Goal: Task Accomplishment & Management: Use online tool/utility

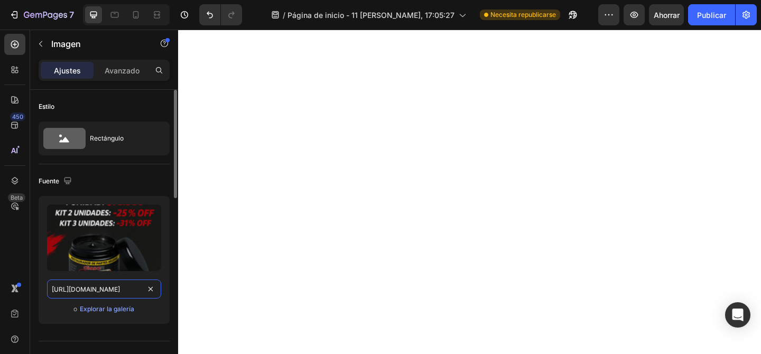
click at [133, 286] on input "https://cdn.shopify.com/s/files/1/0762/1309/2604/files/gempages_579097021835641…" at bounding box center [104, 289] width 114 height 19
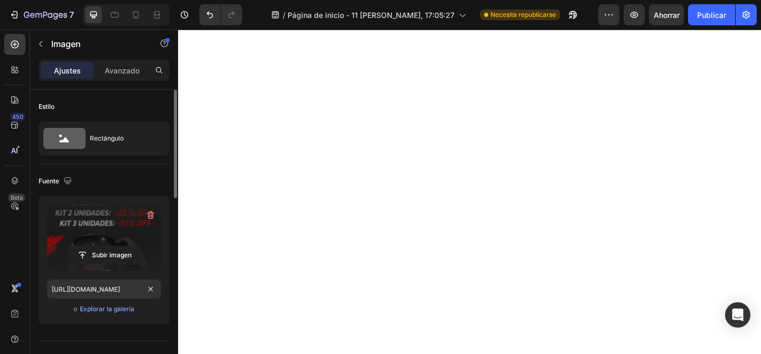
click at [106, 242] on label at bounding box center [104, 238] width 114 height 67
click at [106, 246] on input "file" at bounding box center [104, 255] width 71 height 18
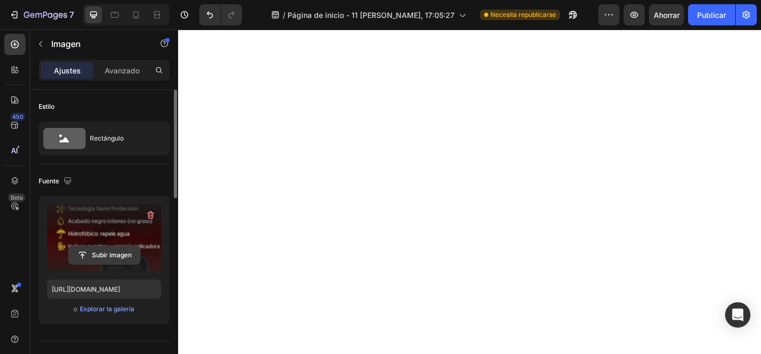
click at [99, 254] on input "file" at bounding box center [104, 255] width 71 height 18
click at [110, 252] on input "file" at bounding box center [104, 255] width 71 height 18
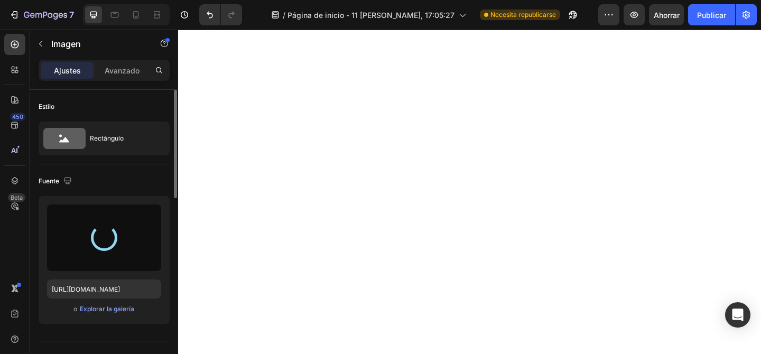
type input "[URL][DOMAIN_NAME]"
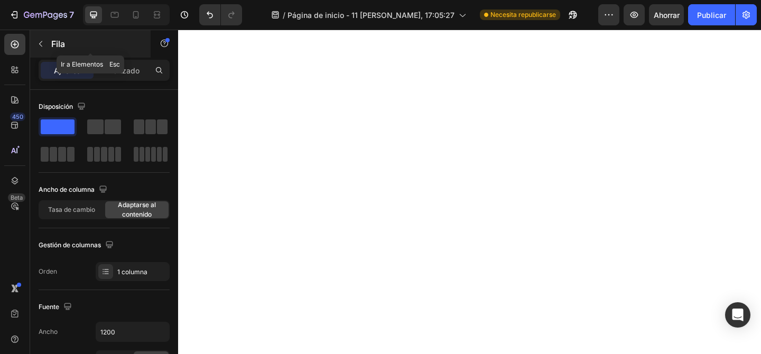
click at [38, 38] on button "button" at bounding box center [40, 43] width 17 height 17
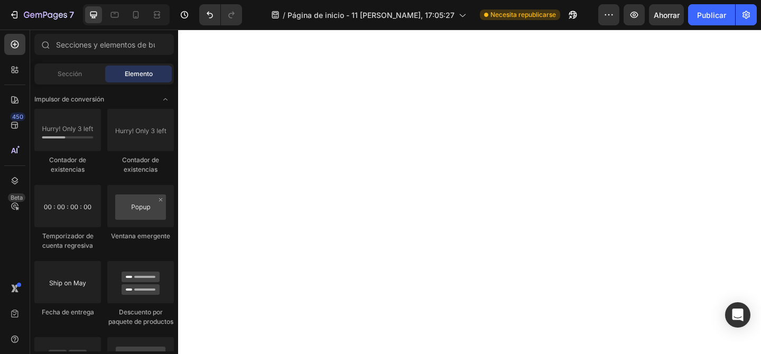
scroll to position [2280, 0]
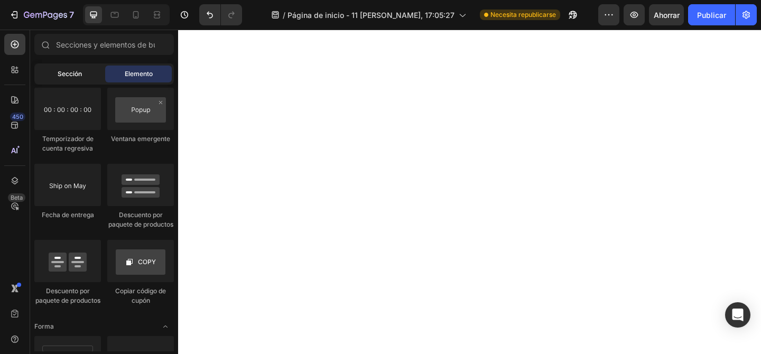
click at [84, 73] on div "Sección" at bounding box center [69, 74] width 67 height 17
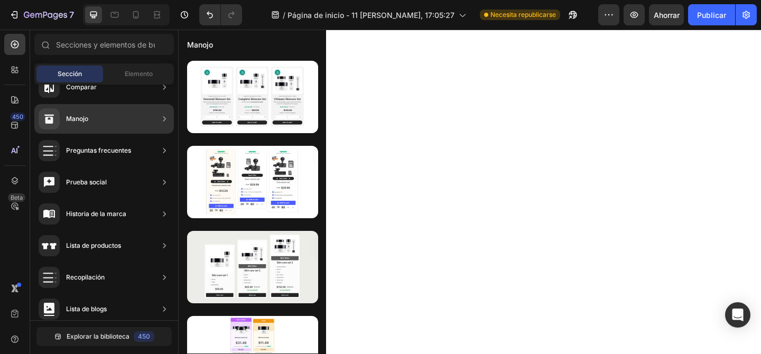
scroll to position [0, 0]
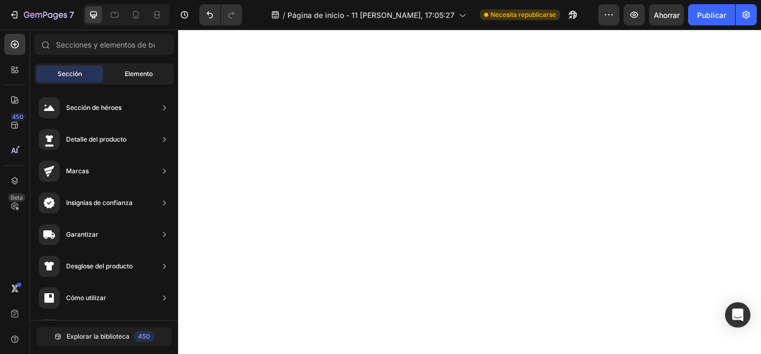
click at [138, 76] on font "Elemento" at bounding box center [139, 74] width 28 height 8
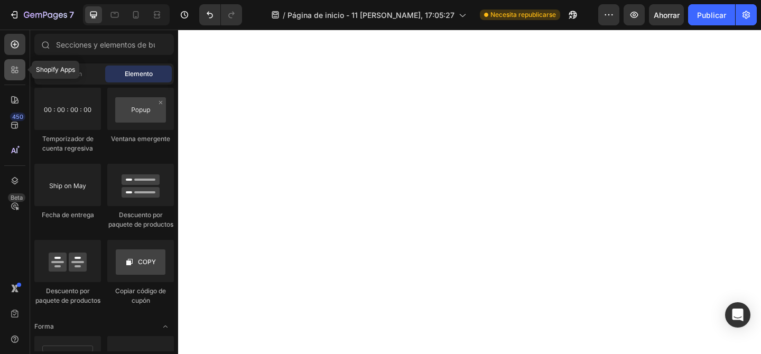
click at [17, 71] on icon at bounding box center [16, 71] width 3 height 3
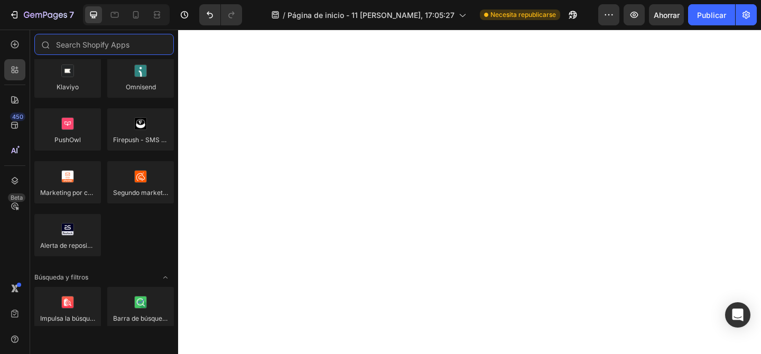
scroll to position [1673, 0]
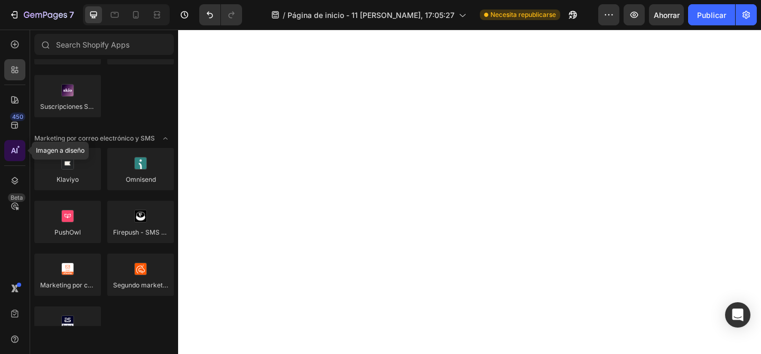
click at [18, 148] on icon at bounding box center [18, 146] width 3 height 3
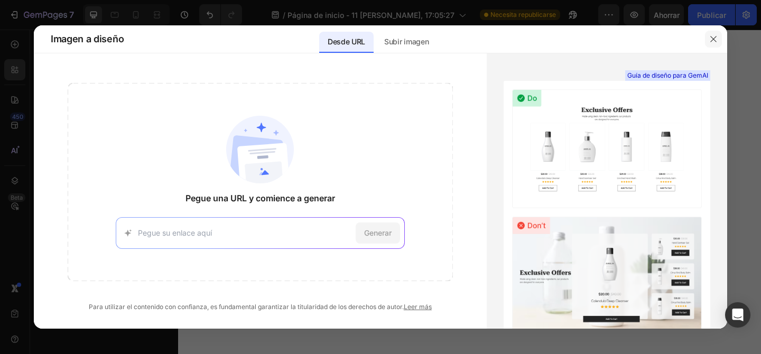
click at [712, 38] on icon "button" at bounding box center [713, 39] width 6 height 6
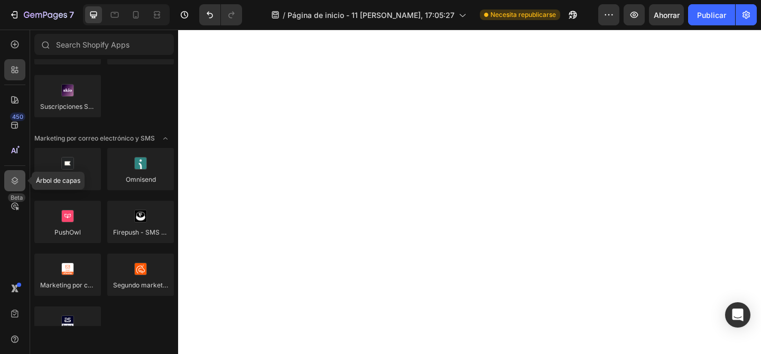
click at [20, 180] on icon at bounding box center [15, 180] width 11 height 11
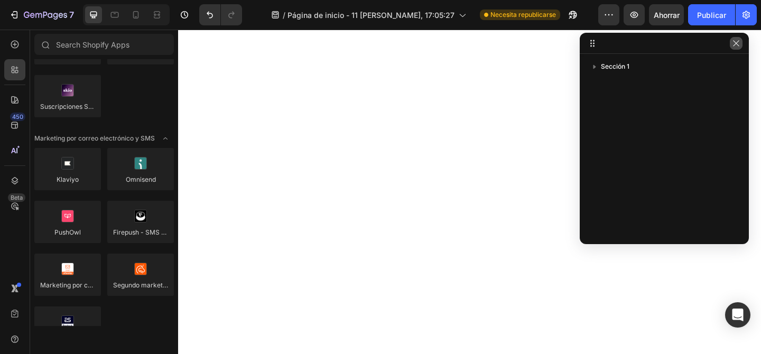
click at [735, 42] on icon "button" at bounding box center [736, 43] width 8 height 8
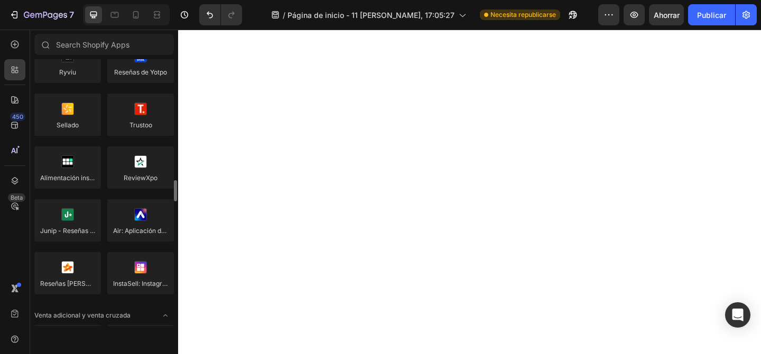
scroll to position [0, 0]
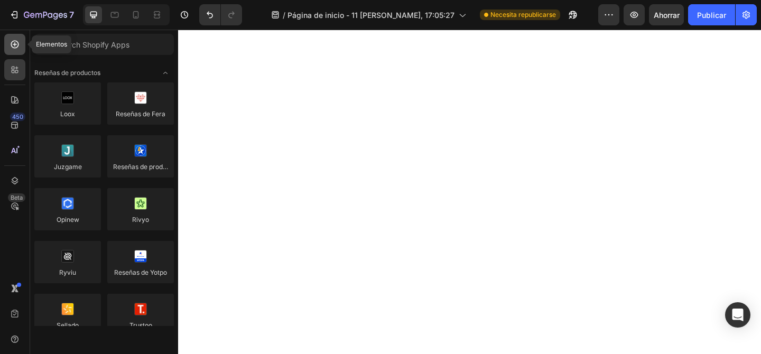
click at [8, 38] on div at bounding box center [14, 44] width 21 height 21
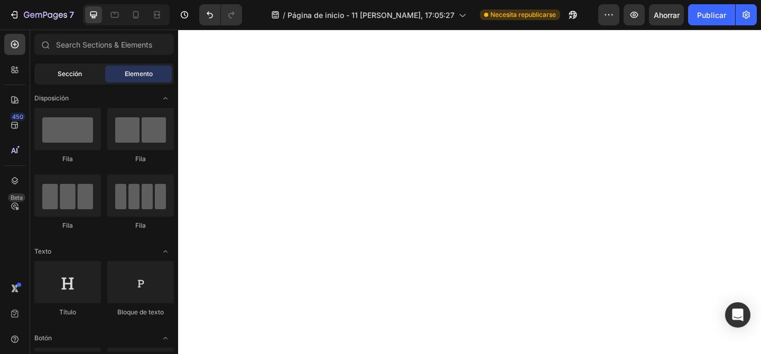
click at [79, 73] on font "Sección" at bounding box center [70, 74] width 24 height 8
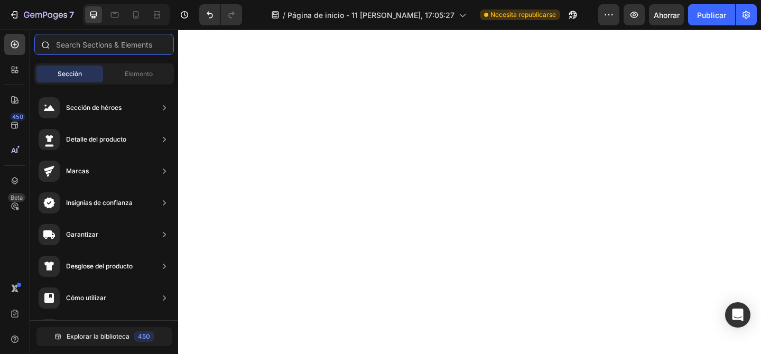
click at [112, 45] on input "text" at bounding box center [104, 44] width 140 height 21
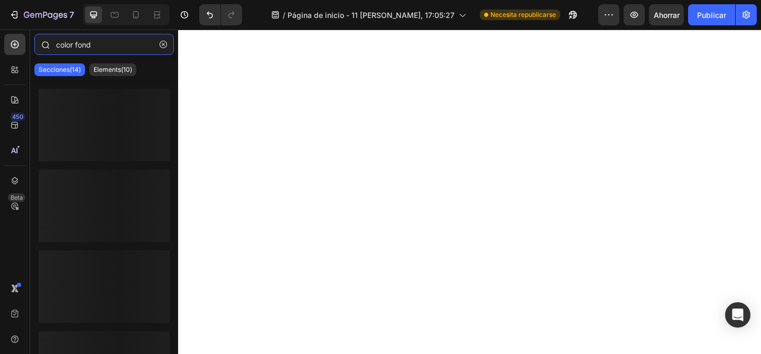
type input "color fondo"
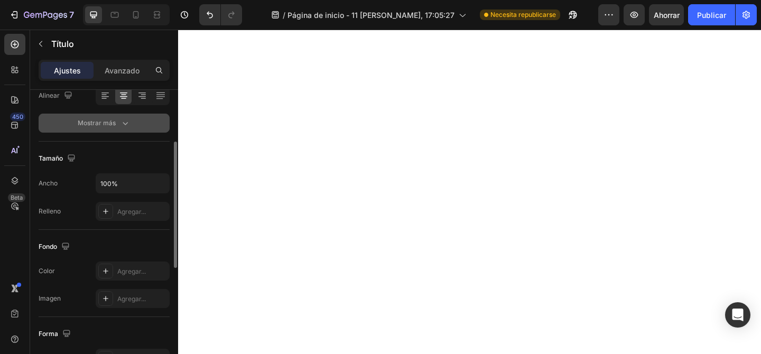
scroll to position [184, 0]
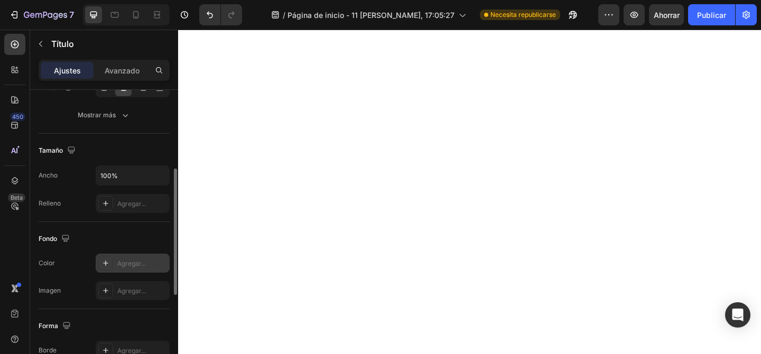
click at [104, 260] on icon at bounding box center [105, 263] width 8 height 8
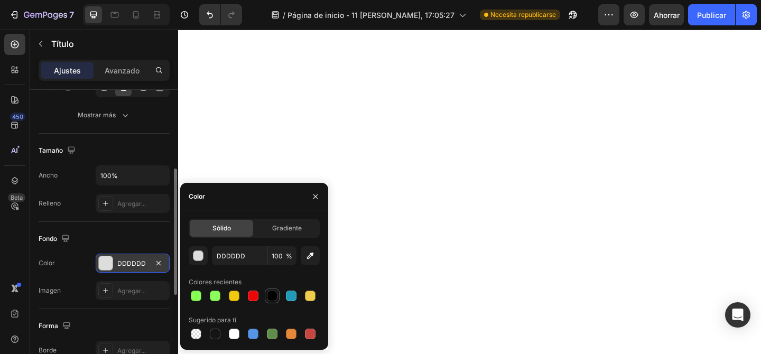
click at [274, 299] on div at bounding box center [272, 296] width 11 height 11
type input "000000"
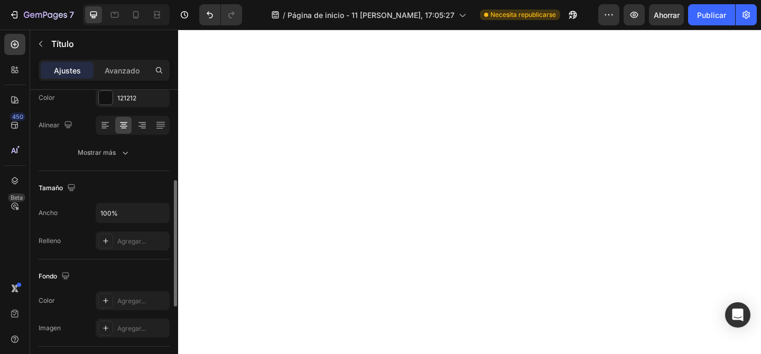
scroll to position [166, 0]
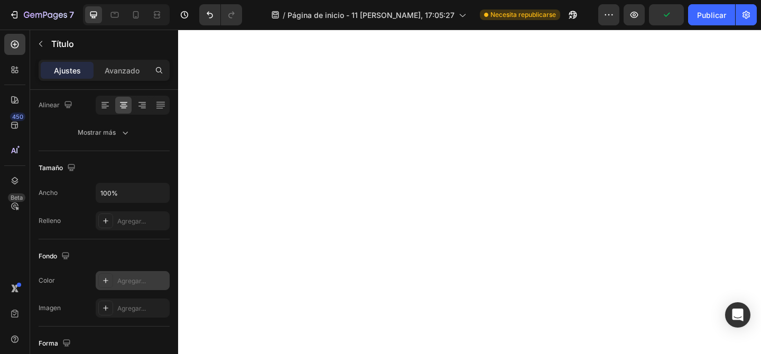
click at [103, 278] on icon at bounding box center [105, 280] width 8 height 8
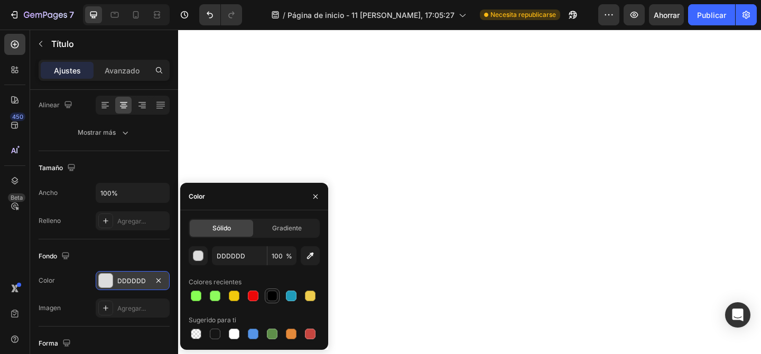
click at [272, 294] on div at bounding box center [272, 296] width 11 height 11
type input "000000"
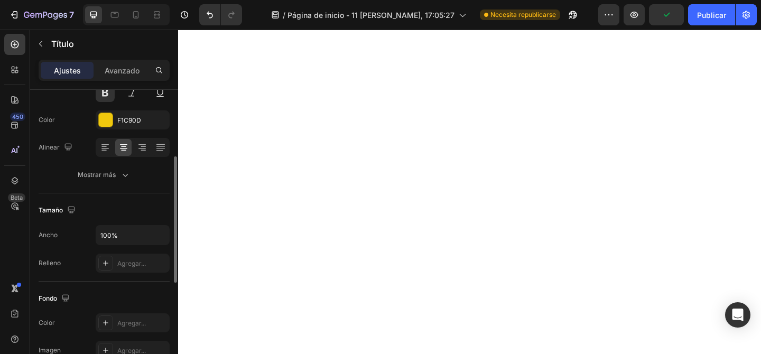
scroll to position [135, 0]
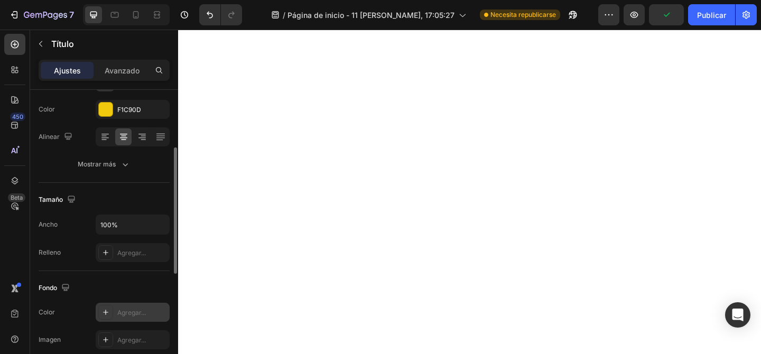
click at [103, 311] on icon at bounding box center [105, 312] width 8 height 8
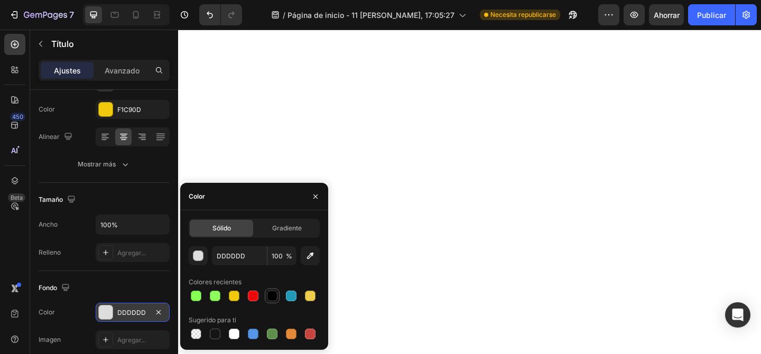
click at [271, 294] on div at bounding box center [272, 296] width 11 height 11
type input "000000"
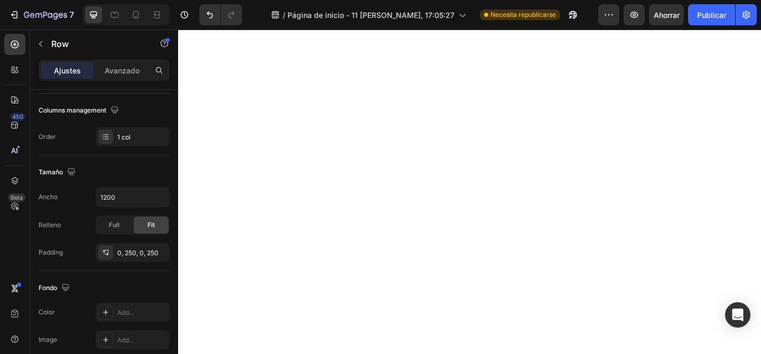
scroll to position [0, 0]
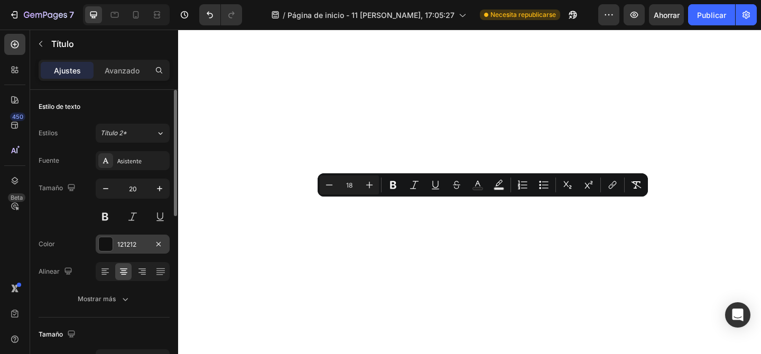
click at [110, 245] on div at bounding box center [106, 244] width 14 height 14
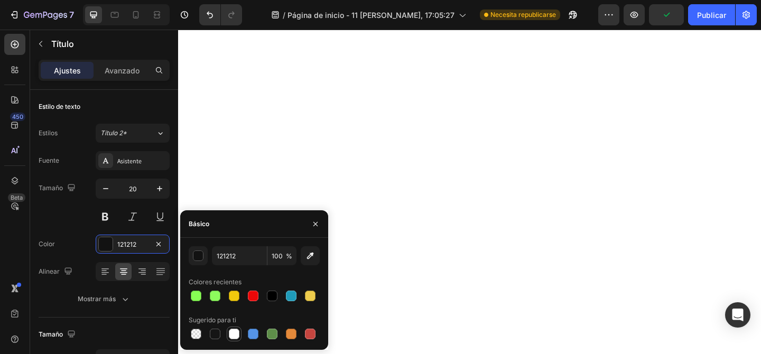
click at [236, 334] on div at bounding box center [234, 334] width 11 height 11
type input "FFFFFF"
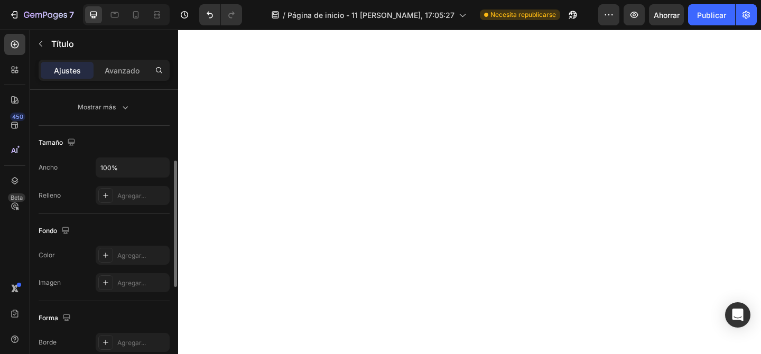
scroll to position [196, 0]
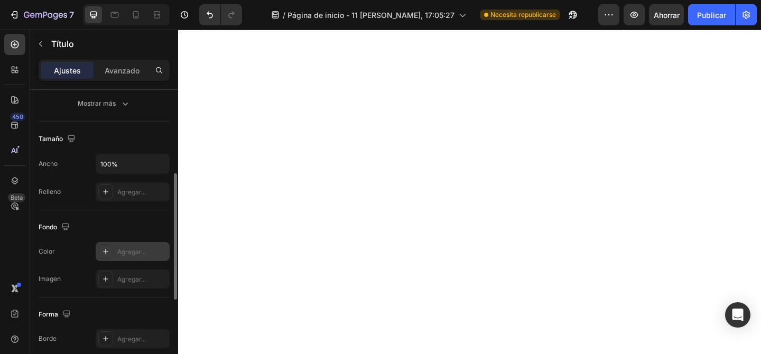
click at [105, 252] on icon at bounding box center [105, 251] width 5 height 5
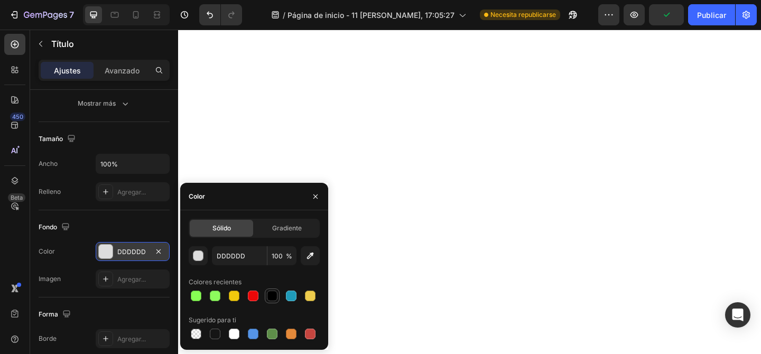
click at [270, 292] on div at bounding box center [272, 296] width 11 height 11
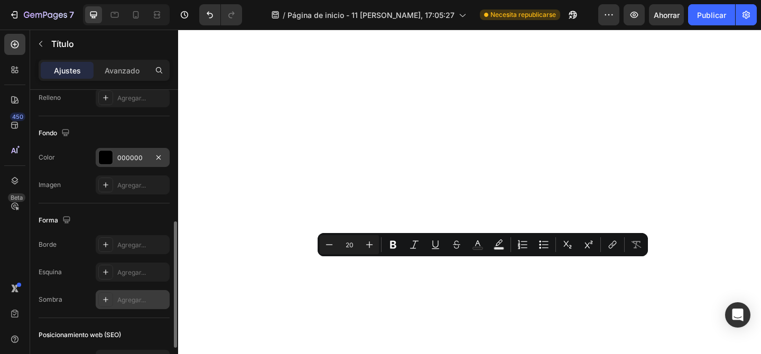
scroll to position [295, 0]
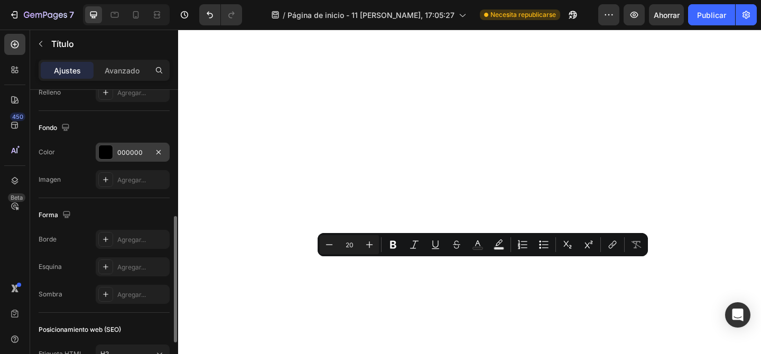
click at [113, 155] on div at bounding box center [105, 152] width 15 height 15
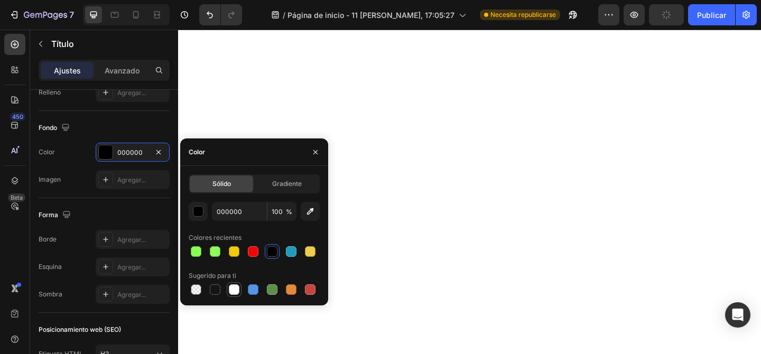
click at [235, 288] on div at bounding box center [234, 289] width 11 height 11
click at [266, 253] on div at bounding box center [272, 251] width 13 height 13
type input "000000"
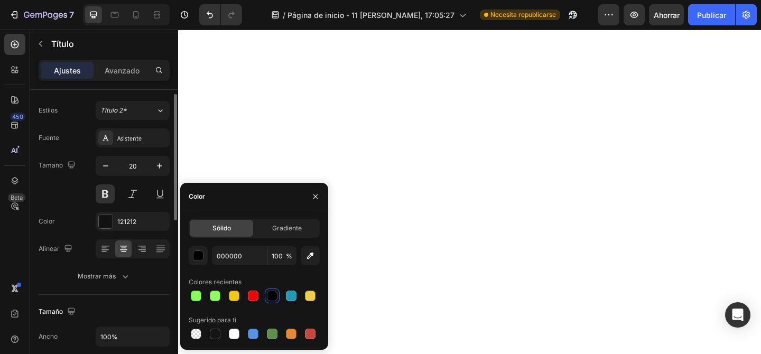
scroll to position [19, 0]
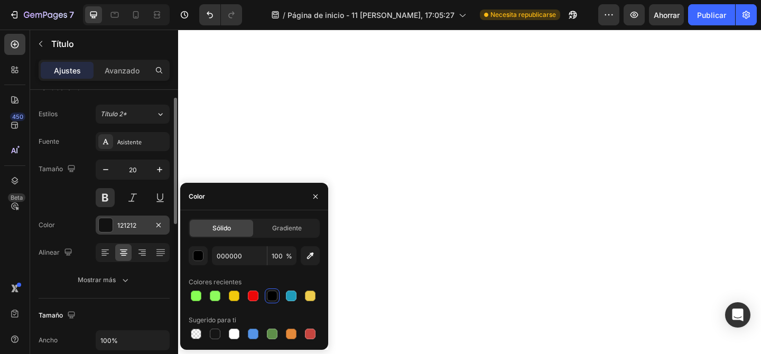
click at [131, 232] on div "121212" at bounding box center [133, 225] width 74 height 19
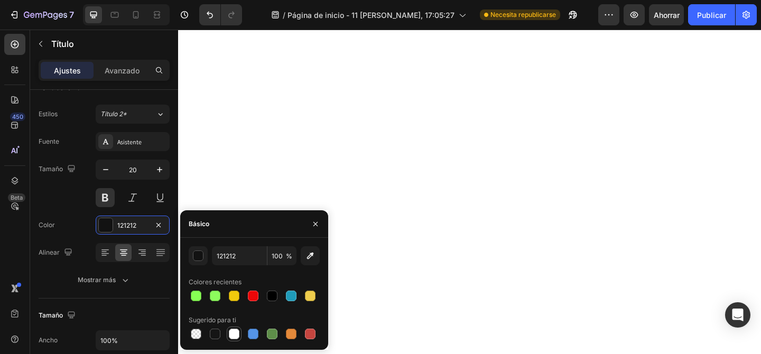
click at [232, 330] on div at bounding box center [234, 334] width 11 height 11
type input "FFFFFF"
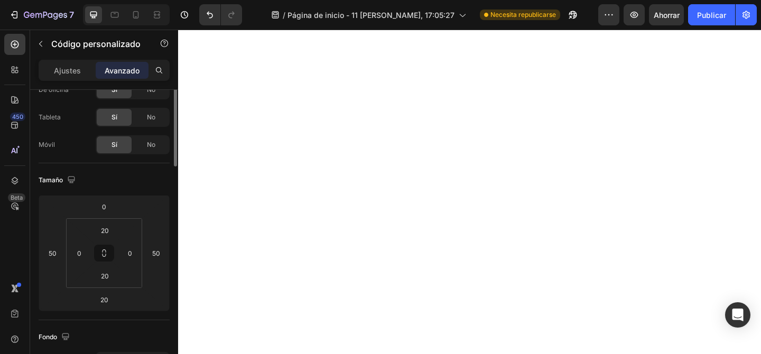
scroll to position [0, 0]
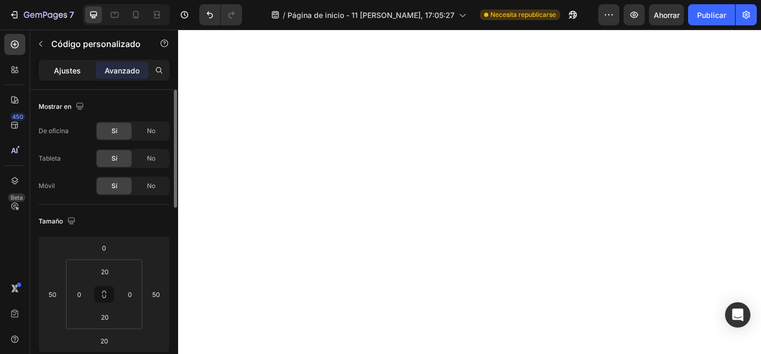
click at [82, 64] on div "Ajustes" at bounding box center [67, 70] width 53 height 17
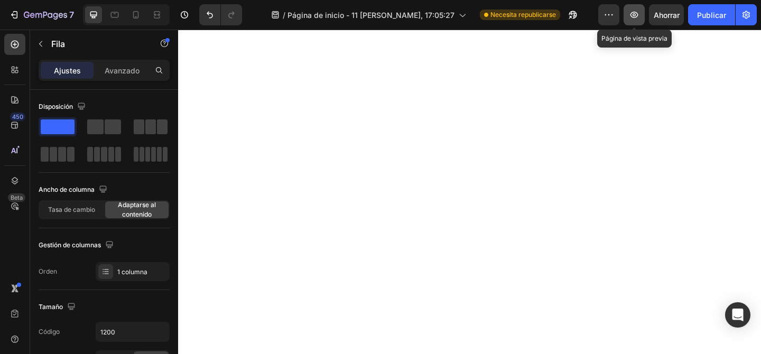
click at [634, 14] on icon "button" at bounding box center [634, 15] width 11 height 11
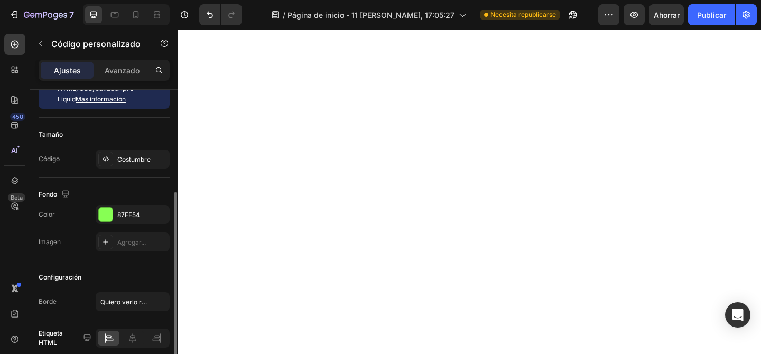
scroll to position [74, 0]
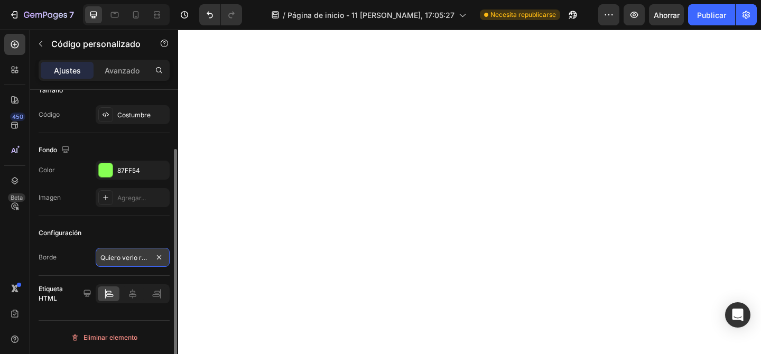
click at [122, 260] on input "Quiero verlo reluciente" at bounding box center [133, 257] width 74 height 19
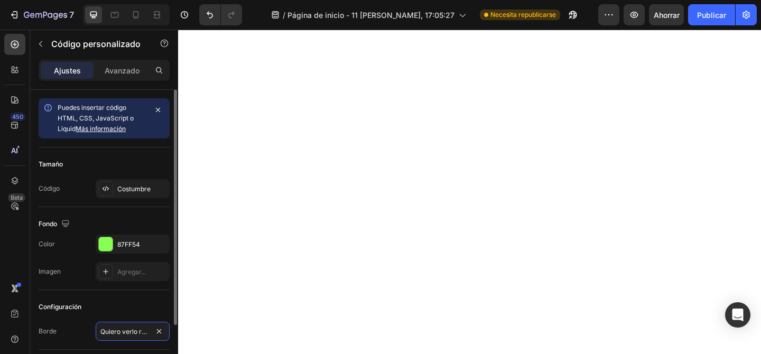
scroll to position [1, 0]
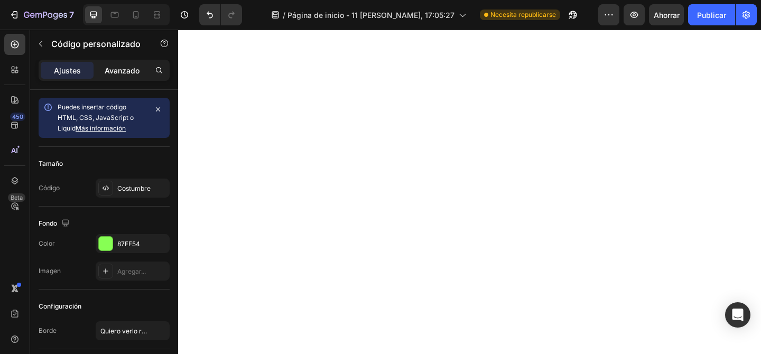
click at [132, 72] on font "Avanzado" at bounding box center [122, 70] width 35 height 9
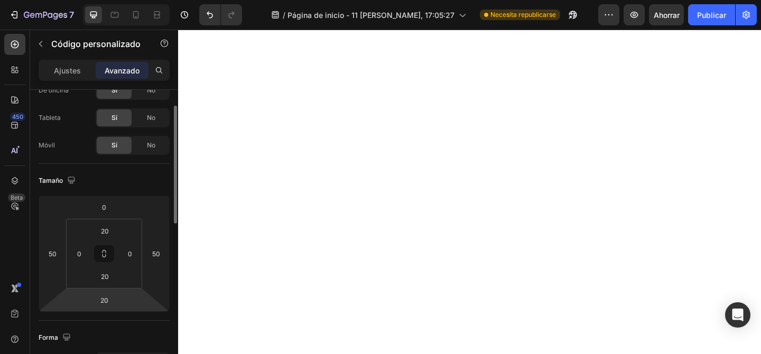
scroll to position [0, 0]
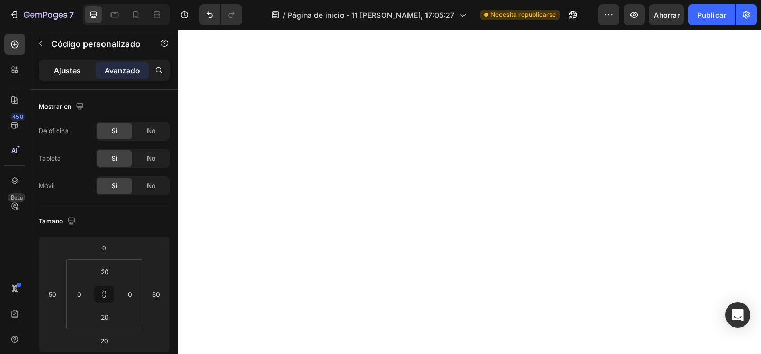
click at [66, 68] on font "Ajustes" at bounding box center [67, 70] width 27 height 9
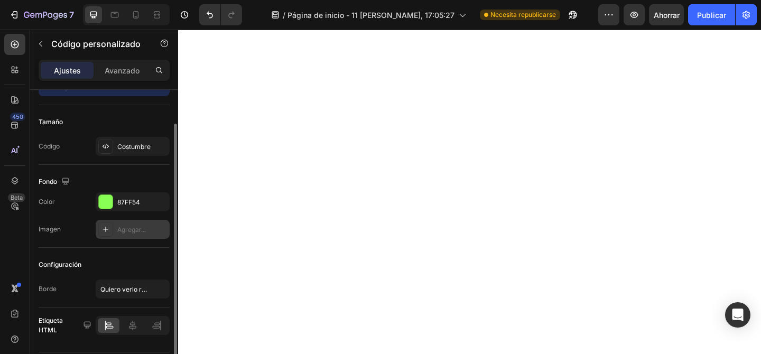
scroll to position [74, 0]
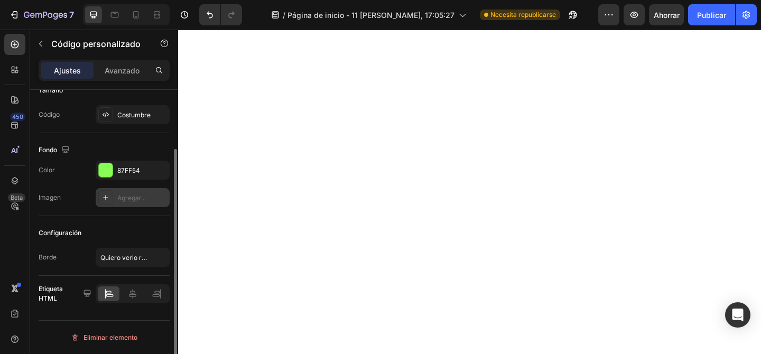
click at [103, 194] on icon at bounding box center [105, 197] width 8 height 8
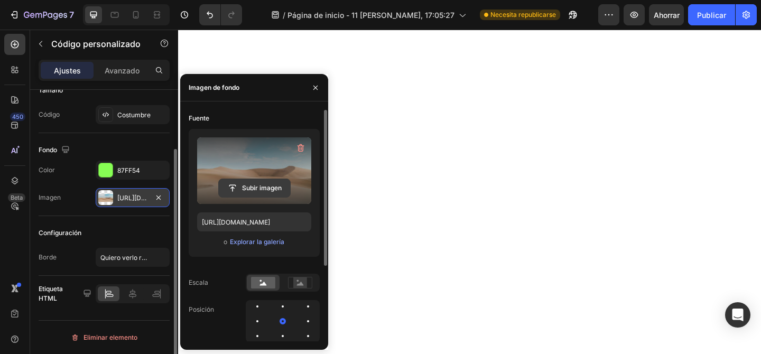
click at [253, 183] on input "file" at bounding box center [254, 188] width 71 height 18
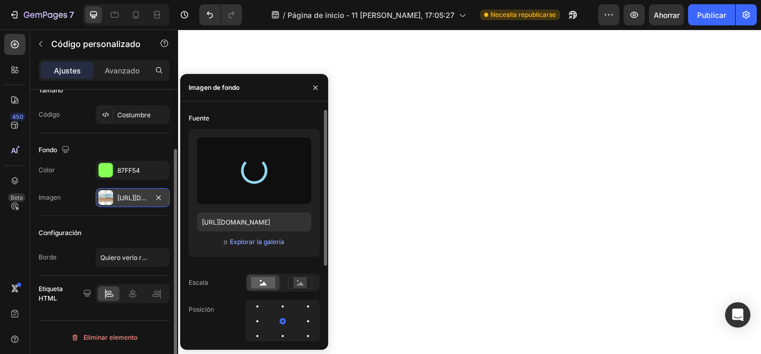
type input "[URL][DOMAIN_NAME]"
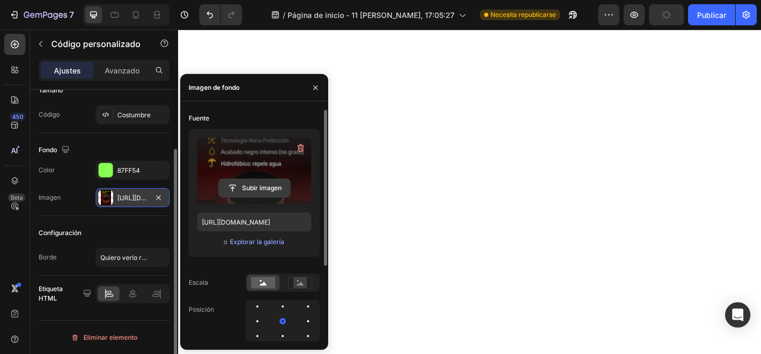
click at [240, 184] on input "file" at bounding box center [254, 188] width 71 height 18
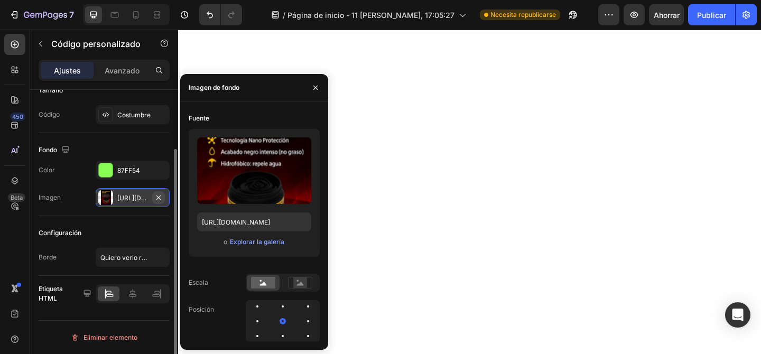
click at [161, 194] on icon "button" at bounding box center [158, 197] width 8 height 8
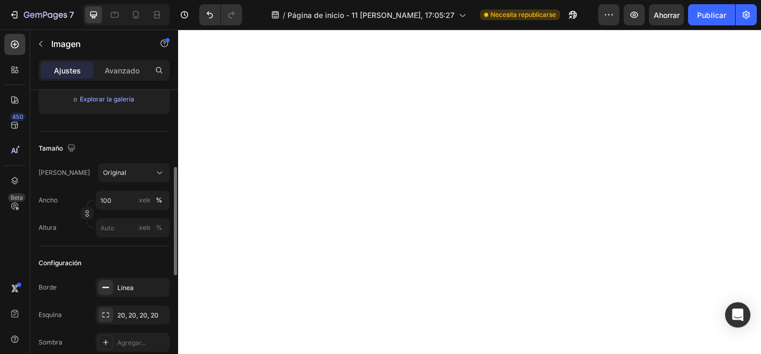
scroll to position [151, 0]
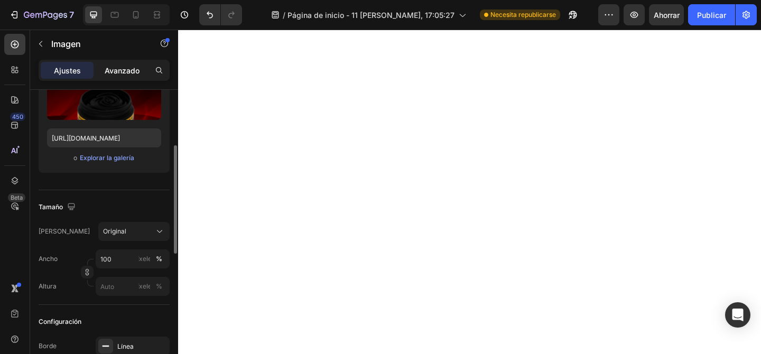
click at [115, 74] on font "Avanzado" at bounding box center [122, 70] width 35 height 9
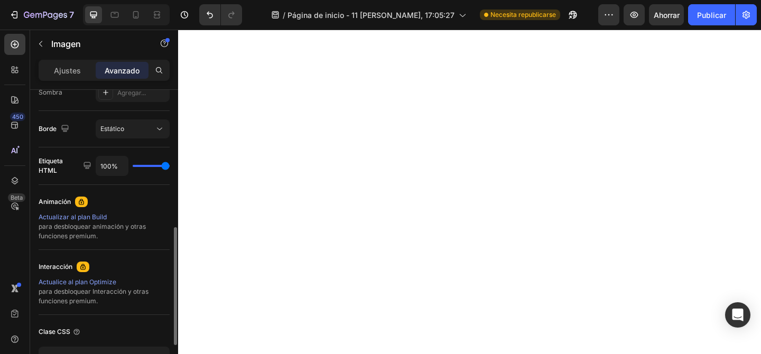
scroll to position [339, 0]
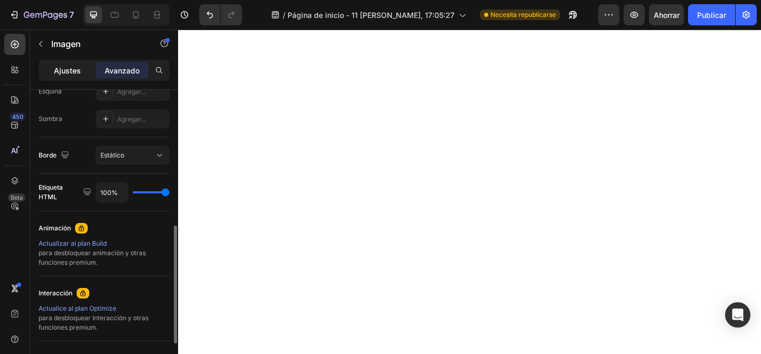
click at [74, 71] on font "Ajustes" at bounding box center [67, 70] width 27 height 9
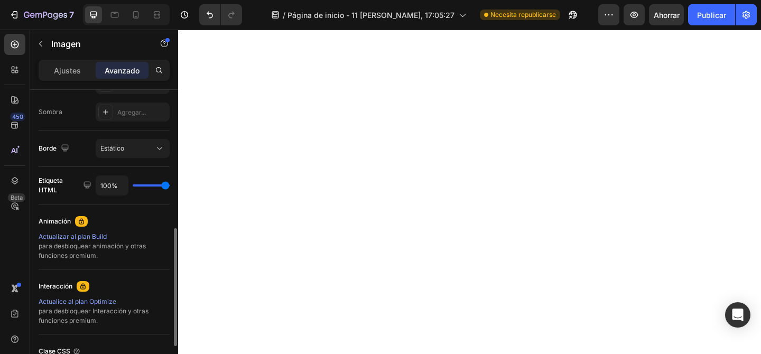
scroll to position [347, 0]
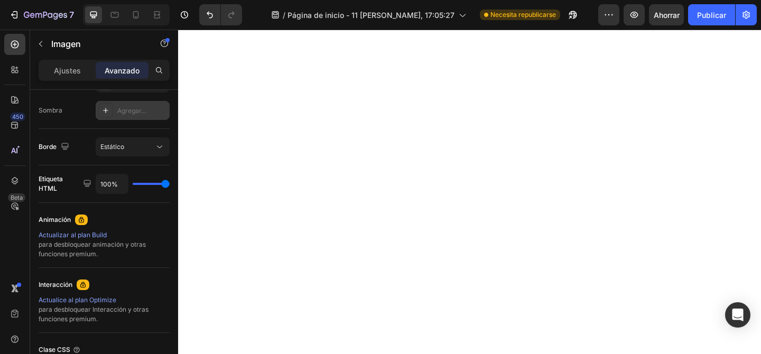
click at [128, 107] on font "Agregar..." at bounding box center [131, 111] width 29 height 8
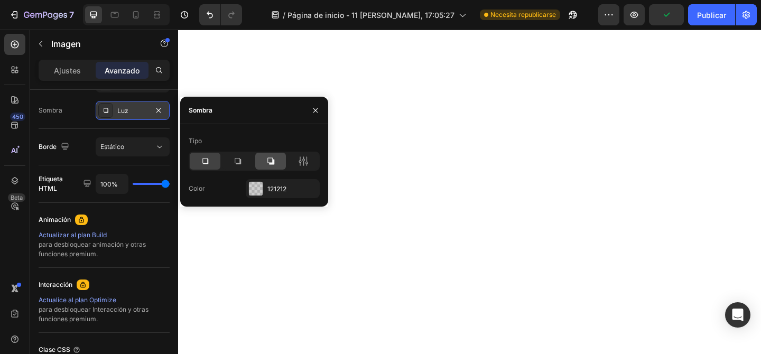
click at [275, 164] on icon at bounding box center [270, 161] width 11 height 11
click at [202, 159] on icon at bounding box center [205, 162] width 6 height 6
click at [276, 159] on div at bounding box center [270, 161] width 31 height 17
click at [286, 186] on div "121212" at bounding box center [282, 189] width 31 height 10
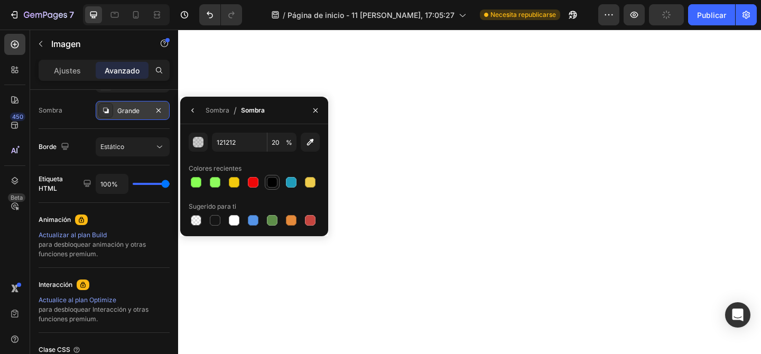
click at [271, 184] on div at bounding box center [272, 182] width 11 height 11
type input "000000"
click at [192, 223] on div at bounding box center [196, 220] width 11 height 11
type input "0"
click at [162, 108] on icon "button" at bounding box center [158, 110] width 8 height 8
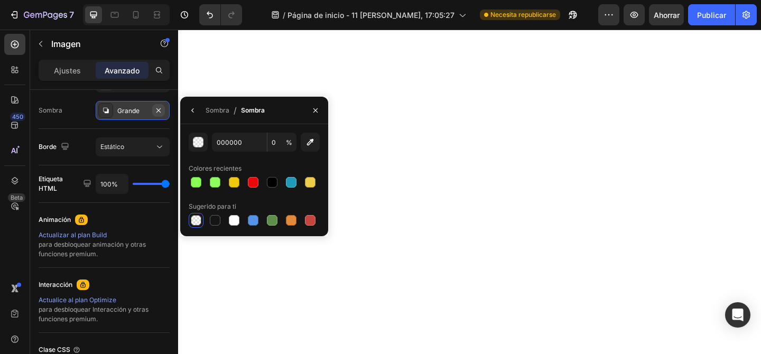
type input "121212"
type input "20"
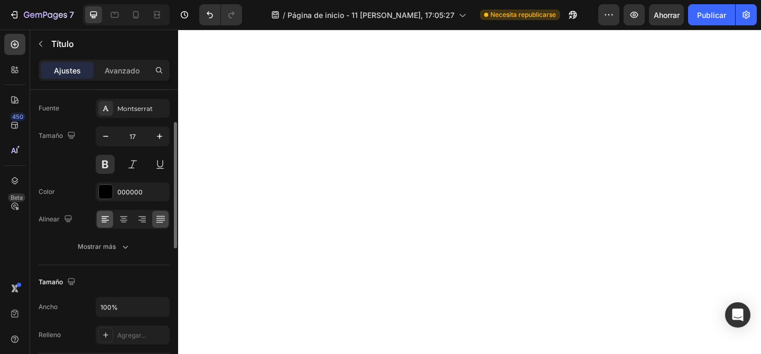
scroll to position [63, 0]
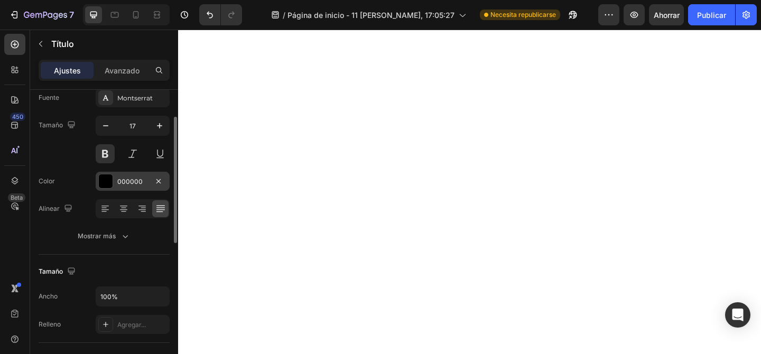
click at [97, 182] on div "000000" at bounding box center [133, 181] width 74 height 19
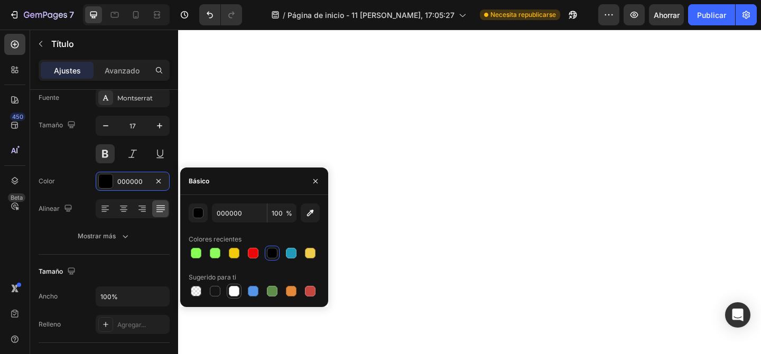
click at [232, 288] on div at bounding box center [234, 291] width 11 height 11
type input "FFFFFF"
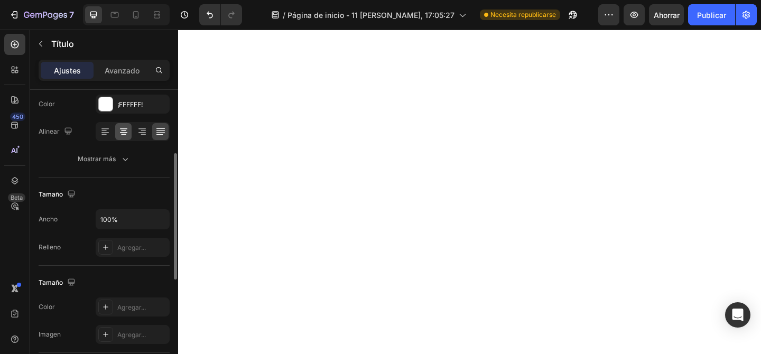
scroll to position [146, 0]
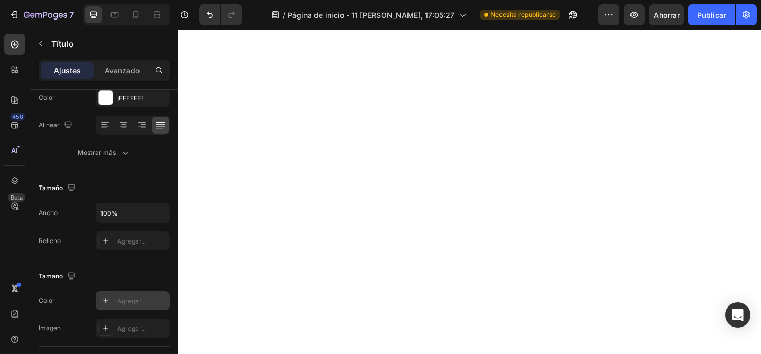
click at [108, 299] on icon at bounding box center [105, 300] width 8 height 8
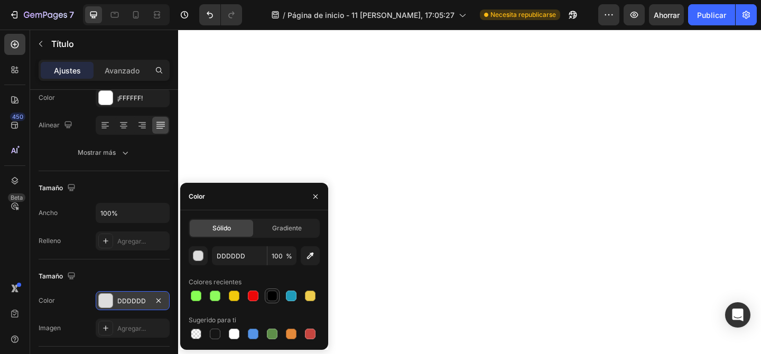
click at [272, 298] on div at bounding box center [272, 296] width 11 height 11
type input "000000"
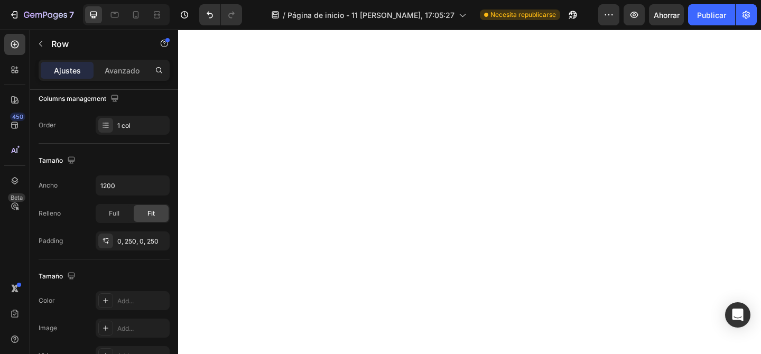
scroll to position [0, 0]
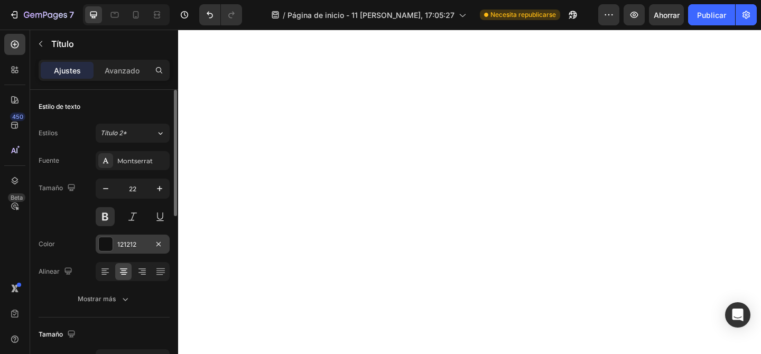
click at [104, 244] on div at bounding box center [106, 244] width 14 height 14
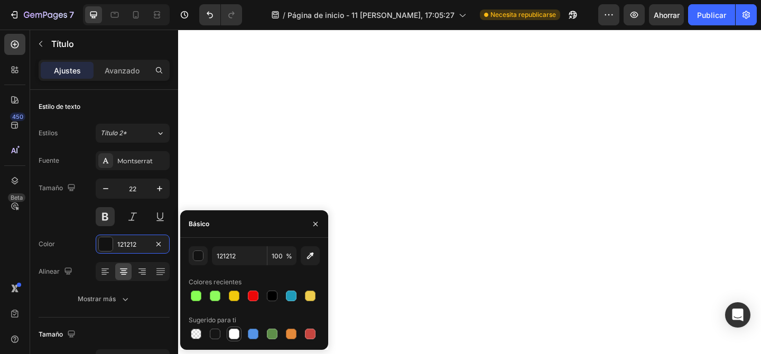
click at [237, 332] on div at bounding box center [234, 334] width 11 height 11
type input "FFFFFF"
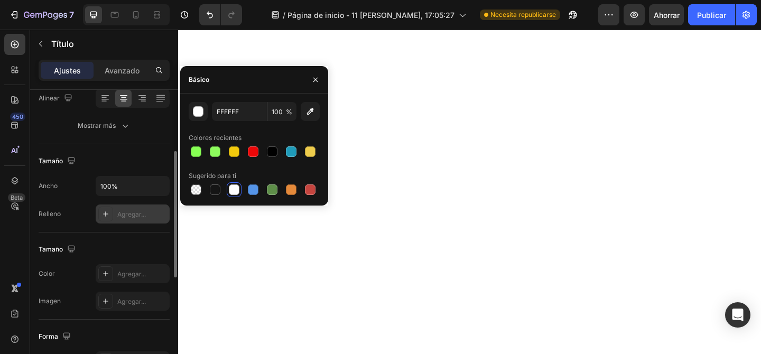
scroll to position [193, 0]
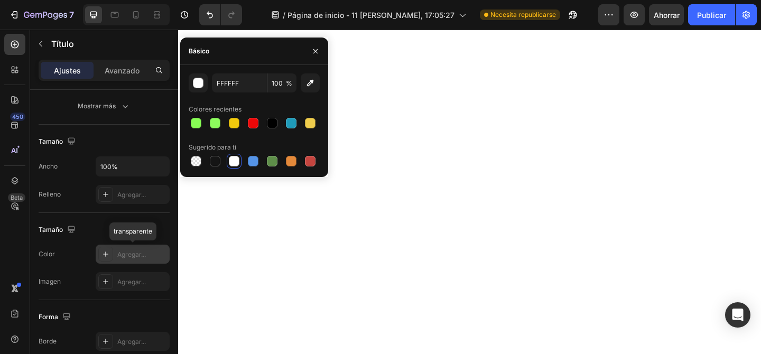
click at [118, 257] on font "Agregar..." at bounding box center [131, 255] width 29 height 8
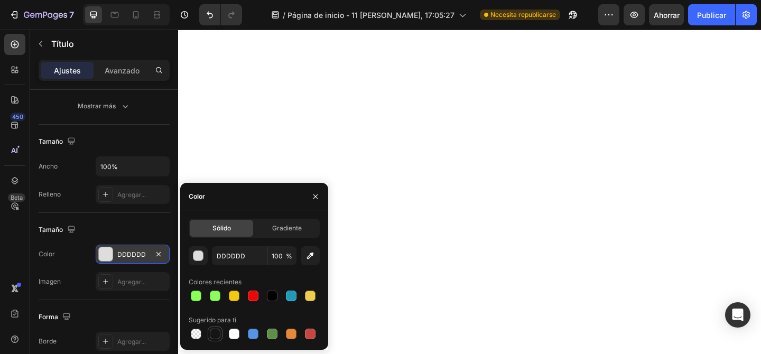
click at [218, 335] on div at bounding box center [215, 334] width 11 height 11
type input "151515"
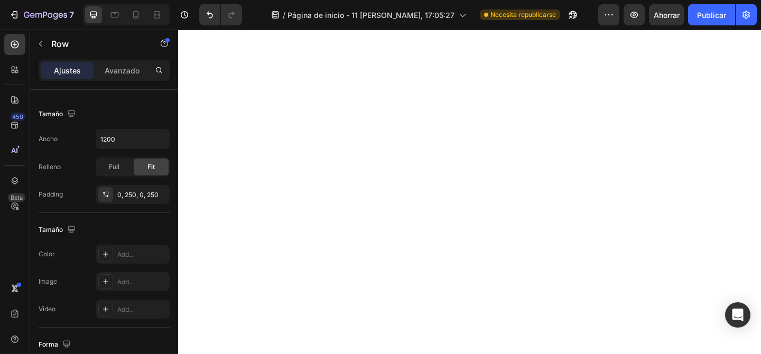
scroll to position [0, 0]
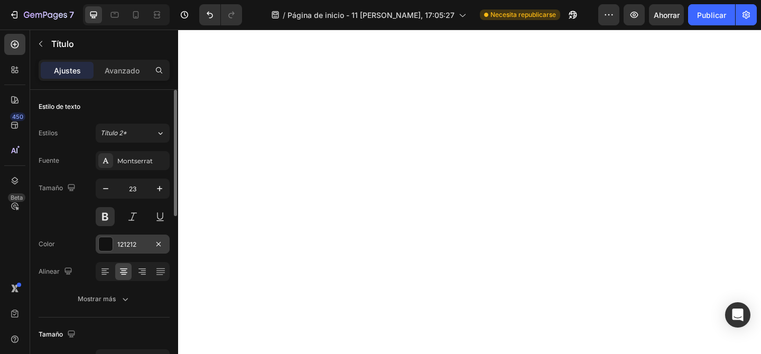
click at [135, 240] on font "121212" at bounding box center [126, 244] width 19 height 8
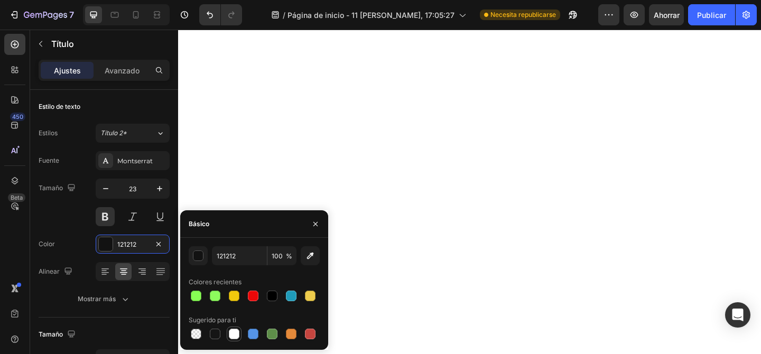
click at [230, 330] on div at bounding box center [234, 334] width 11 height 11
type input "FFFFFF"
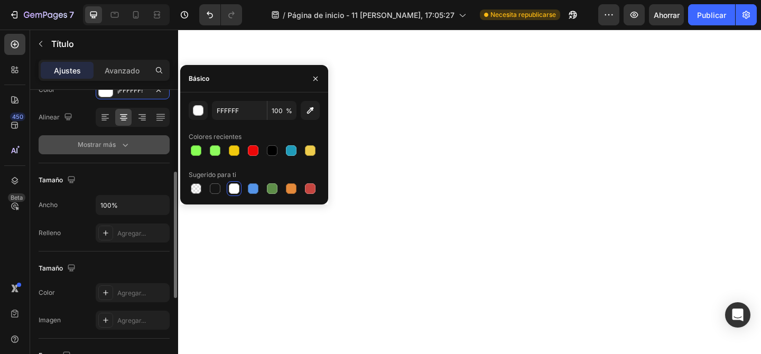
scroll to position [173, 0]
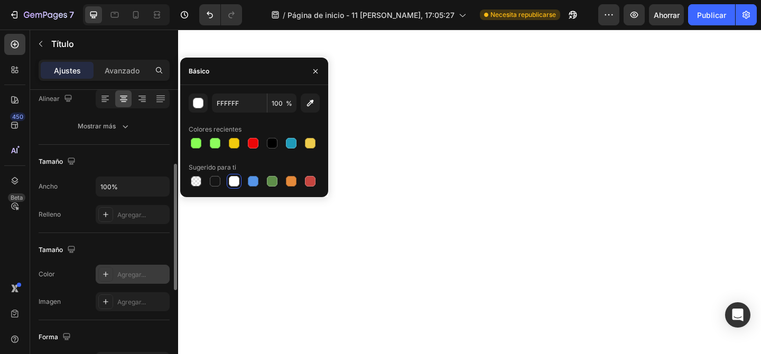
click at [107, 272] on icon at bounding box center [105, 274] width 8 height 8
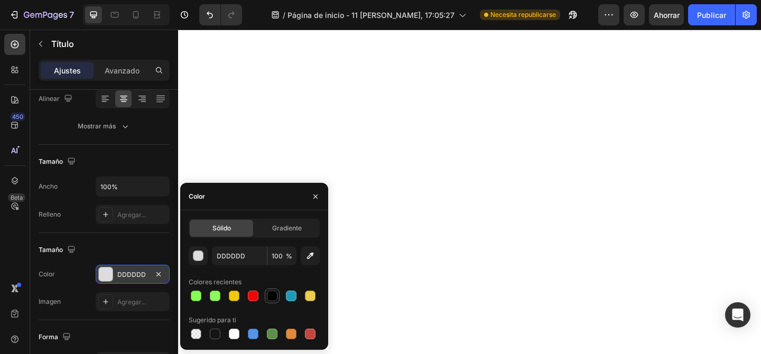
click at [275, 292] on div at bounding box center [272, 296] width 11 height 11
type input "000000"
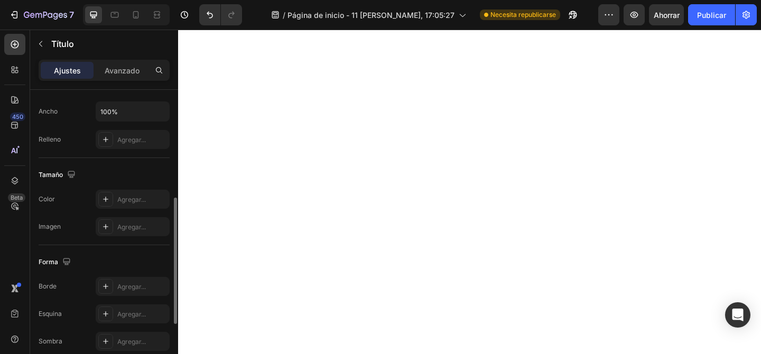
scroll to position [250, 0]
click at [112, 196] on div at bounding box center [105, 197] width 15 height 15
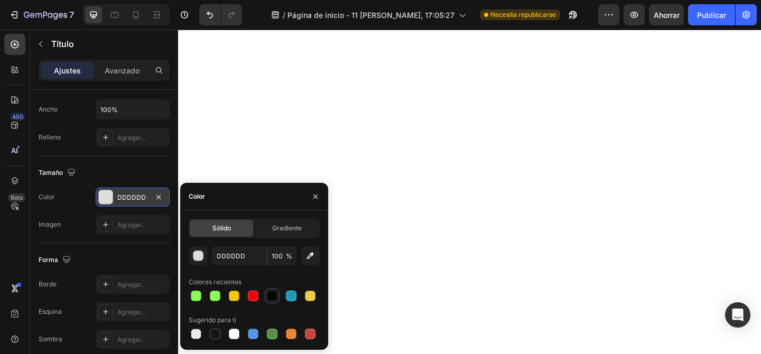
click at [276, 297] on div at bounding box center [272, 296] width 11 height 11
type input "000000"
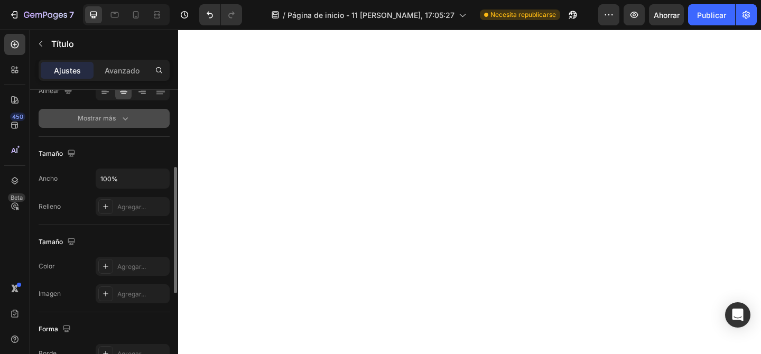
scroll to position [182, 0]
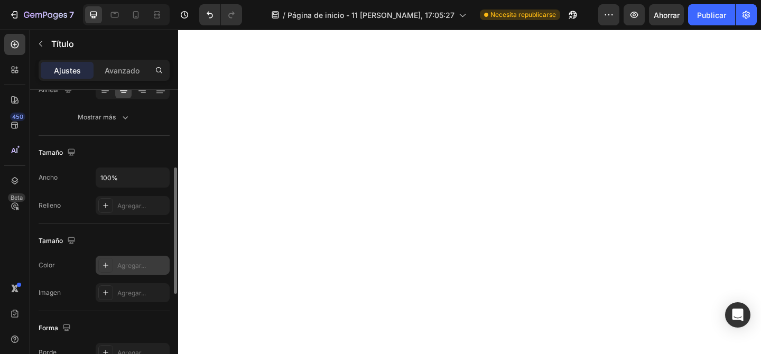
click at [126, 264] on font "Agregar..." at bounding box center [131, 266] width 29 height 8
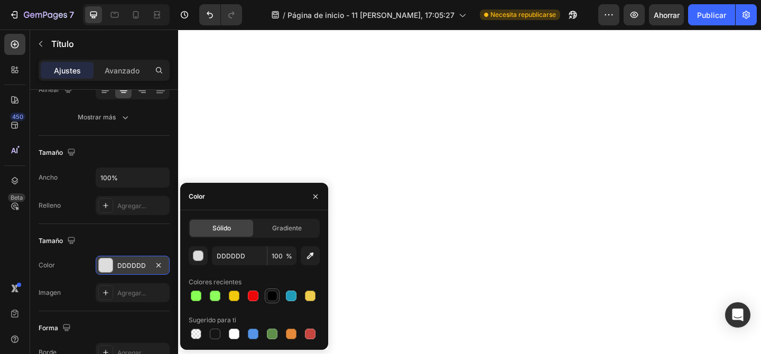
click at [278, 296] on div at bounding box center [272, 296] width 13 height 13
type input "000000"
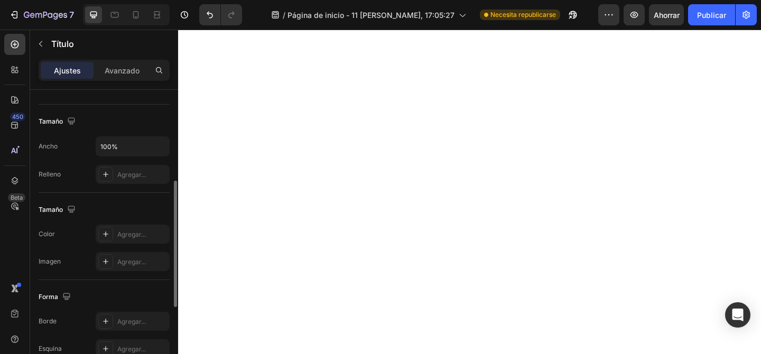
scroll to position [215, 0]
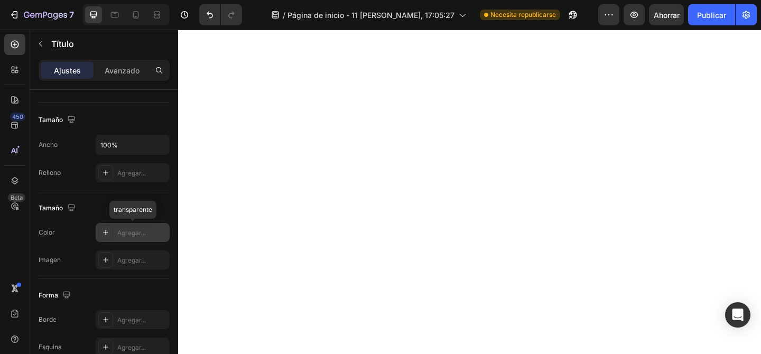
click at [132, 234] on font "Agregar..." at bounding box center [131, 233] width 29 height 8
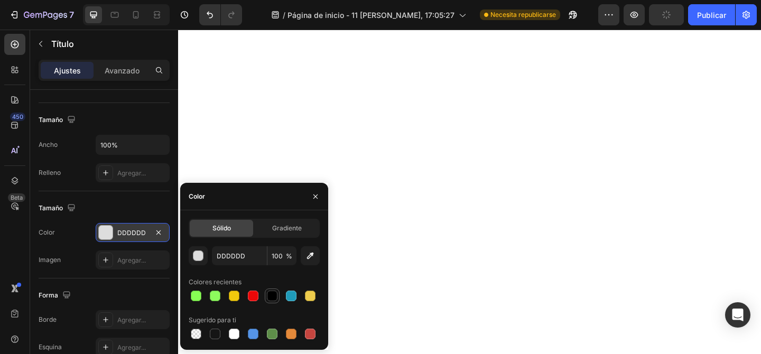
click at [276, 290] on div at bounding box center [272, 296] width 13 height 13
type input "000000"
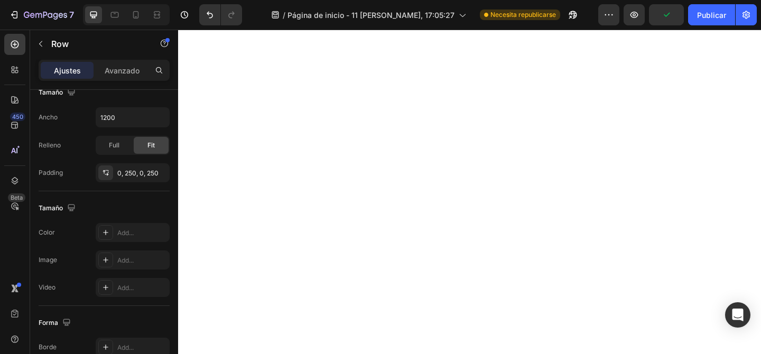
scroll to position [0, 0]
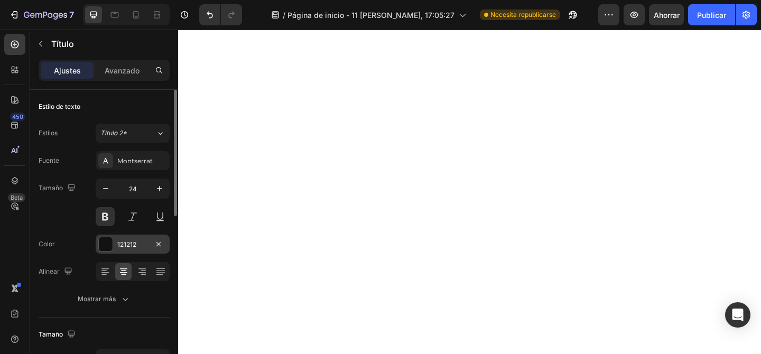
click at [100, 245] on div at bounding box center [106, 244] width 14 height 14
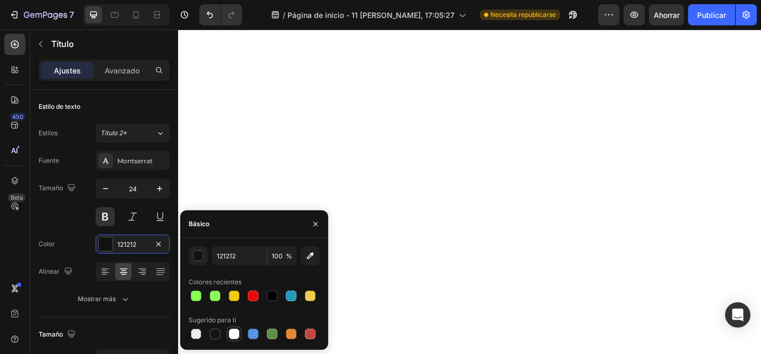
click at [234, 337] on div at bounding box center [234, 334] width 11 height 11
type input "FFFFFF"
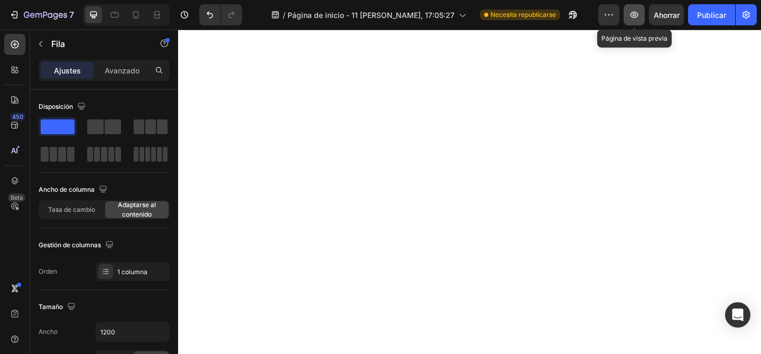
click at [637, 12] on icon "button" at bounding box center [634, 15] width 11 height 11
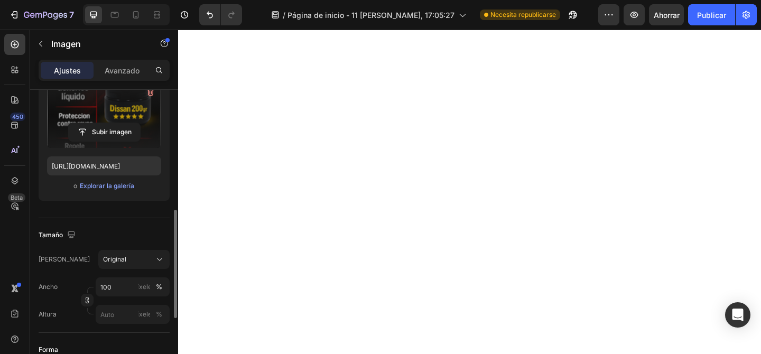
scroll to position [222, 0]
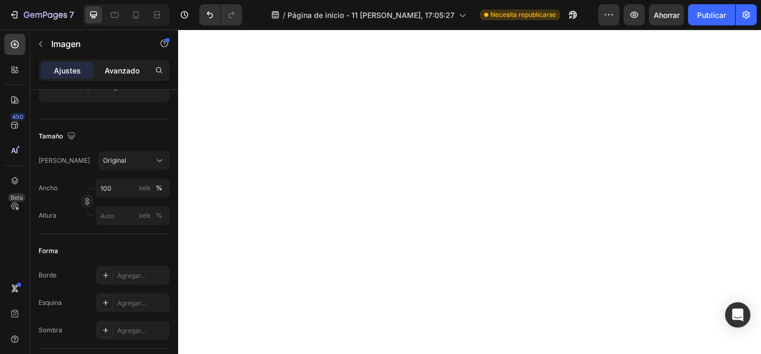
click at [134, 69] on font "Avanzado" at bounding box center [122, 70] width 35 height 9
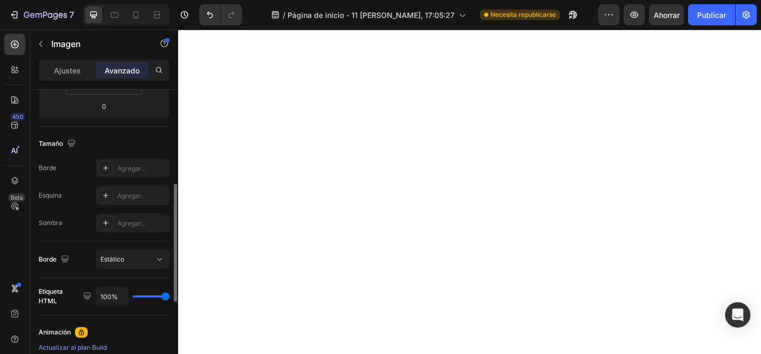
scroll to position [236, 0]
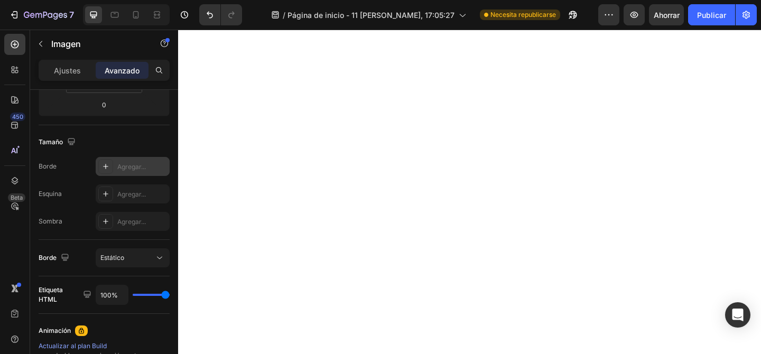
click at [125, 163] on font "Agregar..." at bounding box center [131, 167] width 29 height 8
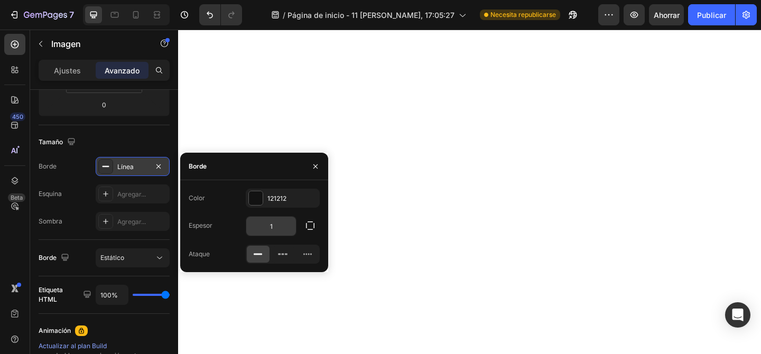
click at [272, 225] on input "1" at bounding box center [271, 226] width 50 height 19
type input "4"
type input "1"
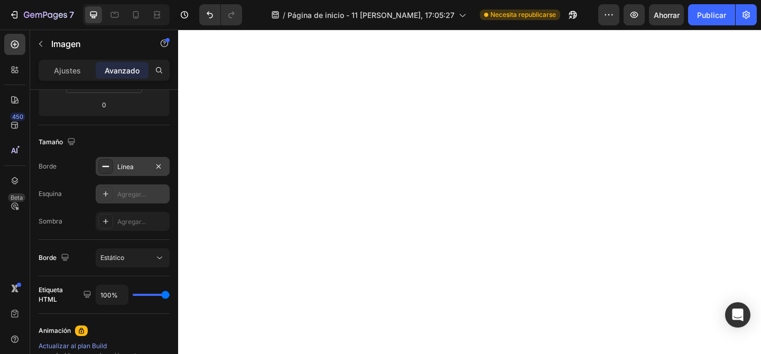
click at [140, 192] on font "Agregar..." at bounding box center [131, 194] width 29 height 8
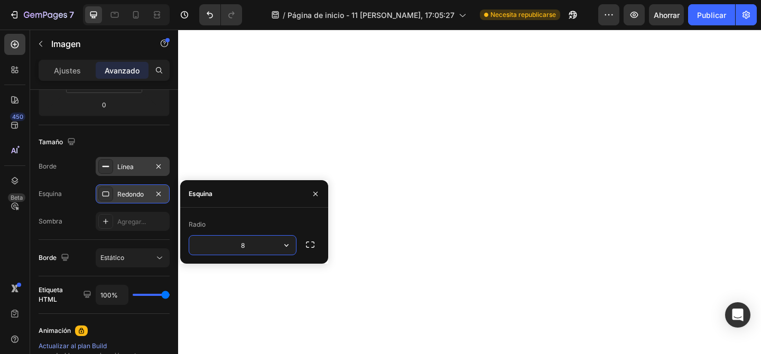
click at [255, 248] on input "8" at bounding box center [242, 245] width 107 height 19
type input "8"
type input "1"
type input "9"
click at [253, 245] on input "9" at bounding box center [242, 245] width 107 height 19
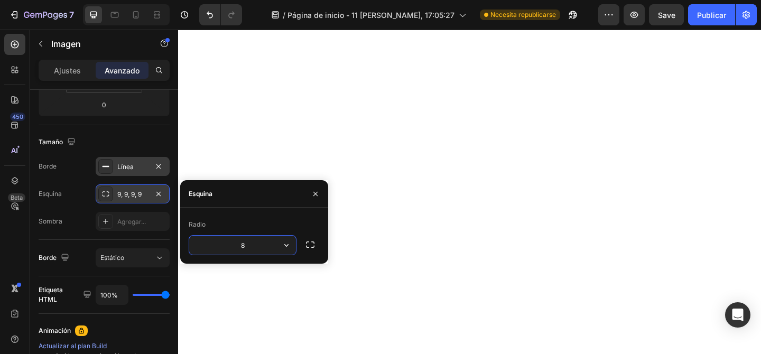
type input "8"
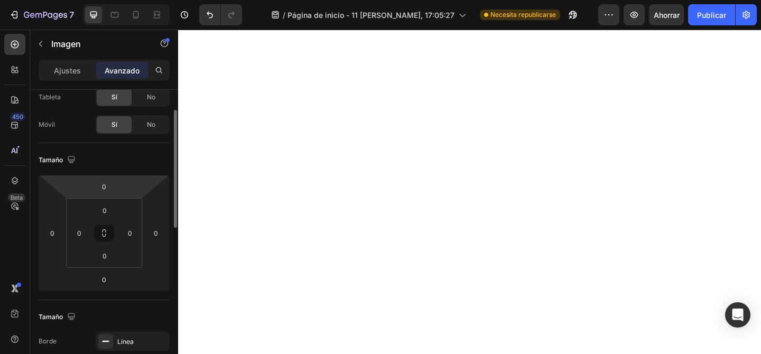
scroll to position [65, 0]
click at [113, 185] on input "0" at bounding box center [104, 183] width 21 height 16
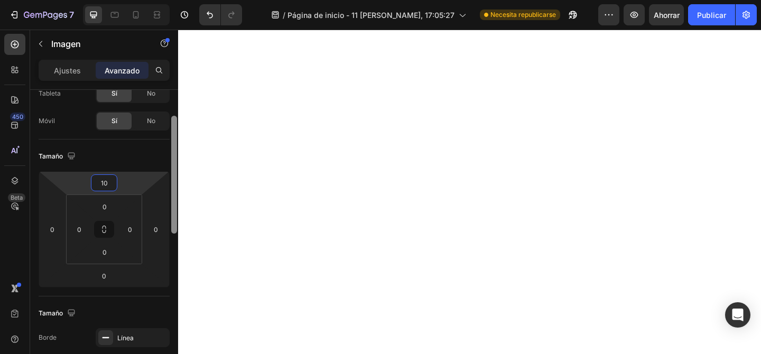
type input "1"
type input "0"
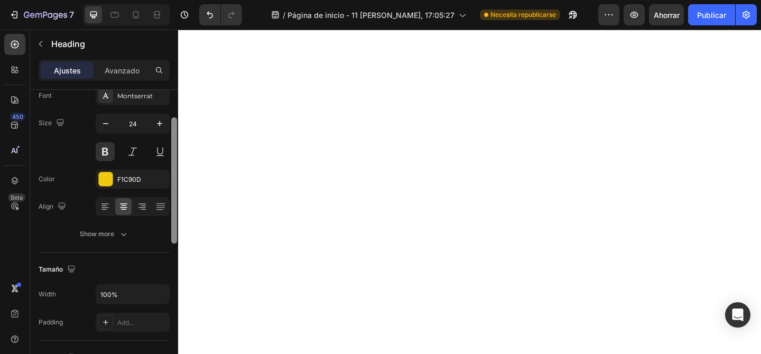
scroll to position [0, 0]
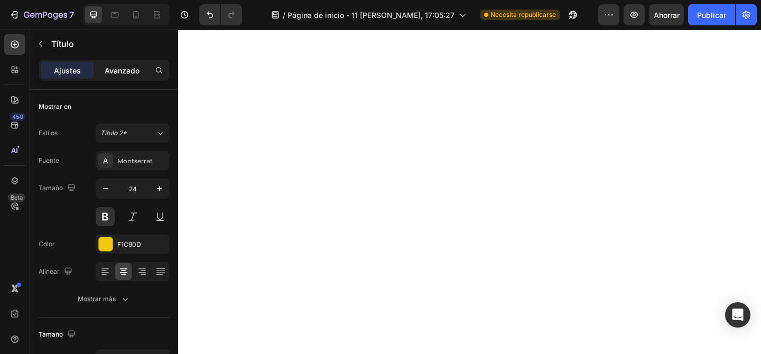
click at [134, 66] on font "Avanzado" at bounding box center [122, 70] width 35 height 9
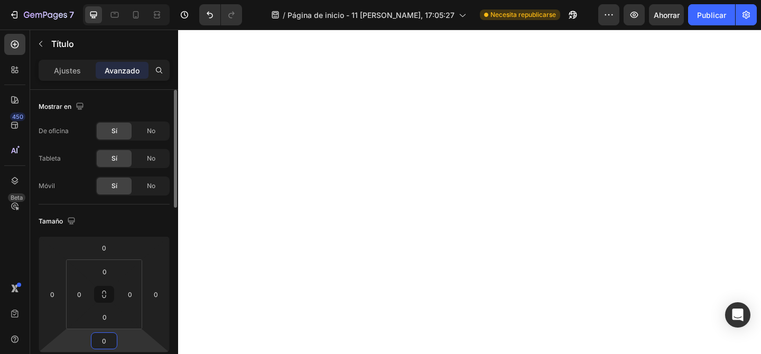
click at [110, 340] on input "0" at bounding box center [104, 341] width 21 height 16
type input "1"
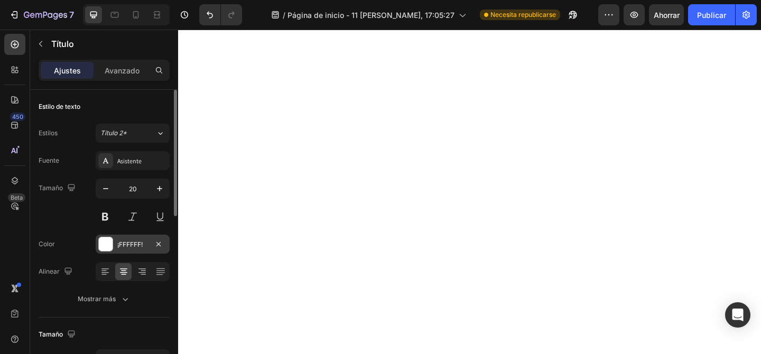
click at [106, 240] on div at bounding box center [106, 244] width 14 height 14
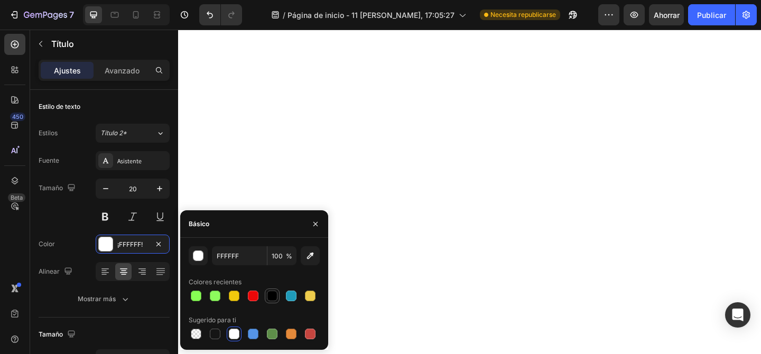
click at [274, 298] on div at bounding box center [272, 296] width 11 height 11
type input "000000"
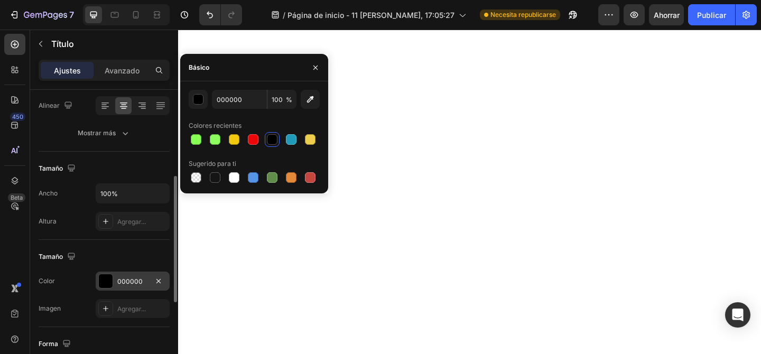
scroll to position [177, 0]
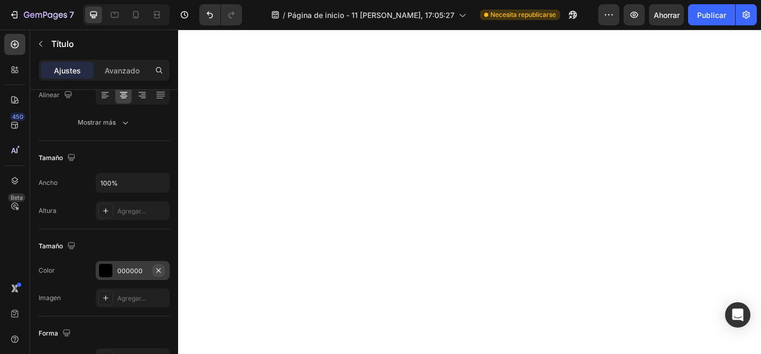
click at [158, 266] on icon "button" at bounding box center [158, 270] width 8 height 8
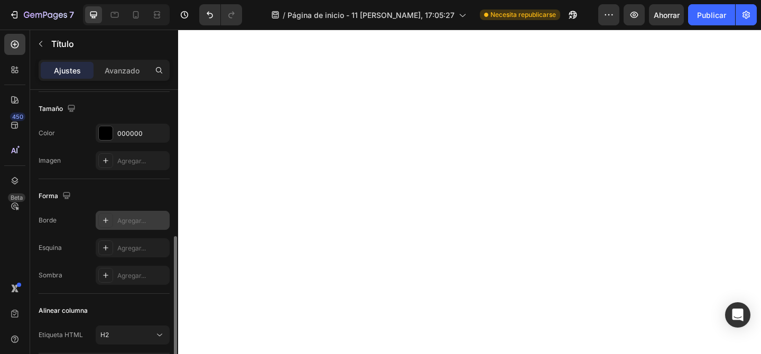
scroll to position [322, 0]
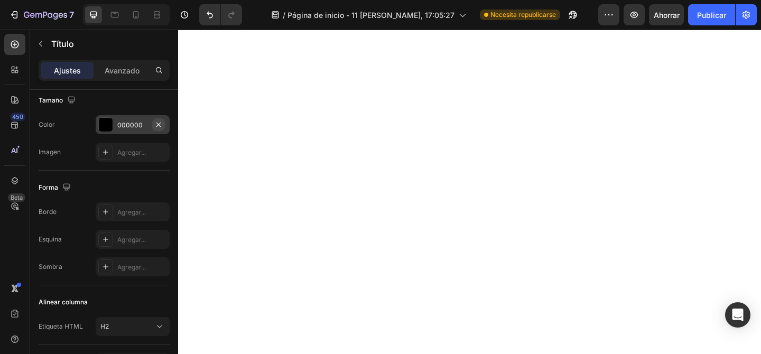
click at [162, 125] on icon "button" at bounding box center [158, 125] width 8 height 8
click at [160, 122] on icon "button" at bounding box center [158, 125] width 8 height 8
click at [161, 122] on icon "button" at bounding box center [158, 125] width 8 height 8
click at [160, 123] on icon "button" at bounding box center [158, 125] width 8 height 8
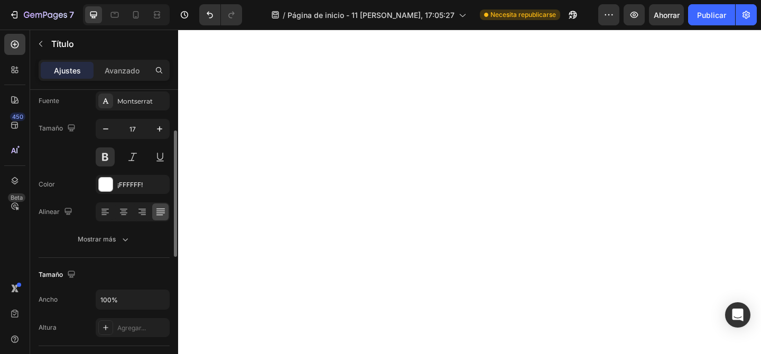
scroll to position [55, 0]
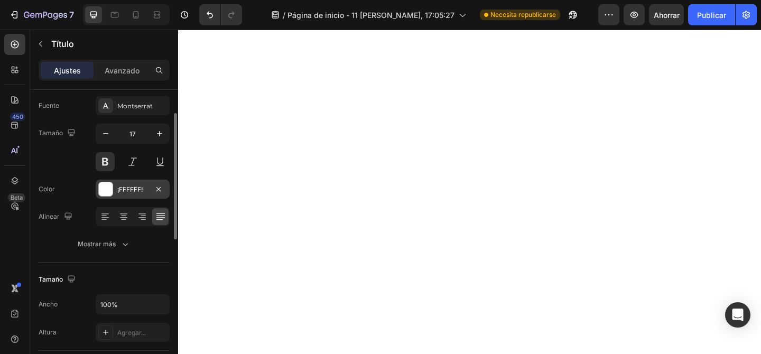
click at [107, 186] on div at bounding box center [106, 189] width 14 height 14
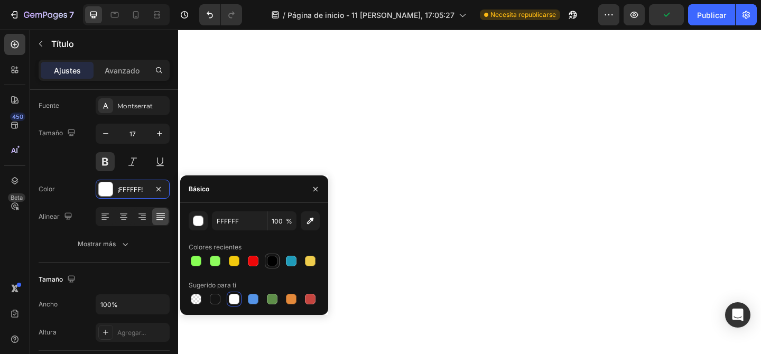
click at [275, 260] on div at bounding box center [272, 261] width 11 height 11
type input "000000"
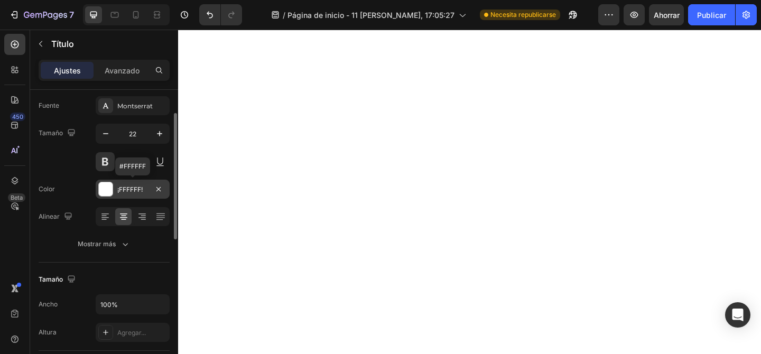
click at [127, 190] on font "¡FFFFFF!" at bounding box center [129, 190] width 25 height 8
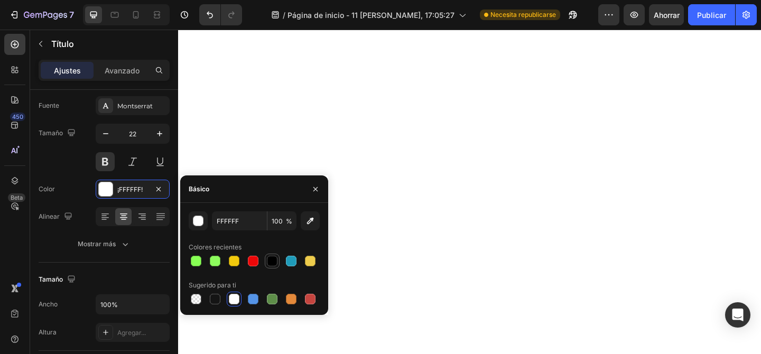
click at [272, 260] on div at bounding box center [272, 261] width 11 height 11
type input "000000"
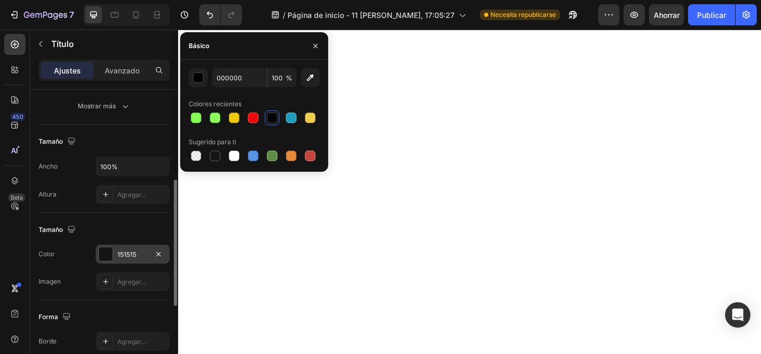
scroll to position [198, 0]
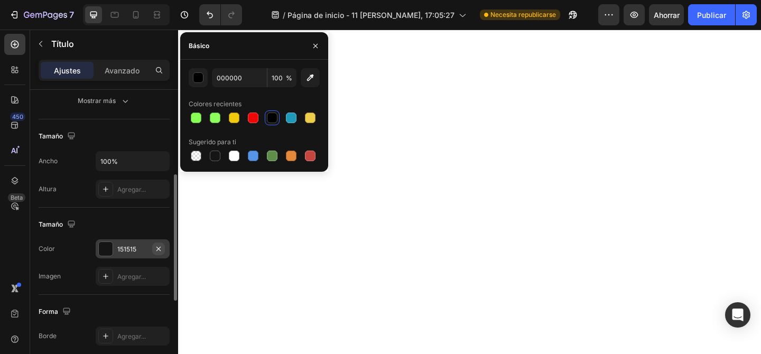
click at [162, 248] on icon "button" at bounding box center [158, 249] width 8 height 8
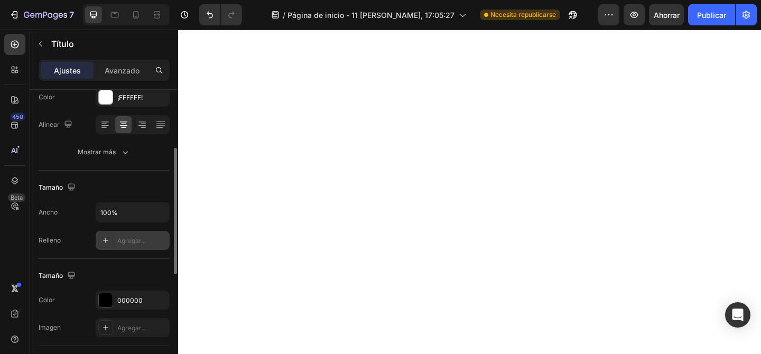
scroll to position [149, 0]
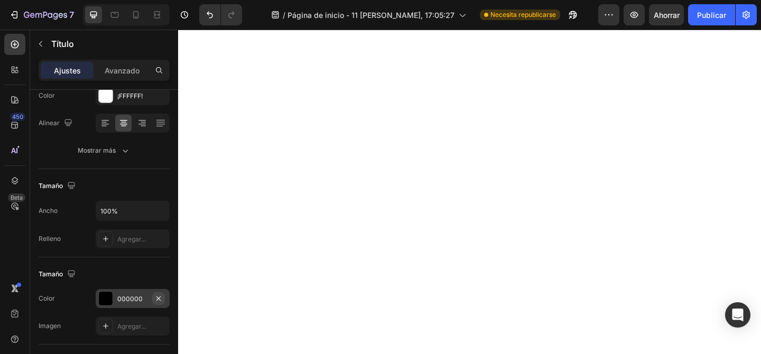
click at [161, 297] on icon "button" at bounding box center [158, 298] width 8 height 8
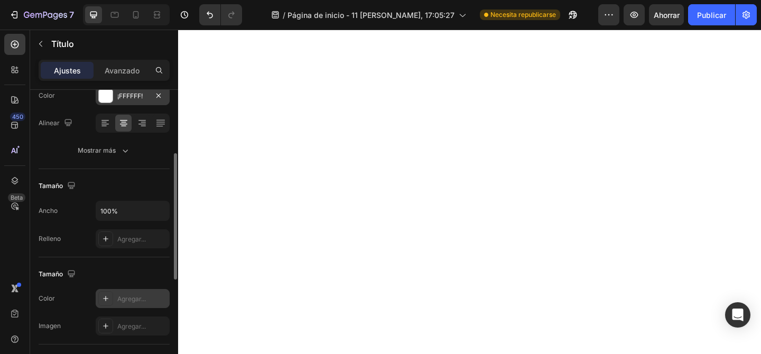
click at [120, 102] on div "¡FFFFFF!" at bounding box center [133, 95] width 74 height 19
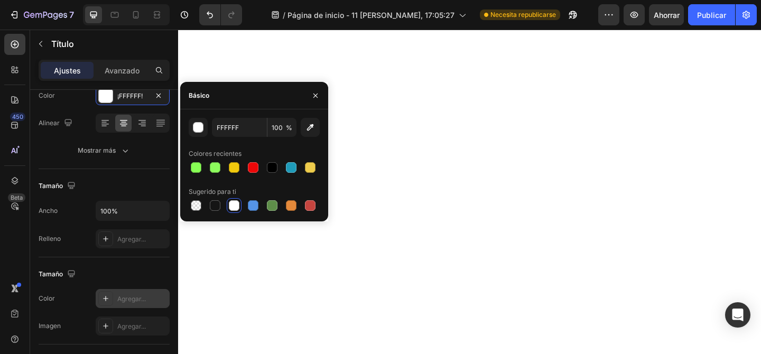
click at [280, 166] on div at bounding box center [254, 167] width 131 height 15
click at [279, 164] on div at bounding box center [272, 167] width 15 height 15
type input "000000"
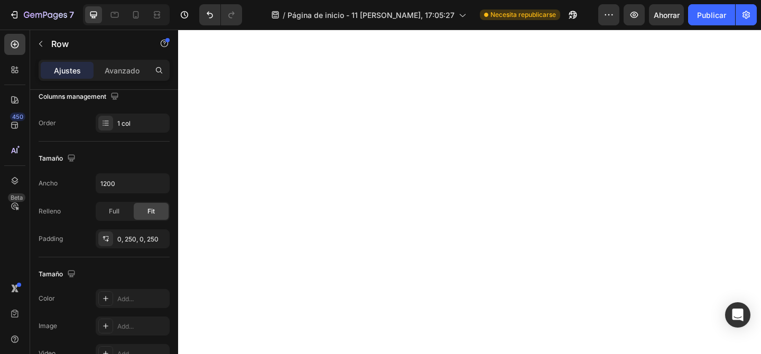
scroll to position [0, 0]
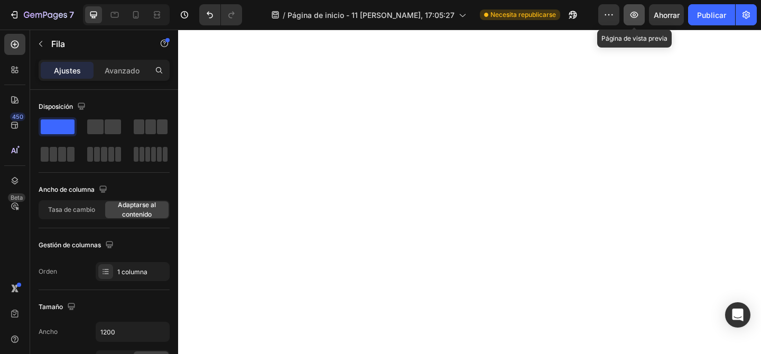
click at [635, 18] on icon "button" at bounding box center [634, 15] width 11 height 11
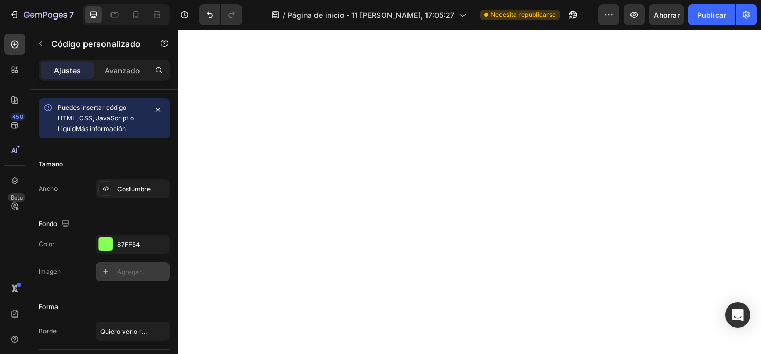
click at [126, 273] on font "Agregar..." at bounding box center [131, 272] width 29 height 8
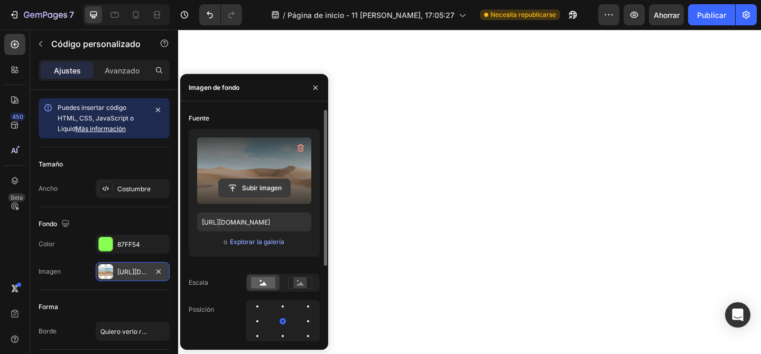
click at [258, 188] on input "file" at bounding box center [254, 188] width 71 height 18
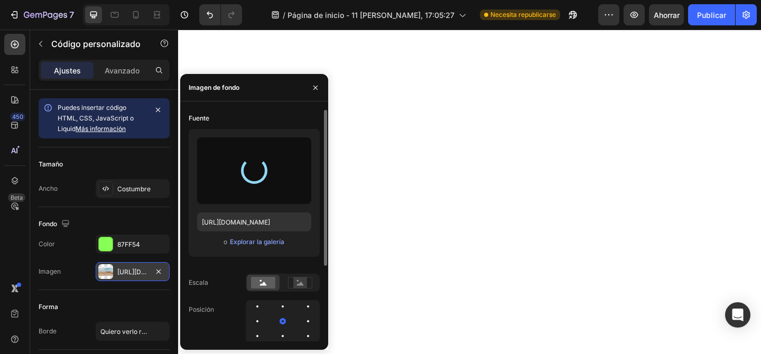
type input "[URL][DOMAIN_NAME]"
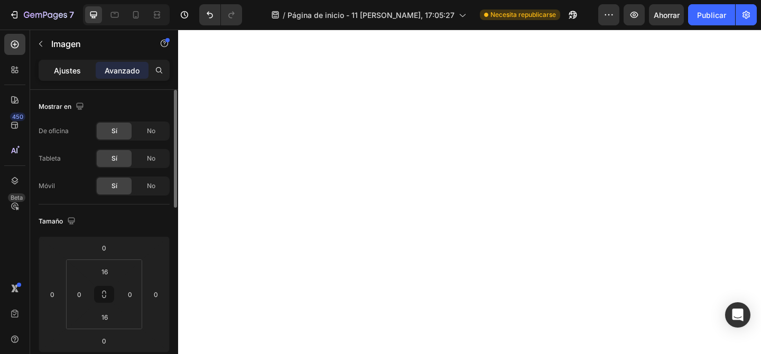
click at [75, 73] on font "Ajustes" at bounding box center [67, 70] width 27 height 9
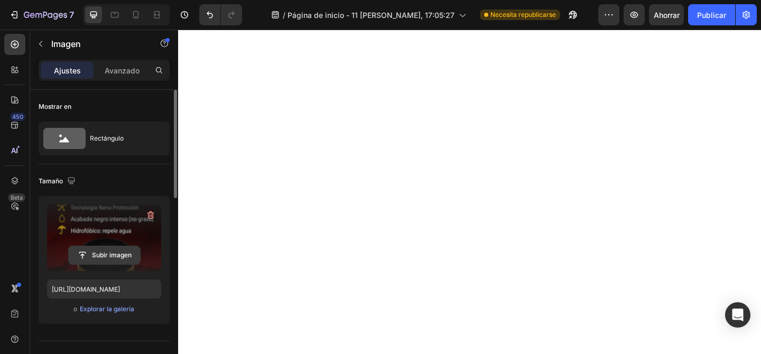
click at [96, 253] on input "file" at bounding box center [104, 255] width 71 height 18
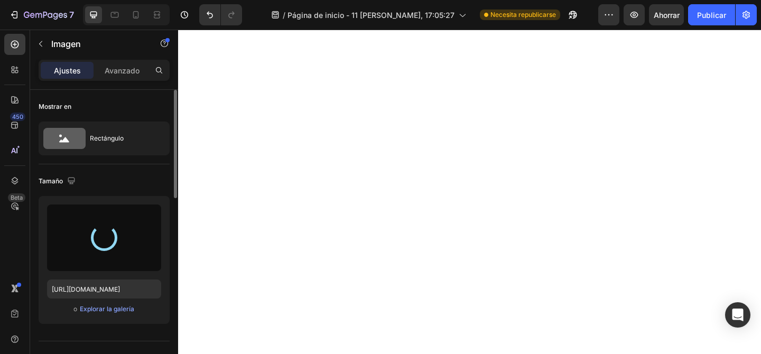
type input "[URL][DOMAIN_NAME]"
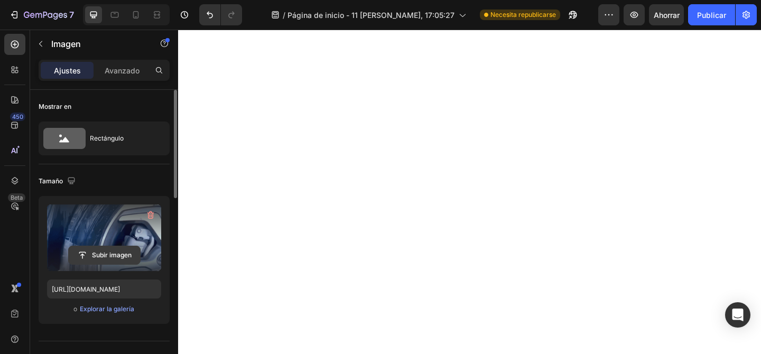
click at [98, 252] on input "file" at bounding box center [104, 255] width 71 height 18
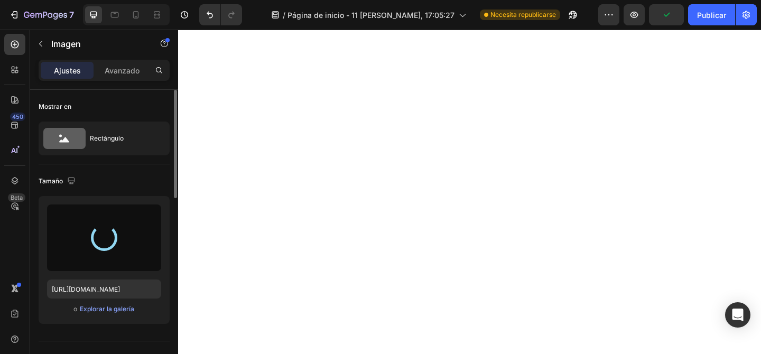
type input "[URL][DOMAIN_NAME]"
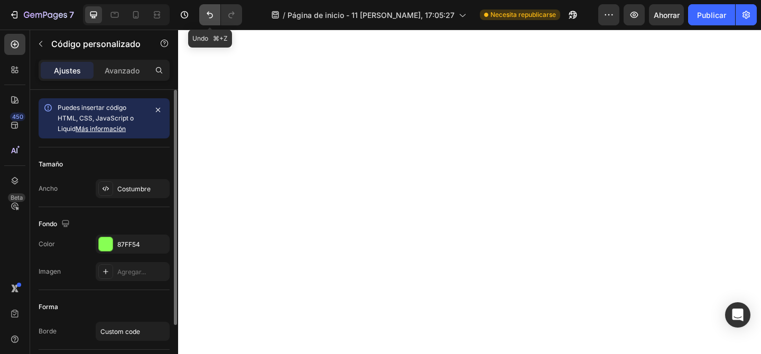
click at [210, 13] on icon "Deshacer/Rehacer" at bounding box center [210, 15] width 6 height 7
click at [208, 15] on icon "Deshacer/Rehacer" at bounding box center [210, 15] width 11 height 11
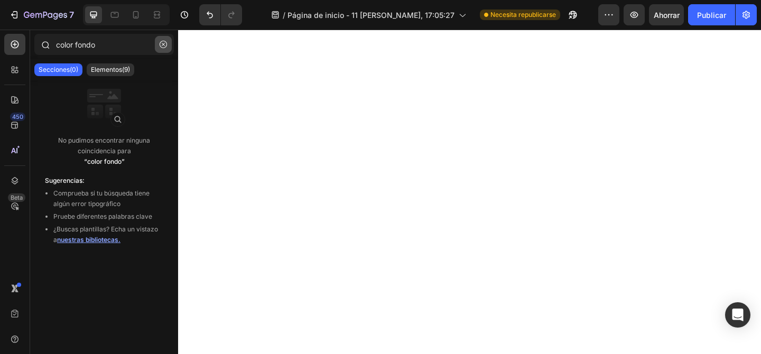
click at [161, 45] on icon "button" at bounding box center [163, 44] width 7 height 7
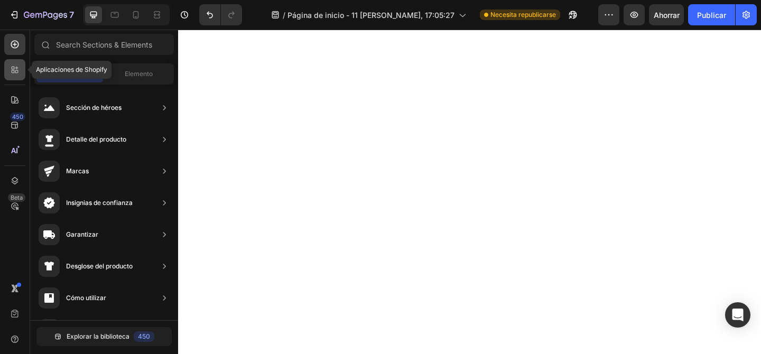
click at [17, 70] on icon at bounding box center [15, 69] width 11 height 11
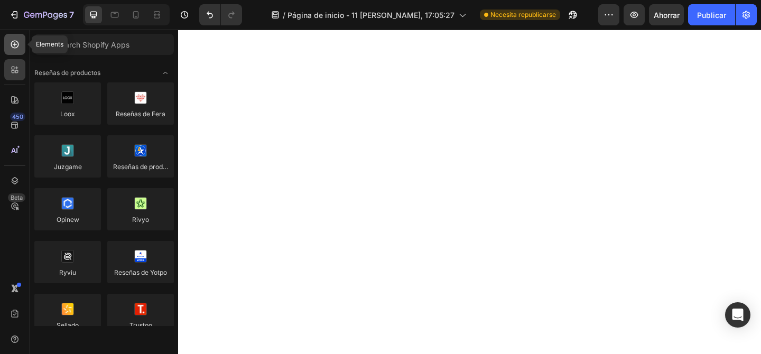
click at [14, 48] on icon at bounding box center [15, 45] width 8 height 8
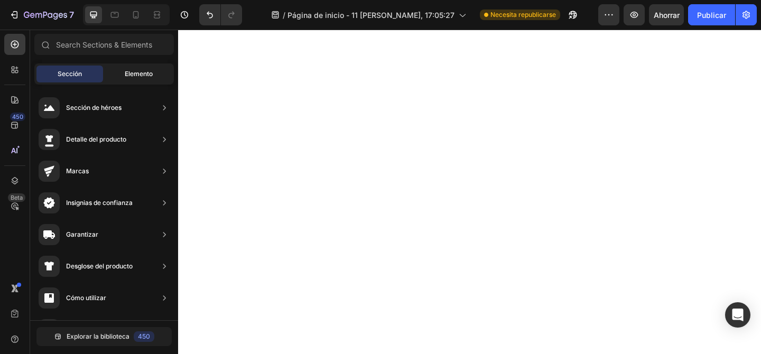
click at [132, 78] on span "Elemento" at bounding box center [139, 74] width 28 height 10
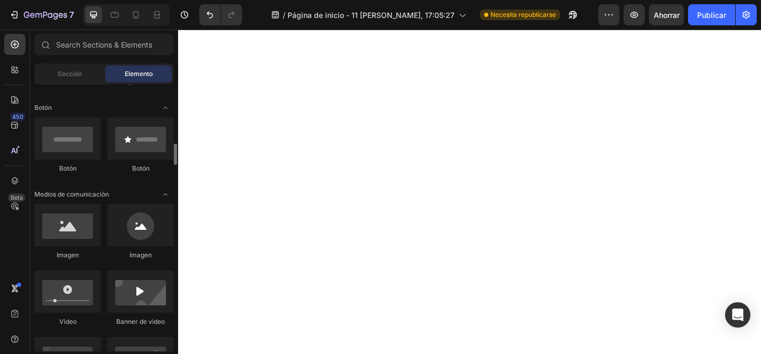
scroll to position [274, 0]
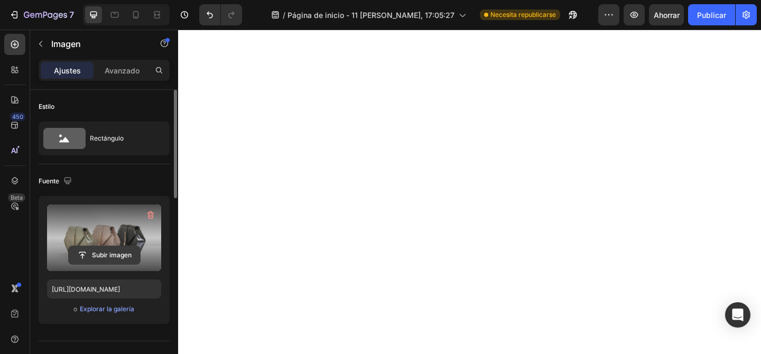
click at [101, 251] on input "file" at bounding box center [104, 255] width 71 height 18
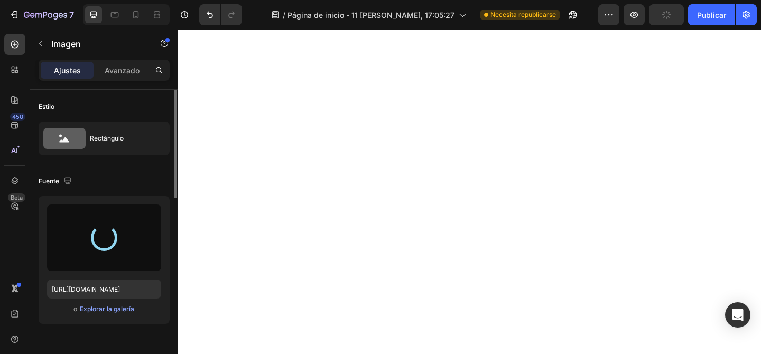
type input "[URL][DOMAIN_NAME]"
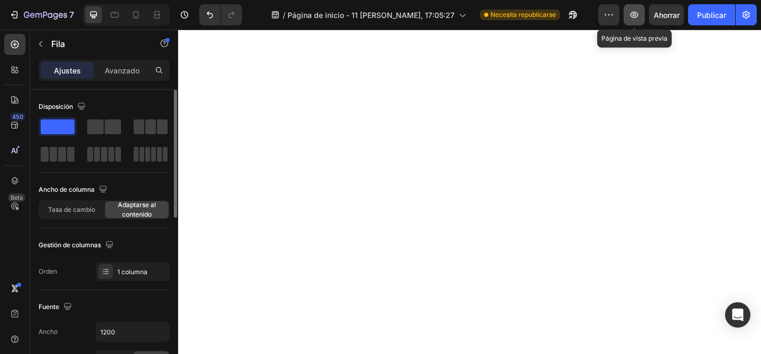
click at [637, 19] on icon "button" at bounding box center [634, 15] width 11 height 11
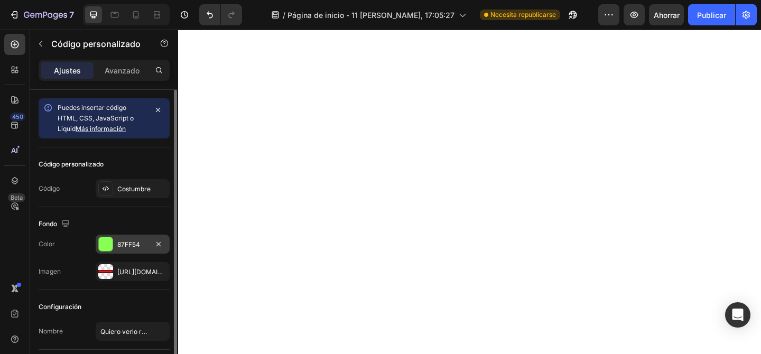
click at [138, 244] on font "87FF54" at bounding box center [128, 244] width 23 height 8
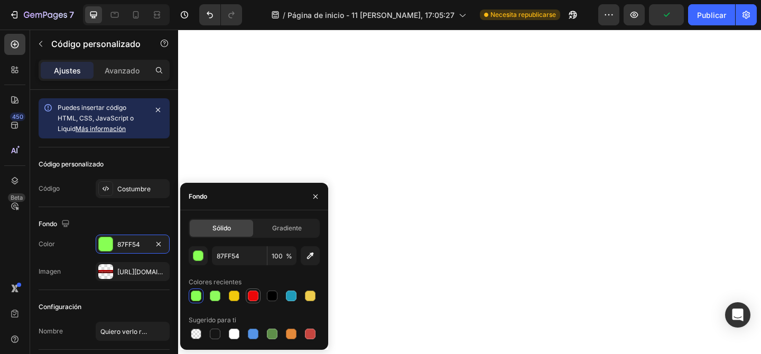
click at [252, 294] on div at bounding box center [253, 296] width 11 height 11
type input "EC0708"
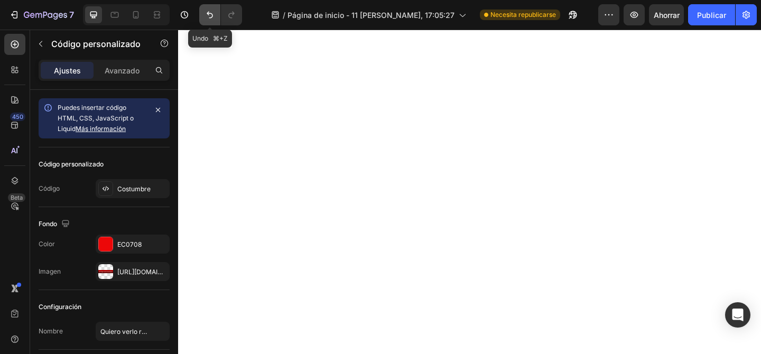
click at [212, 14] on icon "Deshacer/Rehacer" at bounding box center [210, 15] width 11 height 11
click at [209, 10] on icon "Deshacer/Rehacer" at bounding box center [210, 15] width 11 height 11
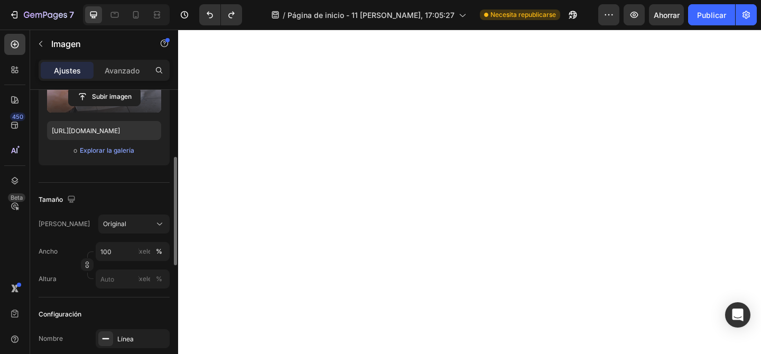
scroll to position [231, 0]
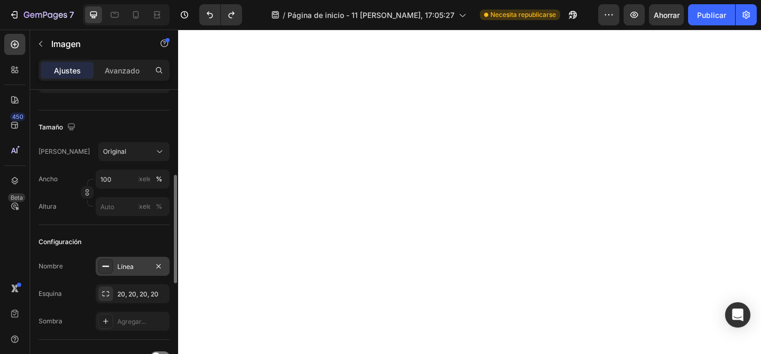
click at [132, 264] on font "Línea" at bounding box center [125, 267] width 16 height 8
click at [121, 231] on div "Configuración Nombre Línea Esquina 20, 20, 20, 20 Sombra Agregar..." at bounding box center [104, 282] width 131 height 115
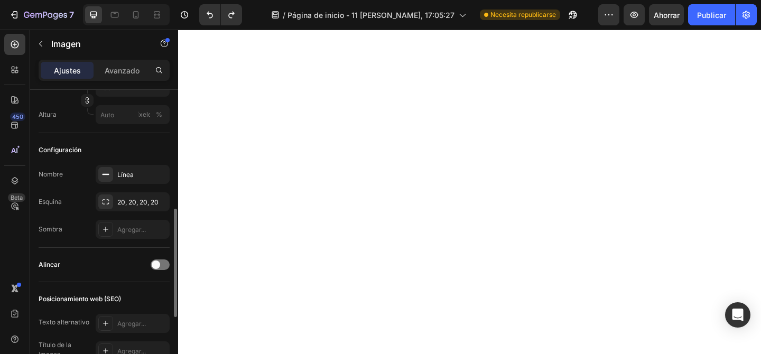
scroll to position [338, 0]
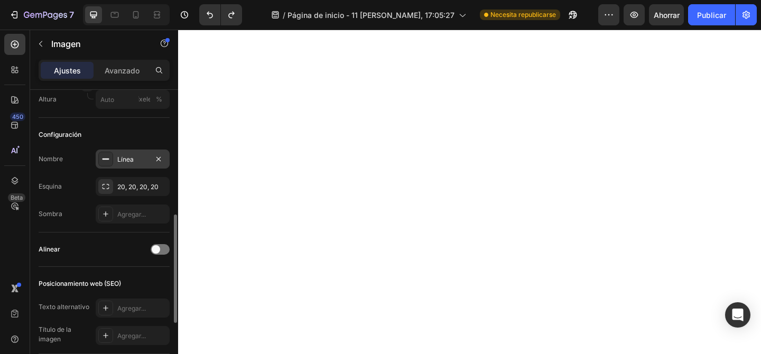
click at [138, 161] on div "Línea" at bounding box center [132, 160] width 31 height 10
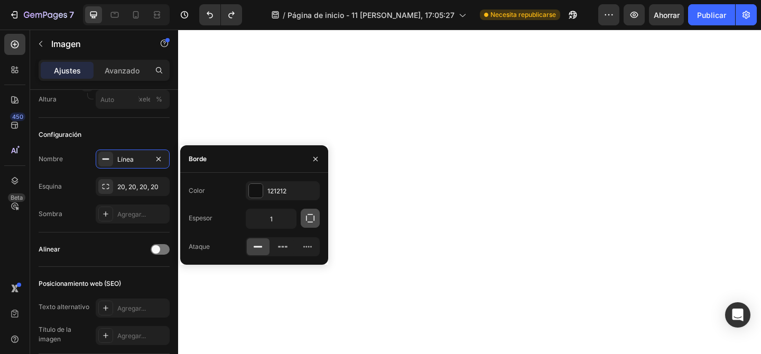
click at [314, 221] on icon "button" at bounding box center [310, 218] width 11 height 11
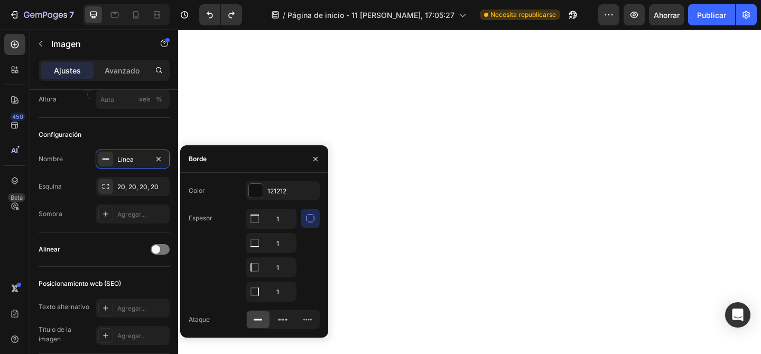
click at [257, 325] on icon at bounding box center [258, 319] width 11 height 11
click at [257, 186] on div at bounding box center [256, 191] width 14 height 14
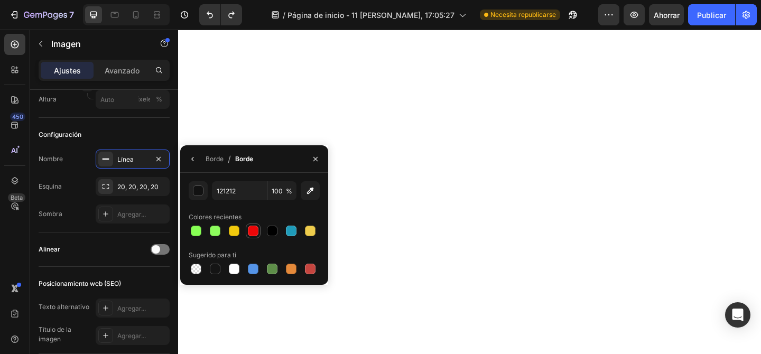
click at [252, 228] on div at bounding box center [253, 231] width 11 height 11
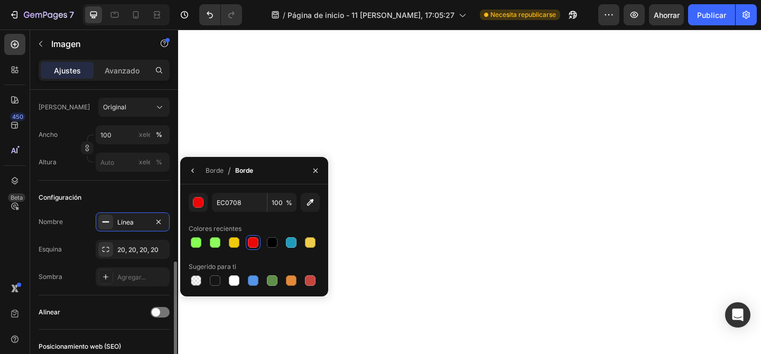
scroll to position [332, 0]
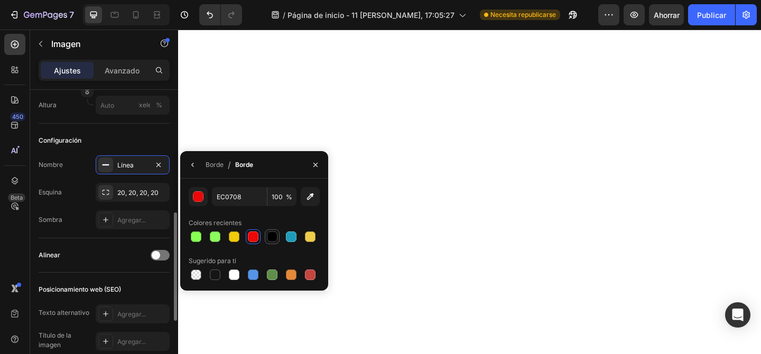
click at [274, 243] on div at bounding box center [272, 236] width 13 height 13
type input "000000"
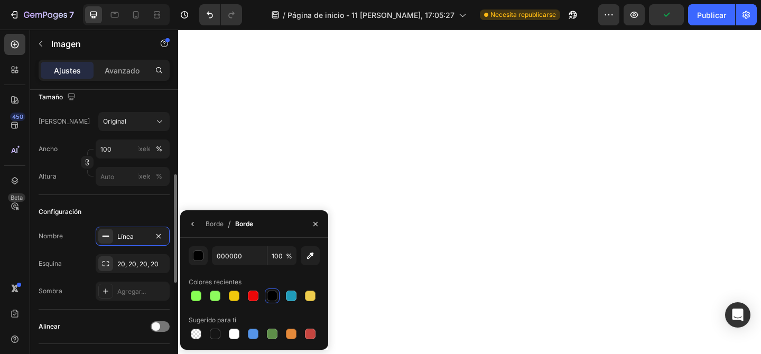
scroll to position [253, 0]
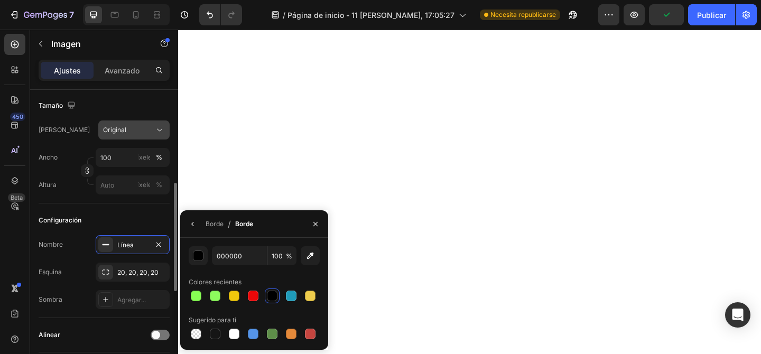
click at [139, 134] on div "Original" at bounding box center [127, 130] width 49 height 10
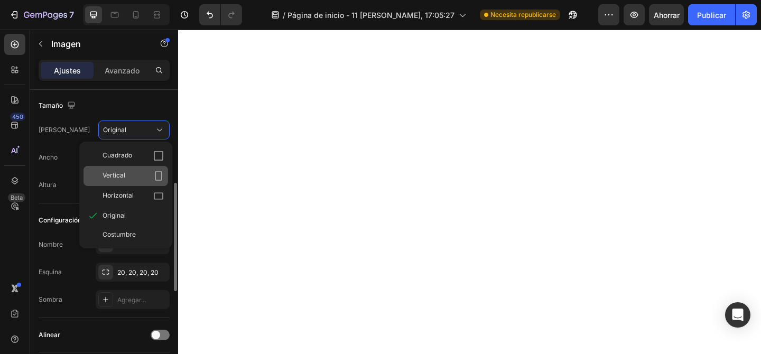
click at [156, 173] on icon at bounding box center [158, 176] width 11 height 11
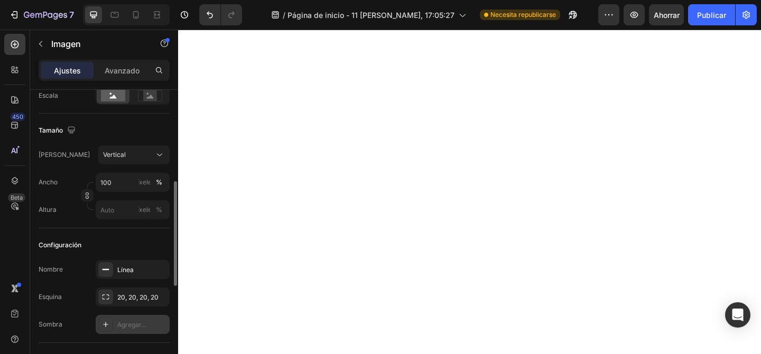
scroll to position [255, 0]
click at [142, 154] on div "Vertical" at bounding box center [127, 155] width 49 height 10
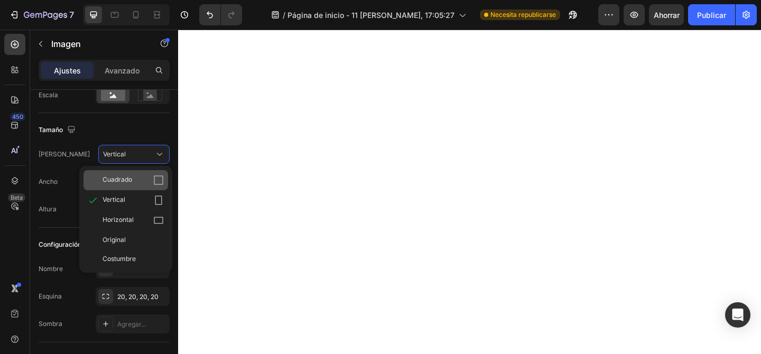
click at [157, 180] on icon at bounding box center [158, 180] width 11 height 11
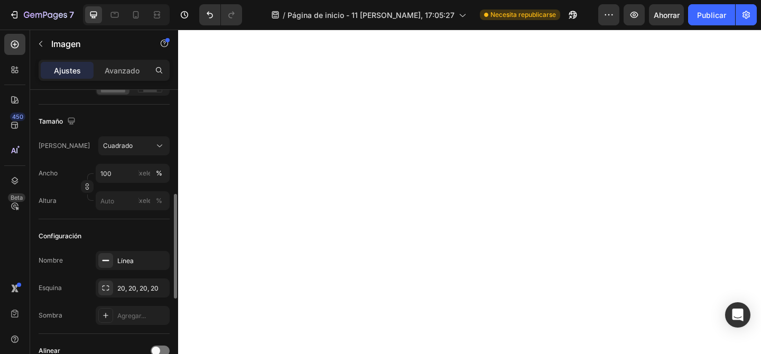
scroll to position [276, 0]
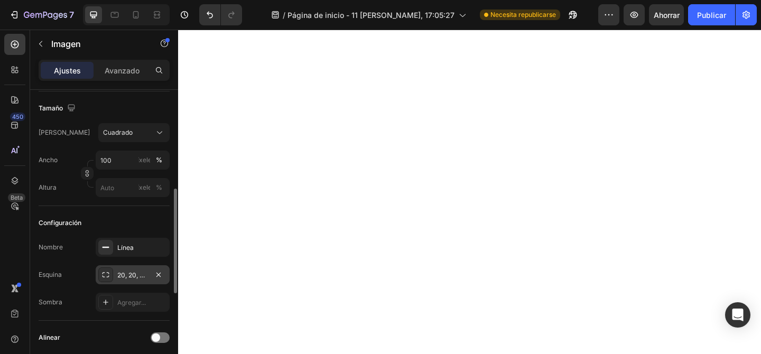
click at [110, 274] on div at bounding box center [105, 274] width 15 height 15
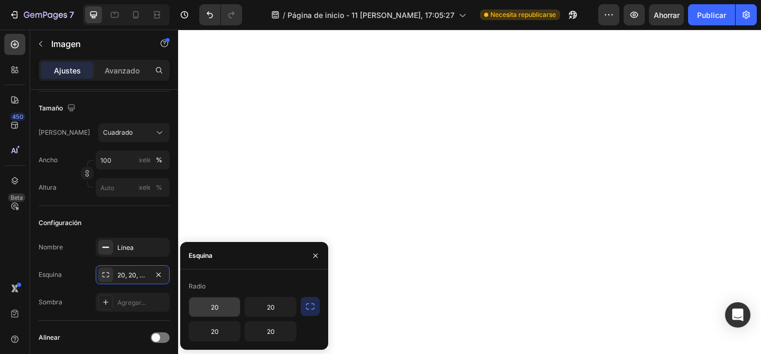
click at [226, 311] on input "20" at bounding box center [214, 307] width 51 height 19
click at [282, 307] on input "20" at bounding box center [270, 307] width 51 height 19
click at [222, 331] on input "20" at bounding box center [214, 331] width 51 height 19
click at [270, 332] on input "20" at bounding box center [270, 331] width 51 height 19
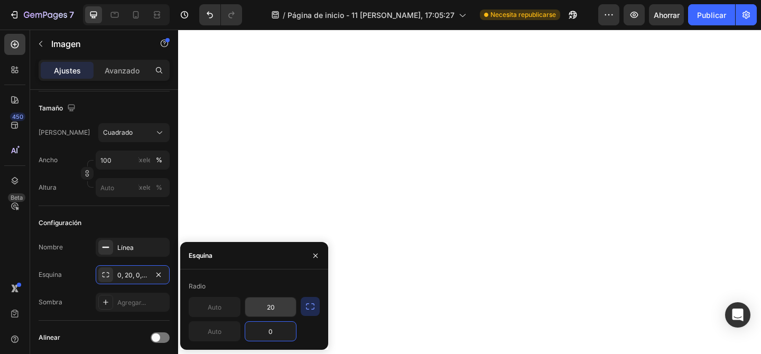
type input "0"
click at [270, 308] on input "20" at bounding box center [270, 307] width 51 height 19
type input "0"
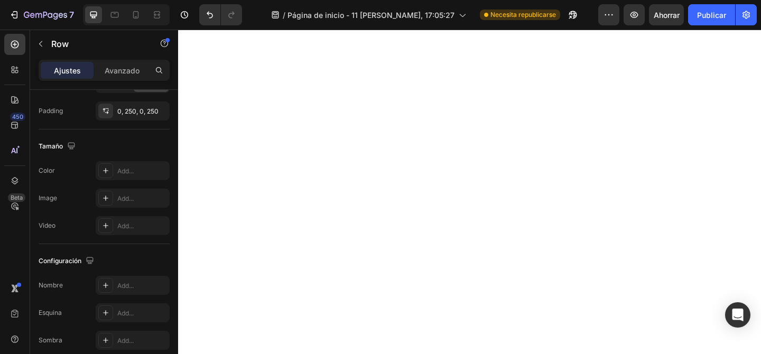
scroll to position [0, 0]
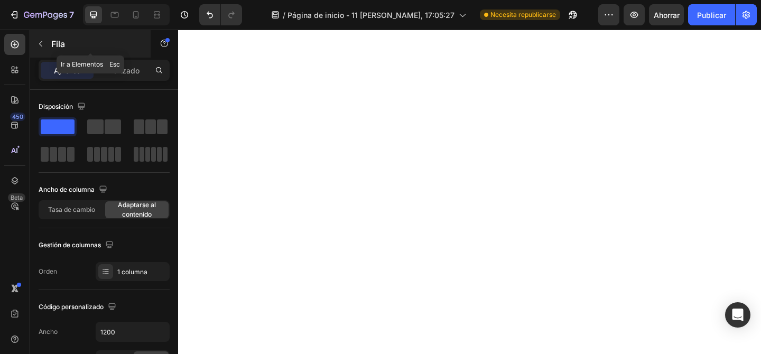
click at [47, 41] on button "button" at bounding box center [40, 43] width 17 height 17
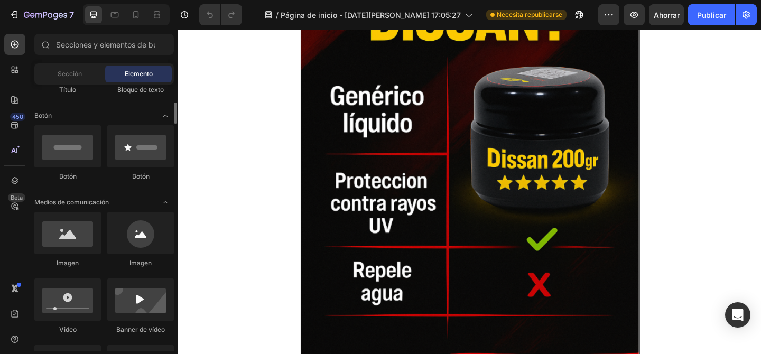
scroll to position [271, 0]
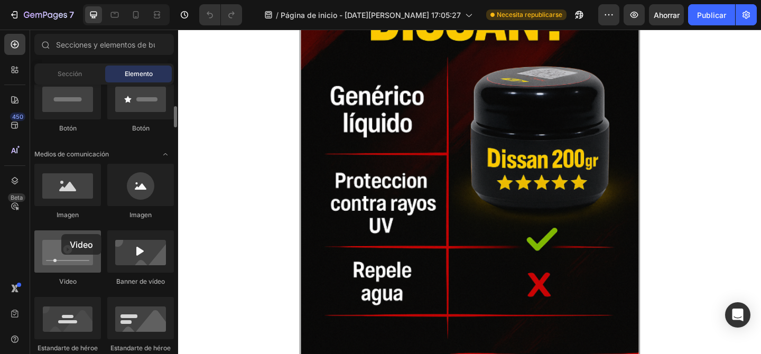
drag, startPoint x: 48, startPoint y: 163, endPoint x: 67, endPoint y: 249, distance: 88.6
click at [67, 249] on div at bounding box center [67, 251] width 67 height 42
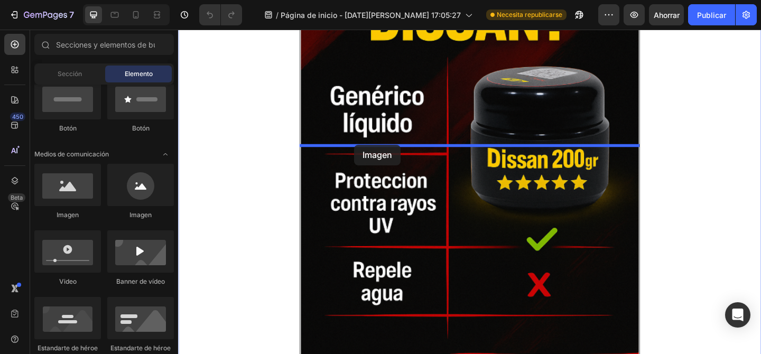
drag, startPoint x: 242, startPoint y: 207, endPoint x: 370, endPoint y: 155, distance: 138.0
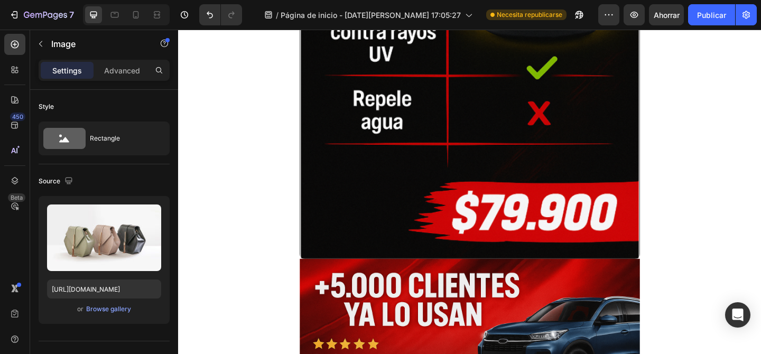
scroll to position [1868, 0]
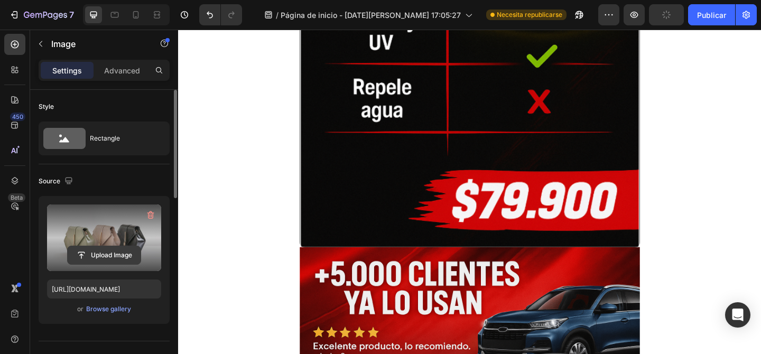
click at [121, 255] on input "file" at bounding box center [104, 255] width 73 height 18
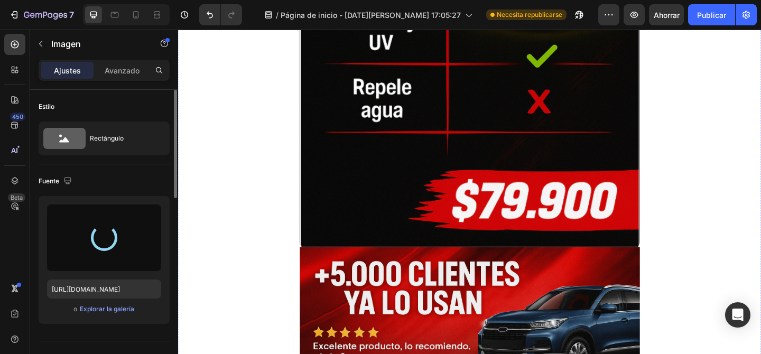
type input "[URL][DOMAIN_NAME][DATE]"
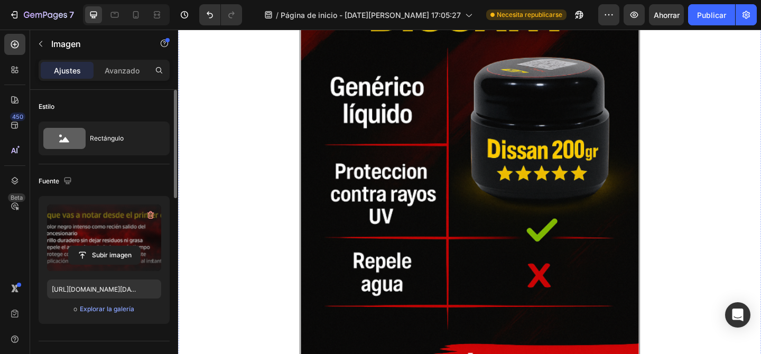
scroll to position [1680, 0]
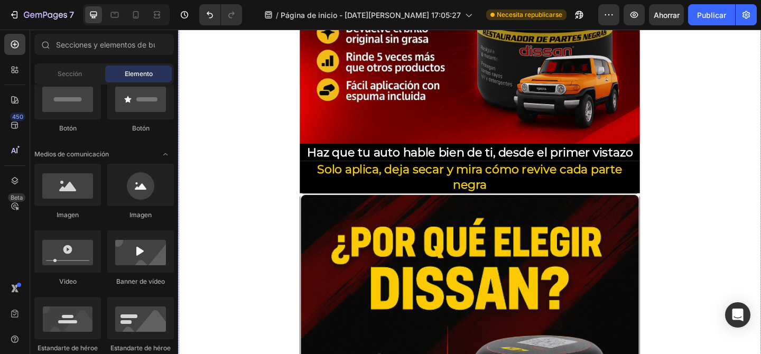
scroll to position [1239, 0]
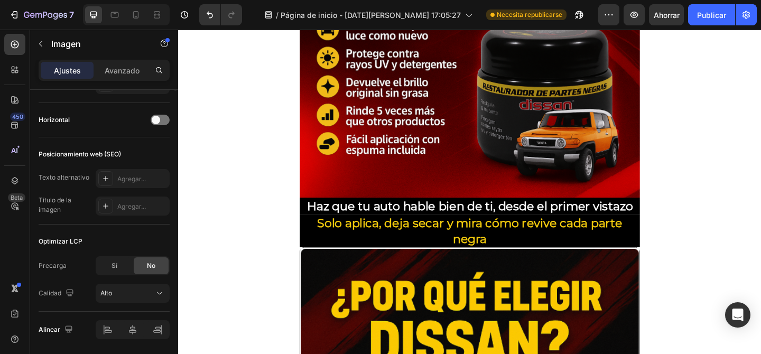
scroll to position [263, 0]
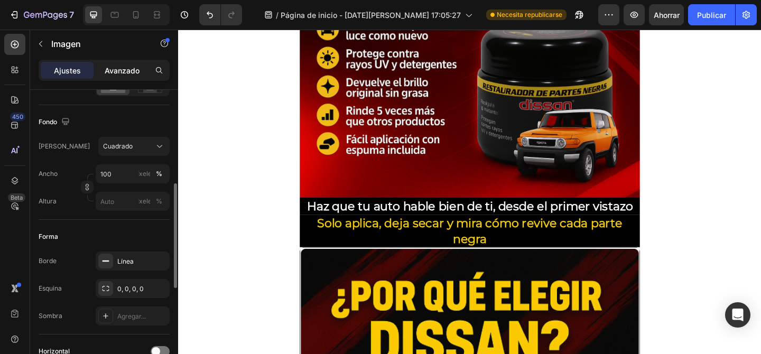
click at [126, 65] on p "Avanzado" at bounding box center [122, 70] width 35 height 11
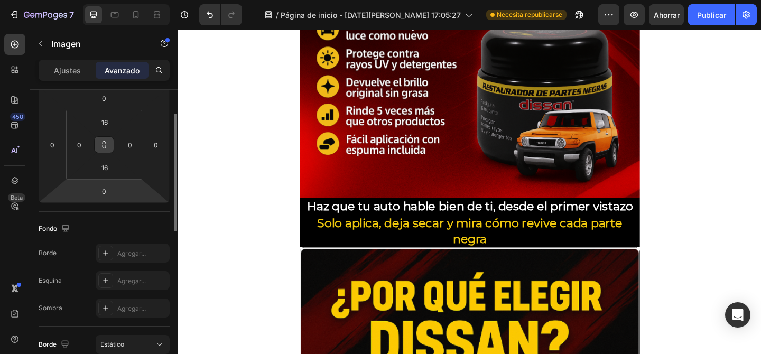
scroll to position [124, 0]
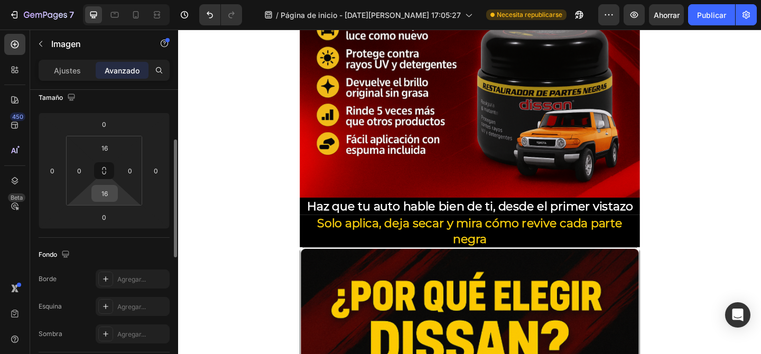
click at [108, 196] on input "16" at bounding box center [104, 194] width 21 height 16
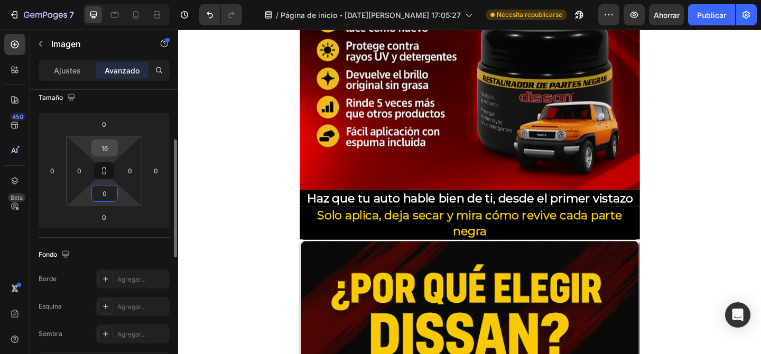
type input "0"
click at [116, 142] on div "16" at bounding box center [104, 148] width 26 height 17
click at [112, 147] on input "16" at bounding box center [104, 148] width 21 height 16
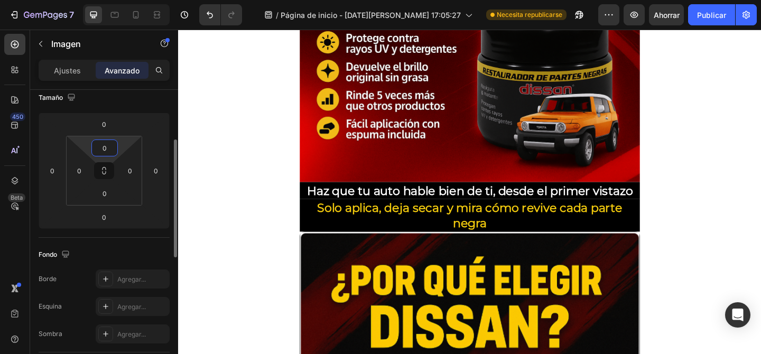
type input "0"
click at [145, 96] on div "Tamaño" at bounding box center [104, 97] width 131 height 17
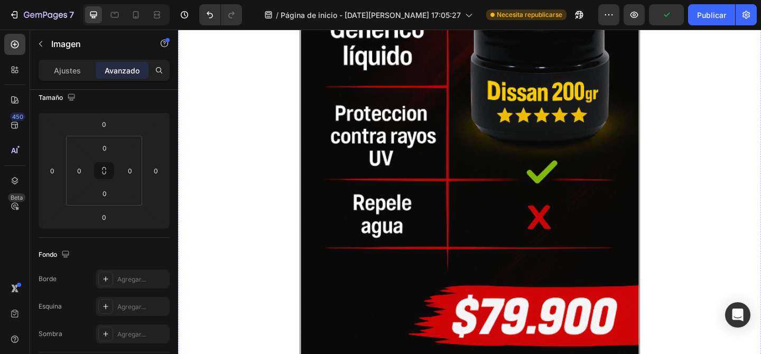
scroll to position [1643, 0]
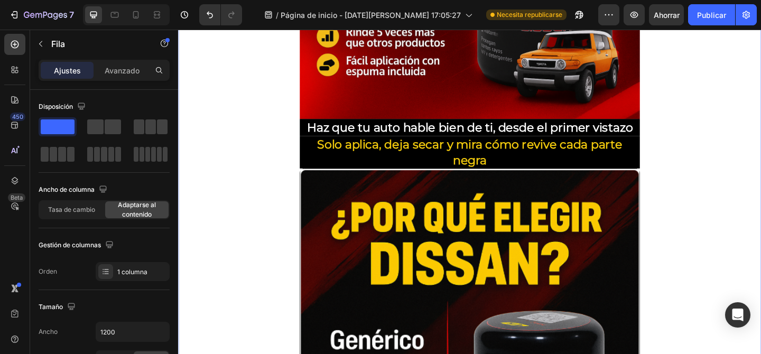
scroll to position [1291, 0]
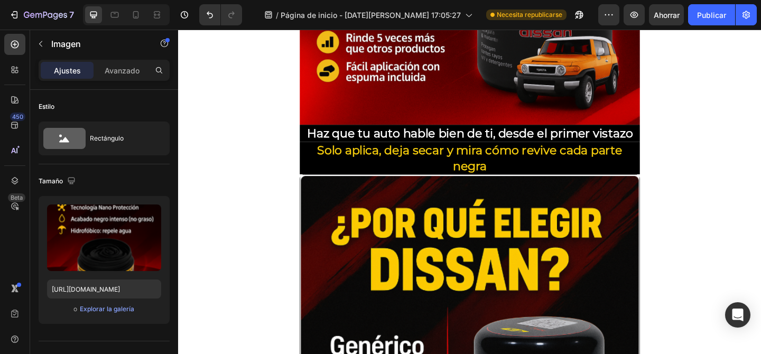
drag, startPoint x: 501, startPoint y: 144, endPoint x: 402, endPoint y: 249, distance: 144.7
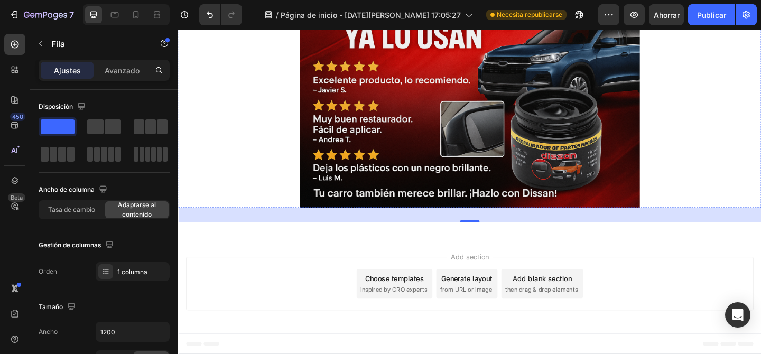
scroll to position [2356, 0]
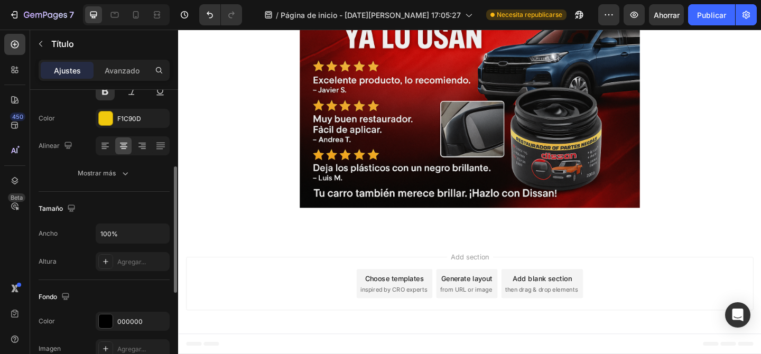
scroll to position [154, 0]
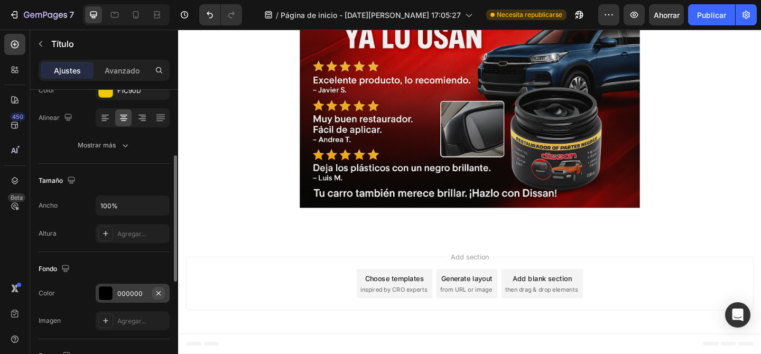
click at [157, 294] on icon "button" at bounding box center [158, 293] width 4 height 4
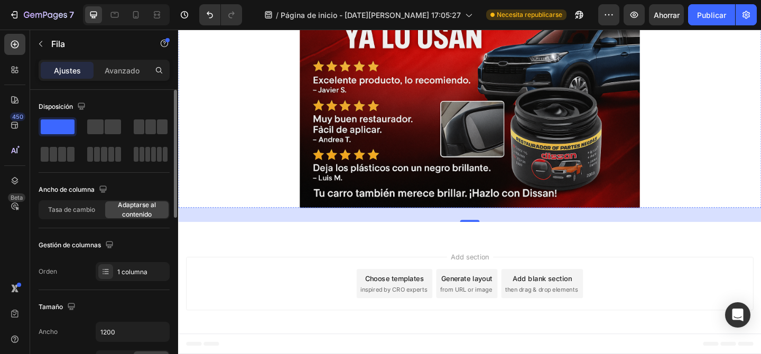
scroll to position [3496, 0]
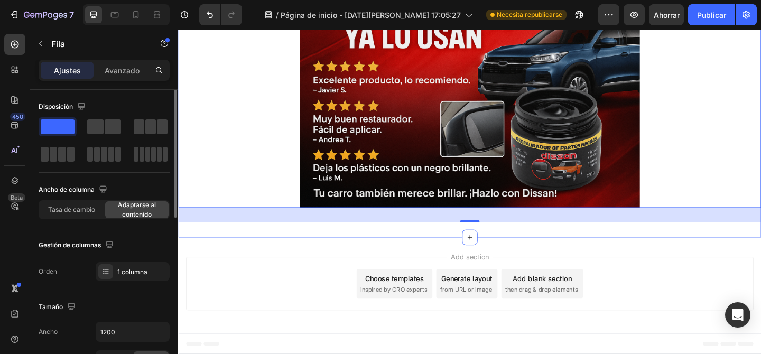
scroll to position [3461, 0]
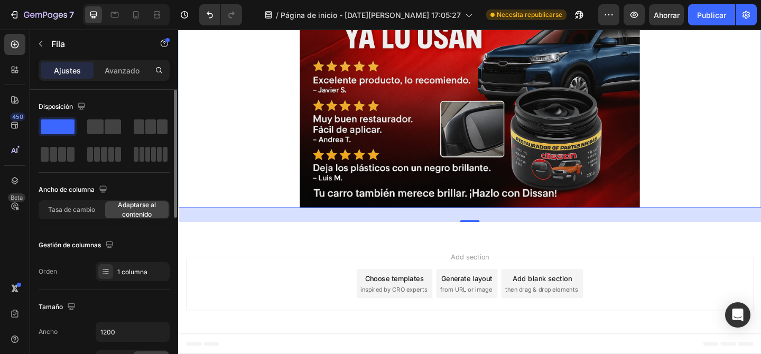
click at [494, 236] on div "29" at bounding box center [495, 231] width 12 height 8
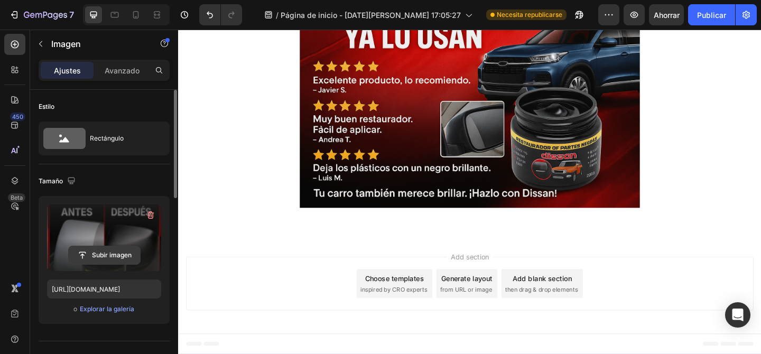
click at [97, 250] on input "file" at bounding box center [104, 255] width 71 height 18
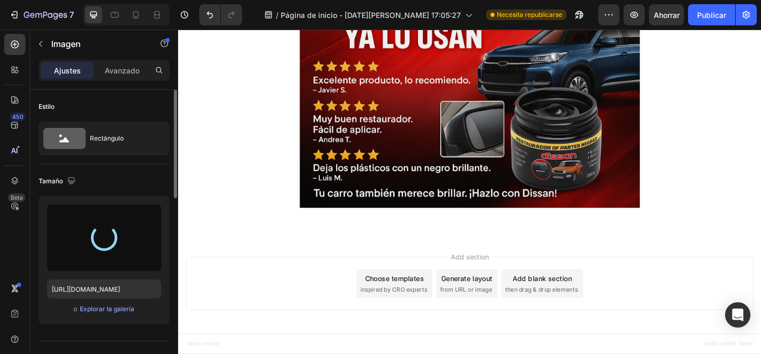
type input "[URL][DOMAIN_NAME]"
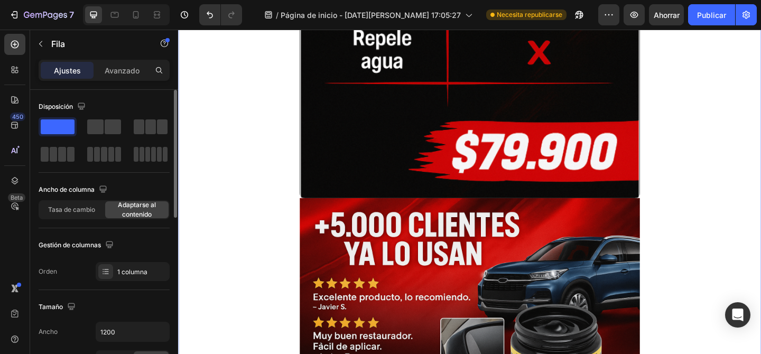
scroll to position [1711, 0]
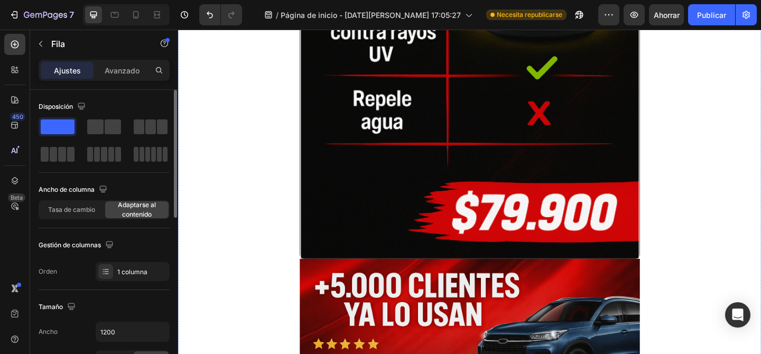
scroll to position [1754, 0]
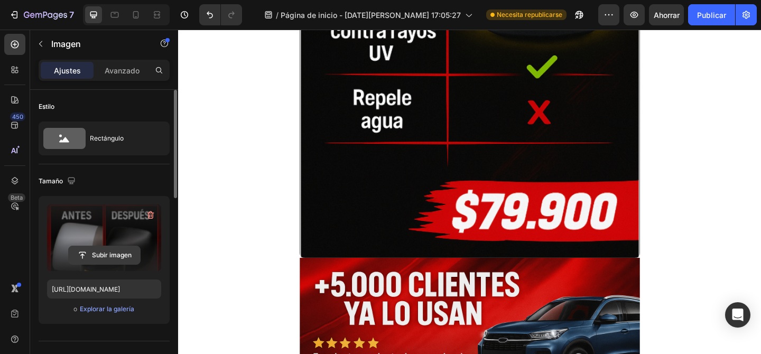
click at [110, 253] on input "file" at bounding box center [104, 255] width 71 height 18
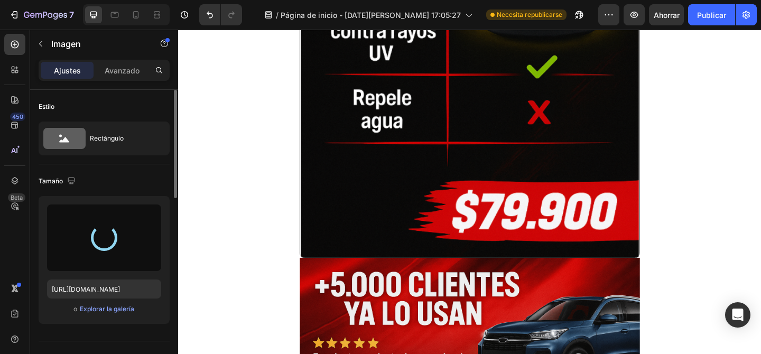
type input "[URL][DOMAIN_NAME]"
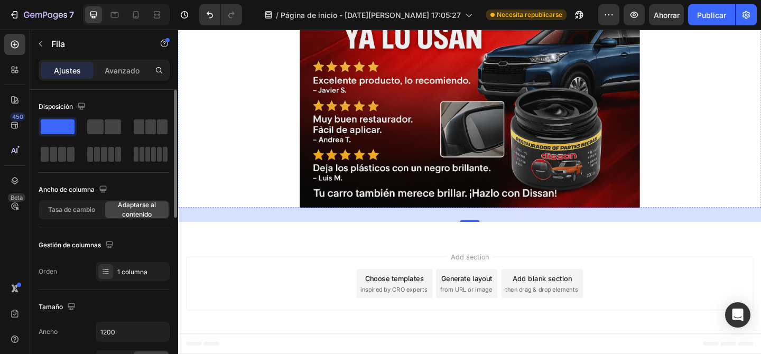
scroll to position [3246, 0]
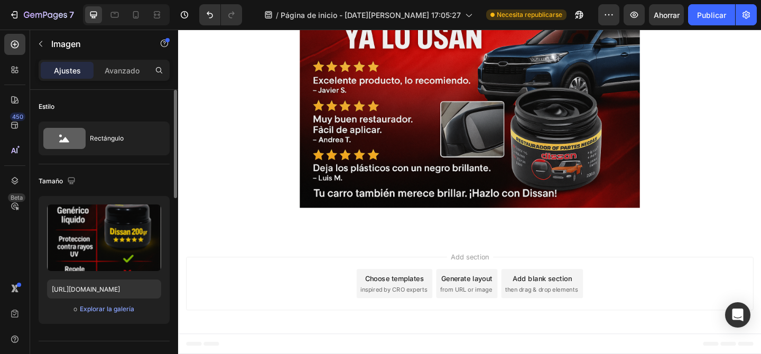
scroll to position [3207, 0]
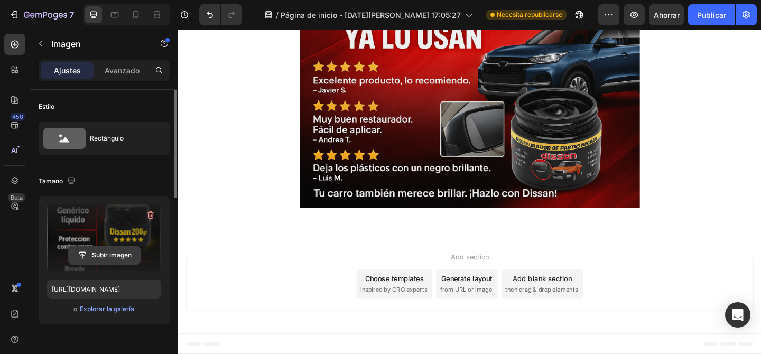
click at [115, 255] on input "file" at bounding box center [104, 255] width 71 height 18
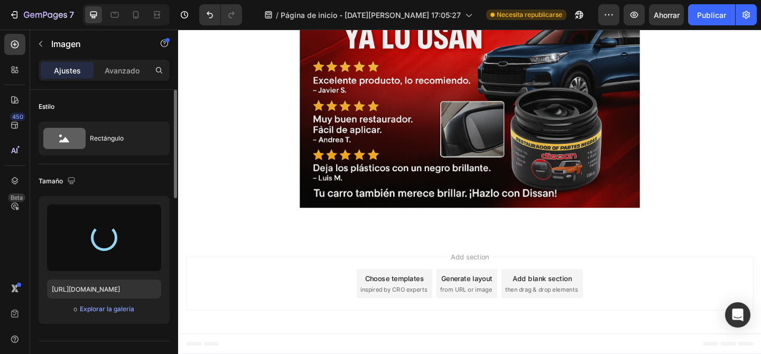
type input "[URL][DOMAIN_NAME]"
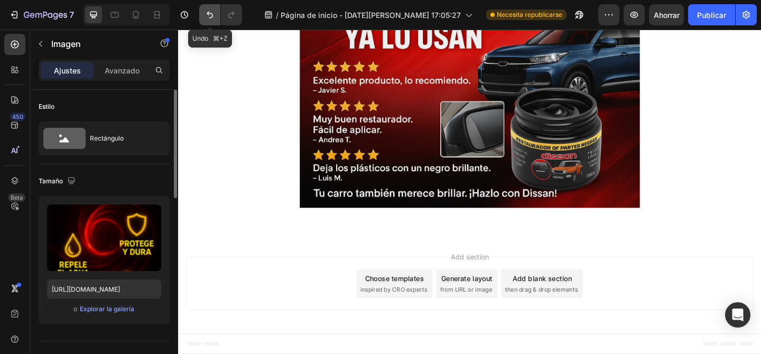
click at [209, 12] on icon "Deshacer/Rehacer" at bounding box center [210, 15] width 11 height 11
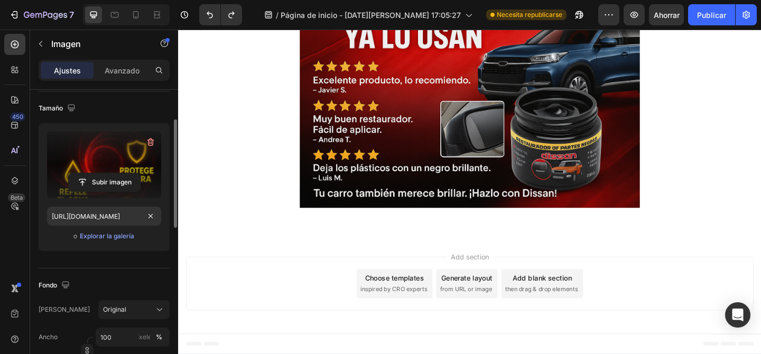
scroll to position [75, 0]
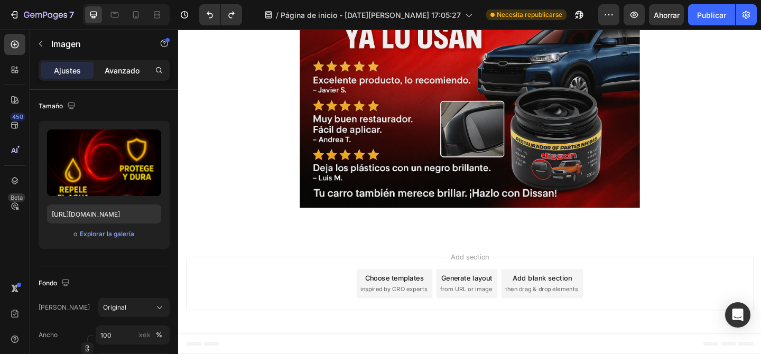
click at [122, 68] on font "Avanzado" at bounding box center [122, 70] width 35 height 9
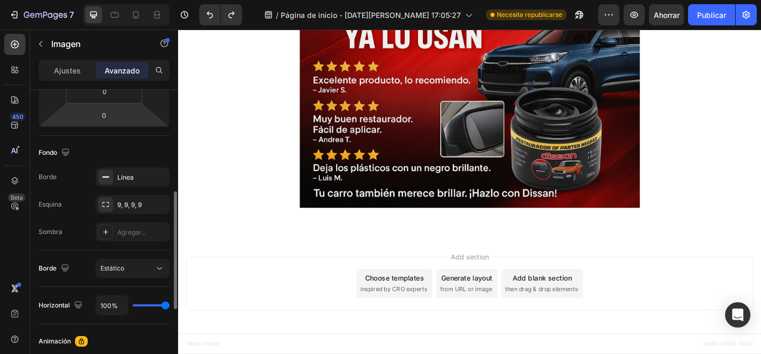
scroll to position [234, 0]
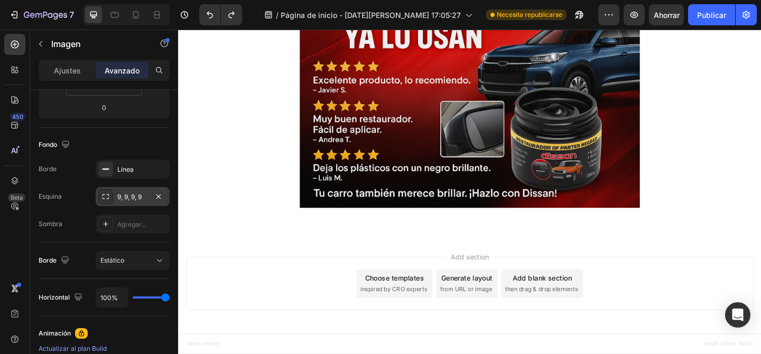
click at [140, 193] on font "9, 9, 9, 9" at bounding box center [129, 197] width 24 height 8
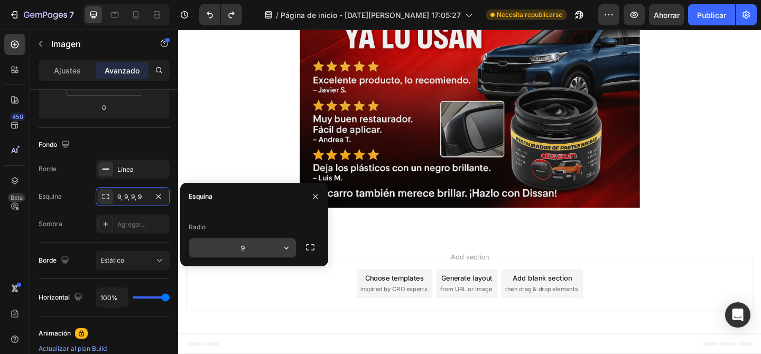
click at [266, 246] on input "9" at bounding box center [242, 247] width 107 height 19
type input "9"
click at [312, 248] on icon "button" at bounding box center [310, 247] width 11 height 11
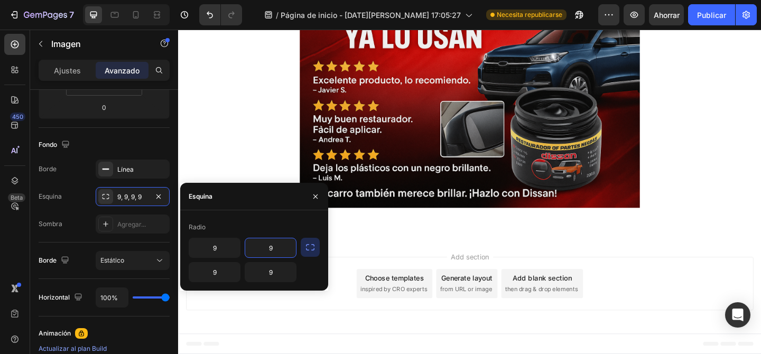
click at [272, 253] on input "9" at bounding box center [270, 247] width 51 height 19
type input "0"
click at [277, 268] on input "9" at bounding box center [270, 272] width 51 height 19
type input "0"
click at [217, 277] on input "9" at bounding box center [214, 272] width 51 height 19
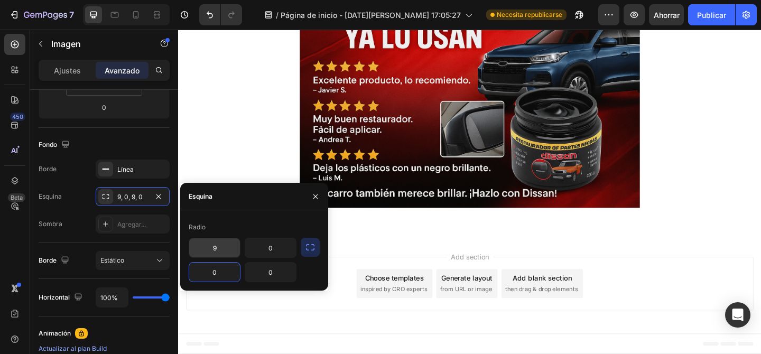
type input "0"
click at [219, 246] on input "9" at bounding box center [214, 247] width 51 height 19
type input "0"
click at [290, 223] on div "Radio" at bounding box center [254, 227] width 131 height 17
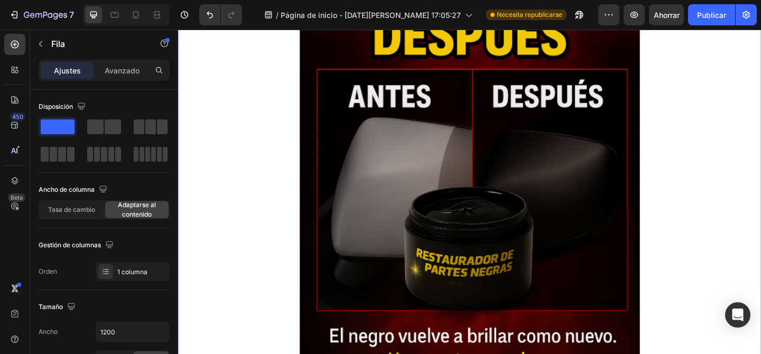
scroll to position [588, 0]
click at [634, 16] on icon "button" at bounding box center [635, 15] width 8 height 6
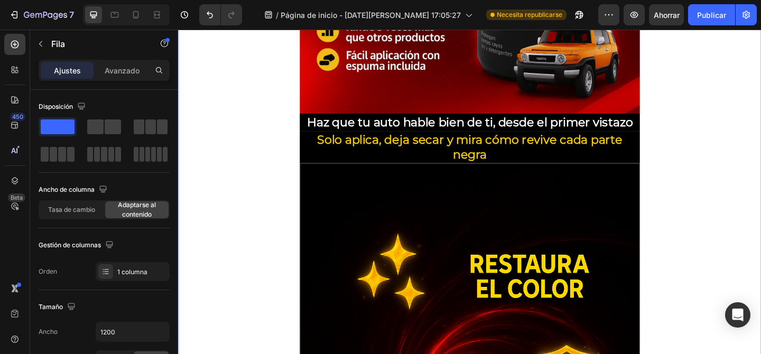
scroll to position [1309, 0]
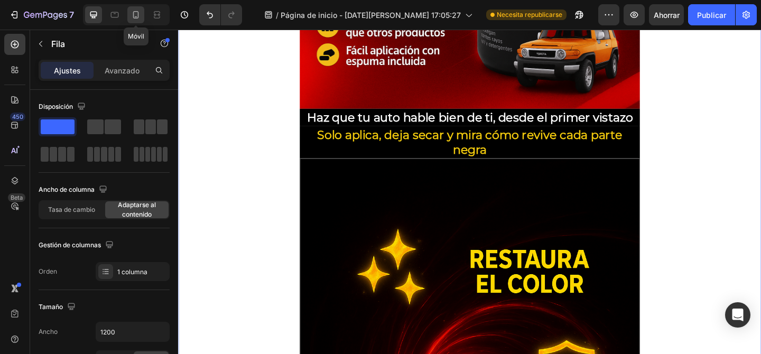
click at [136, 16] on icon at bounding box center [136, 14] width 6 height 7
type input "100%"
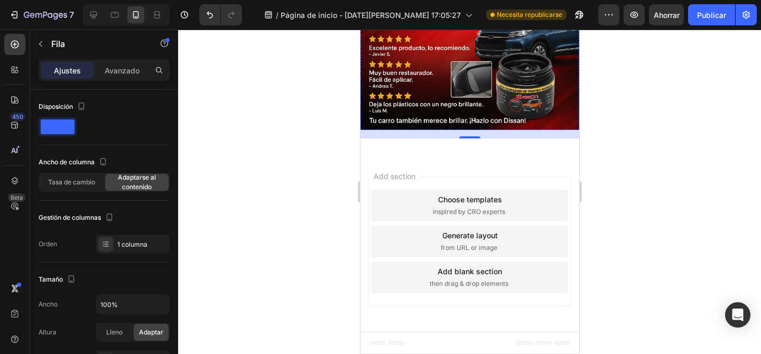
scroll to position [1675, 0]
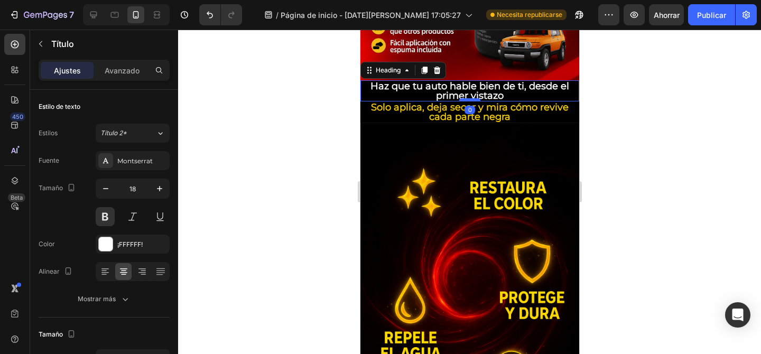
click at [474, 99] on div at bounding box center [469, 99] width 21 height 3
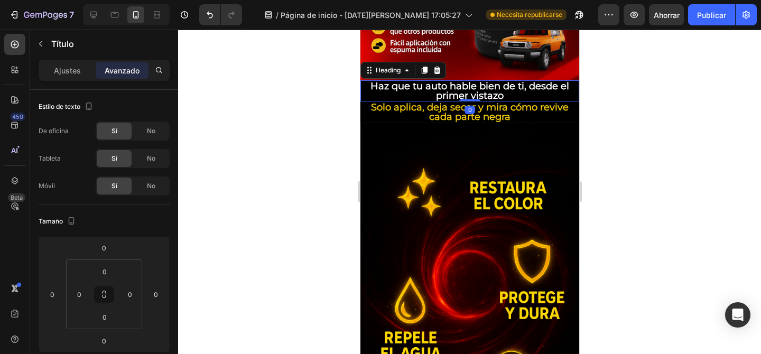
click at [652, 152] on div at bounding box center [469, 192] width 583 height 325
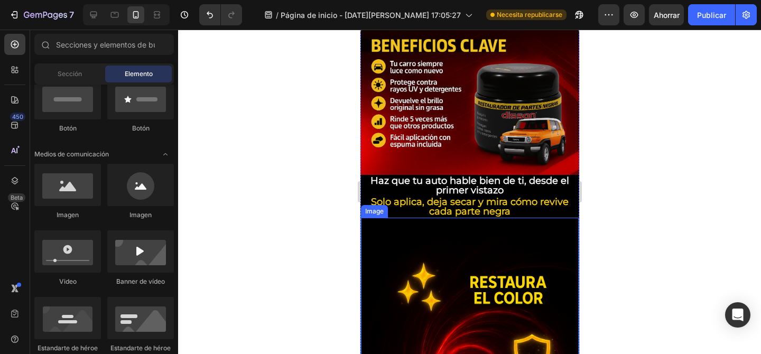
scroll to position [1553, 0]
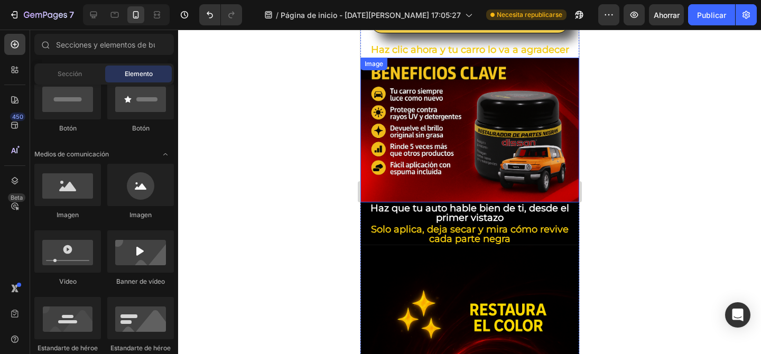
click at [419, 109] on img at bounding box center [469, 130] width 219 height 145
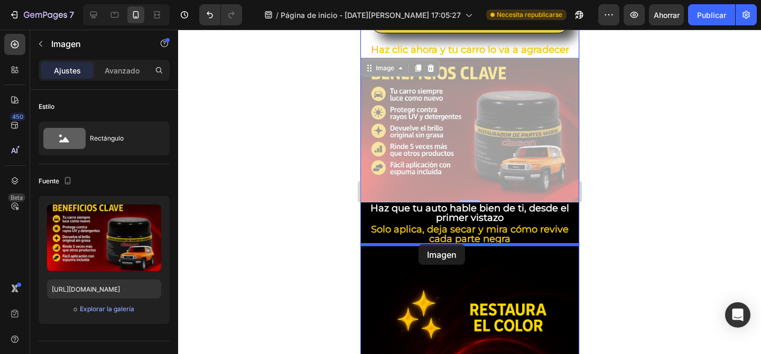
drag, startPoint x: 372, startPoint y: 68, endPoint x: 418, endPoint y: 244, distance: 181.4
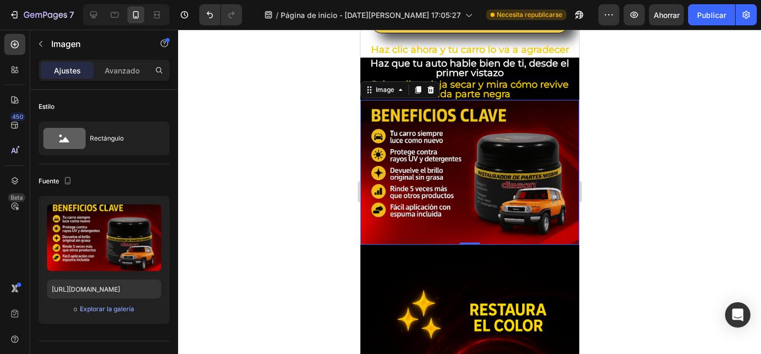
click at [661, 128] on div at bounding box center [469, 192] width 583 height 325
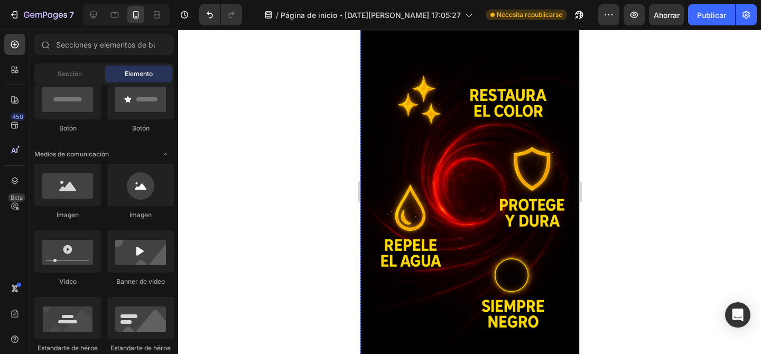
scroll to position [1931, 0]
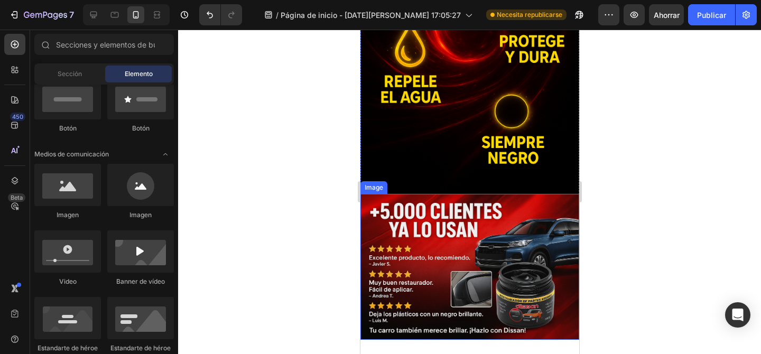
click at [377, 220] on img at bounding box center [469, 267] width 219 height 146
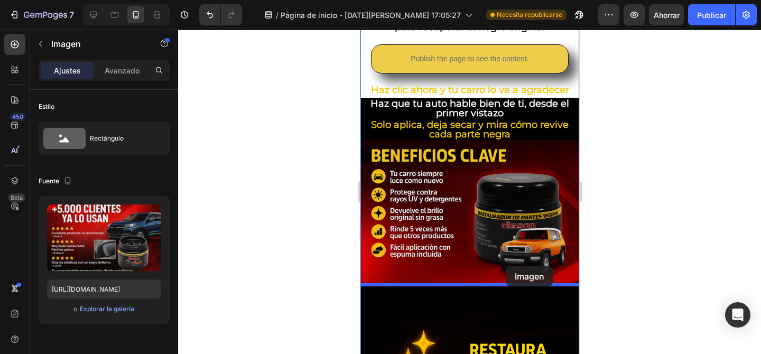
scroll to position [1517, 0]
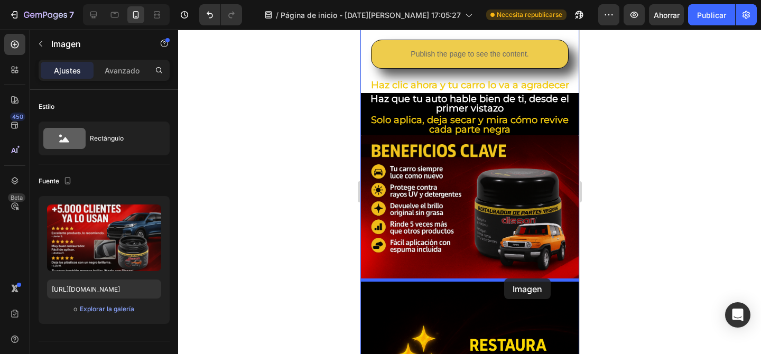
drag, startPoint x: 373, startPoint y: 184, endPoint x: 504, endPoint y: 279, distance: 160.9
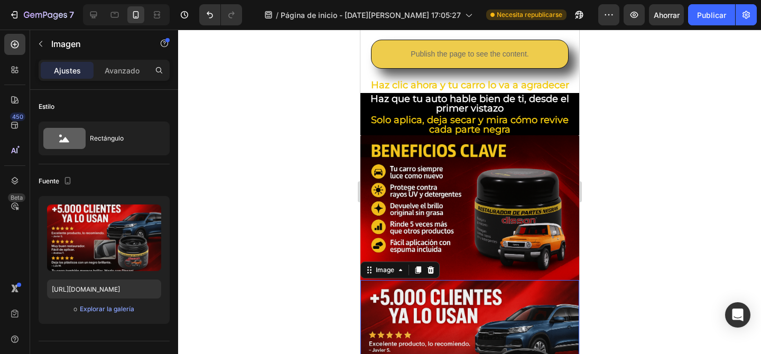
click at [640, 264] on div at bounding box center [469, 192] width 583 height 325
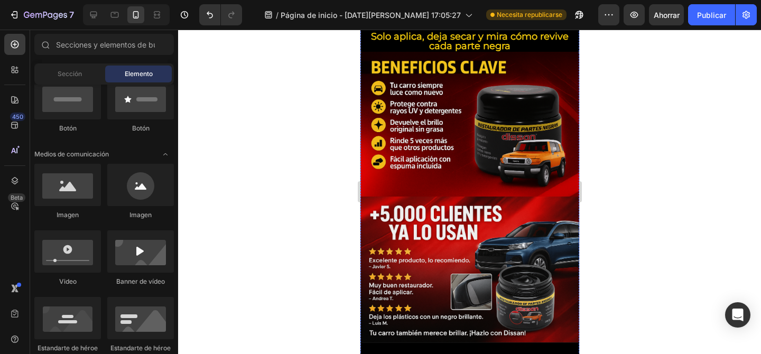
scroll to position [1706, 0]
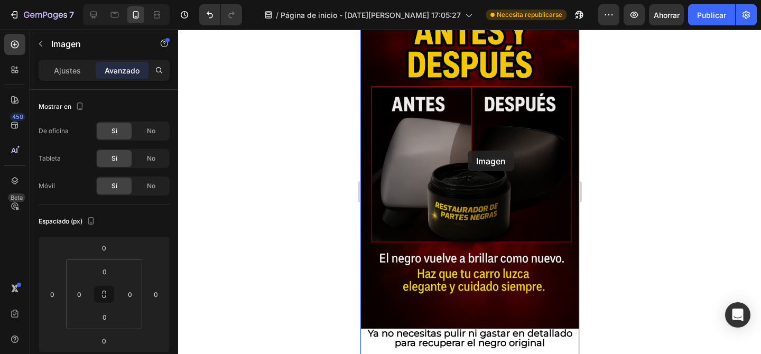
scroll to position [1239, 0]
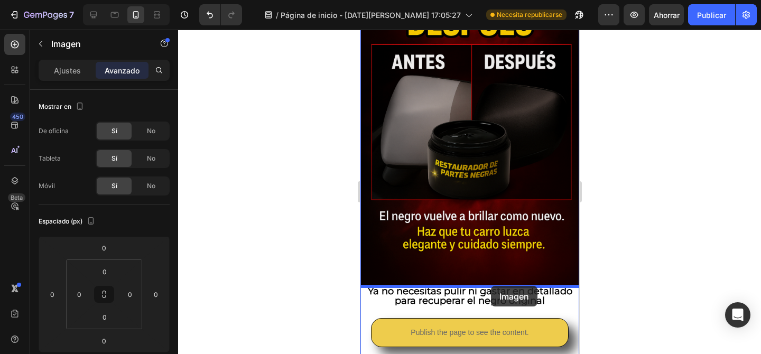
drag, startPoint x: 385, startPoint y: 233, endPoint x: 490, endPoint y: 286, distance: 117.7
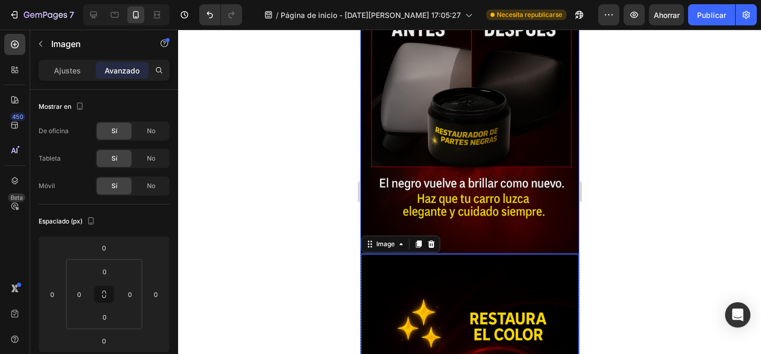
scroll to position [1417, 0]
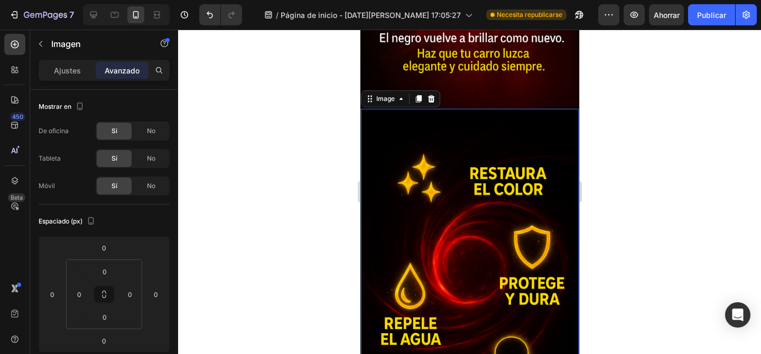
click at [531, 129] on img at bounding box center [469, 272] width 218 height 327
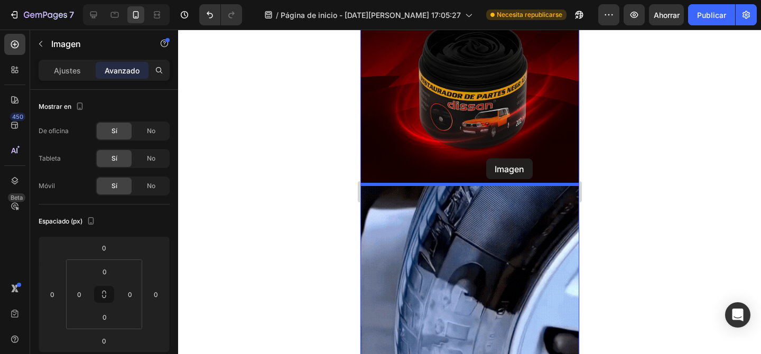
scroll to position [690, 0]
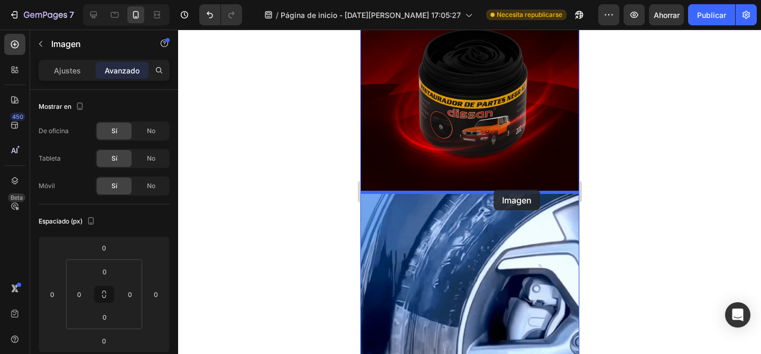
drag, startPoint x: 374, startPoint y: 102, endPoint x: 493, endPoint y: 190, distance: 147.7
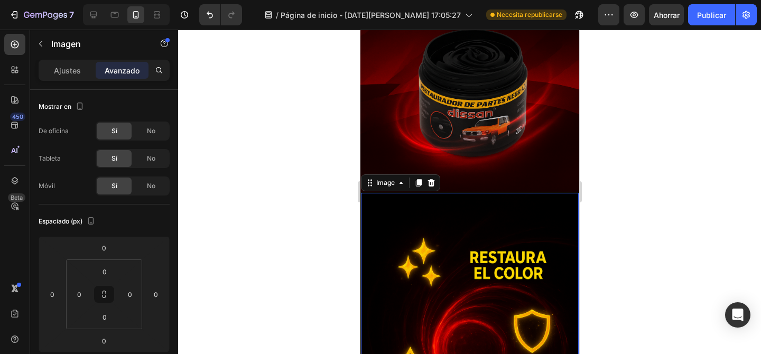
click at [611, 216] on div at bounding box center [469, 192] width 583 height 325
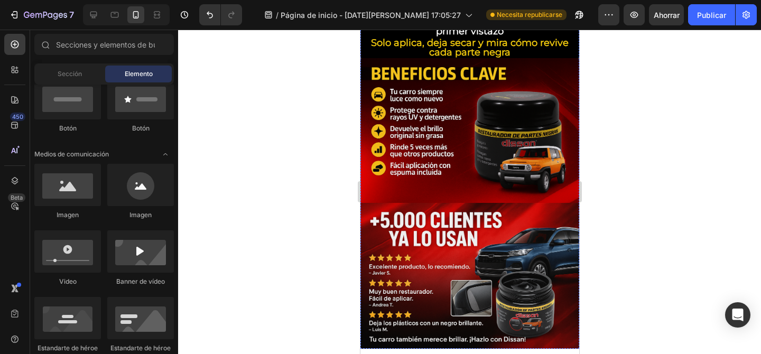
scroll to position [1925, 0]
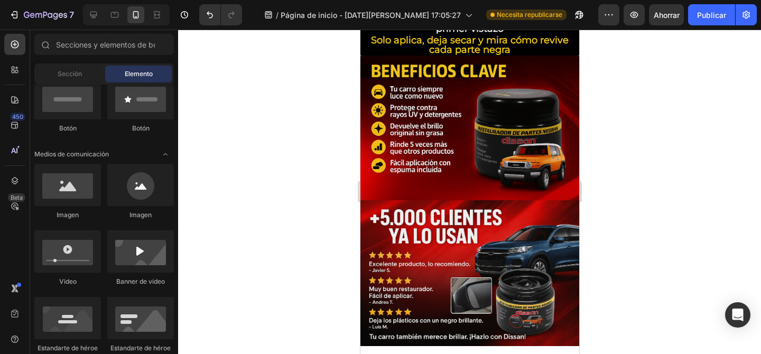
click at [693, 169] on div at bounding box center [469, 192] width 583 height 325
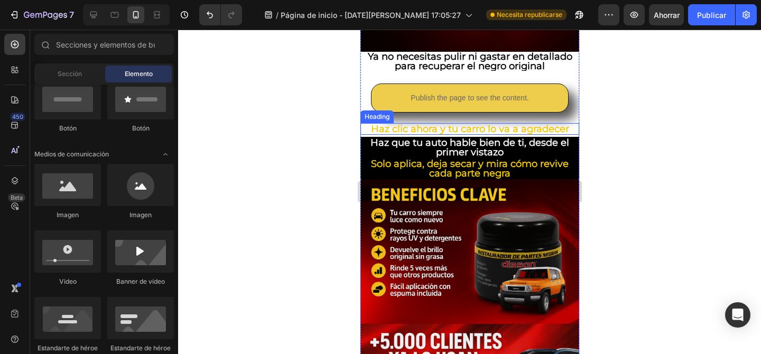
scroll to position [1804, 0]
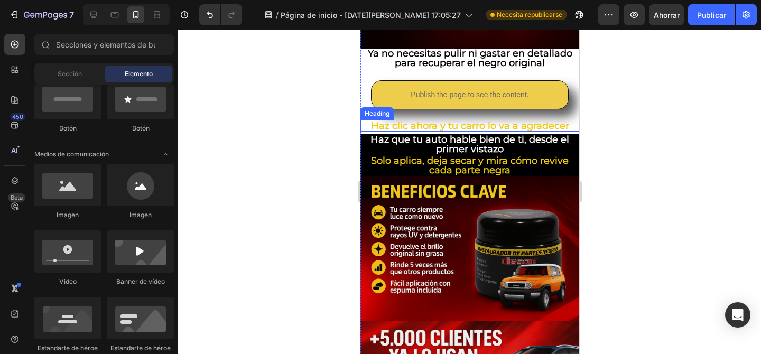
click at [462, 127] on h2 "Haz clic ahora y tu carro lo va a agradecer" at bounding box center [469, 126] width 219 height 12
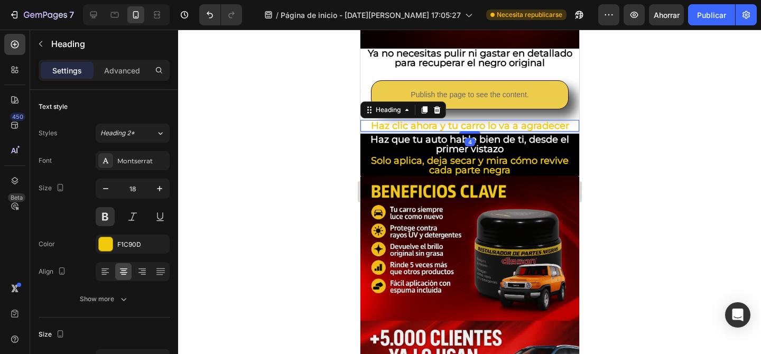
click at [462, 127] on h2 "Haz clic ahora y tu carro lo va a agradecer" at bounding box center [469, 126] width 219 height 12
click at [462, 127] on p "Haz clic ahora y tu carro lo va a agradecer" at bounding box center [469, 126] width 217 height 10
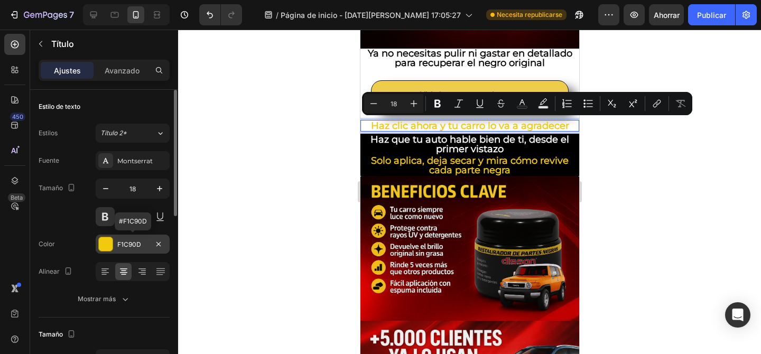
click at [108, 242] on div at bounding box center [106, 244] width 14 height 14
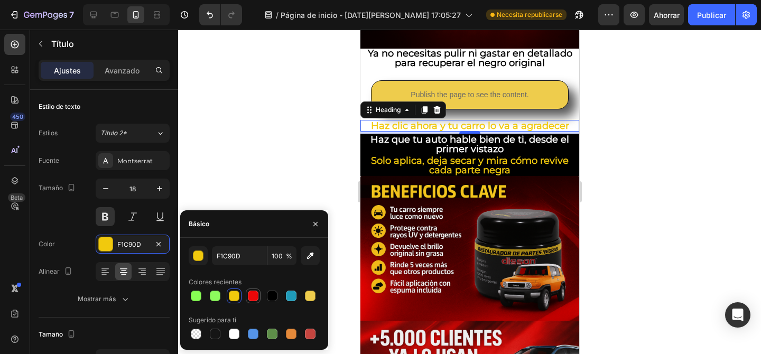
click at [255, 296] on div at bounding box center [253, 296] width 11 height 11
type input "EC0708"
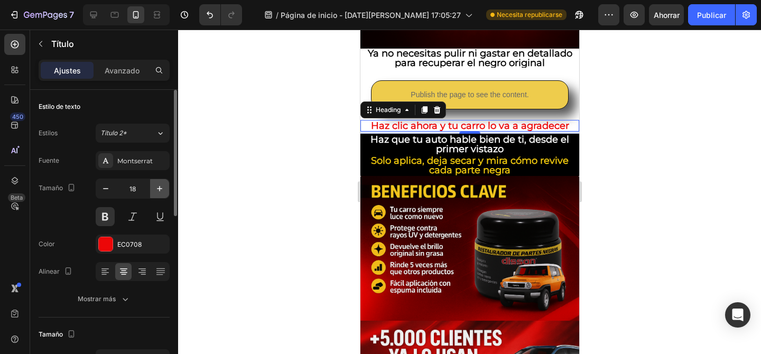
click at [158, 189] on icon "button" at bounding box center [159, 188] width 11 height 11
type input "20"
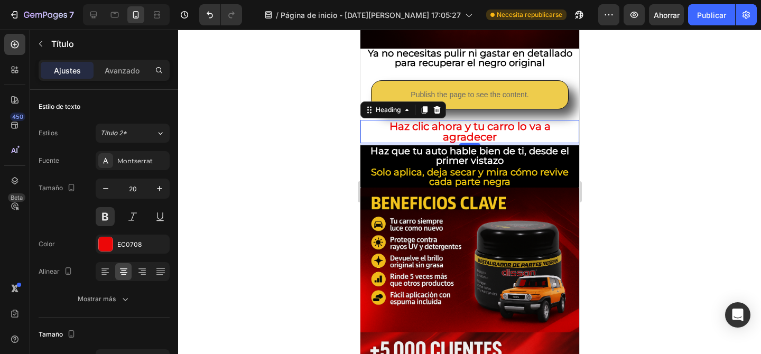
click at [327, 273] on div at bounding box center [469, 192] width 583 height 325
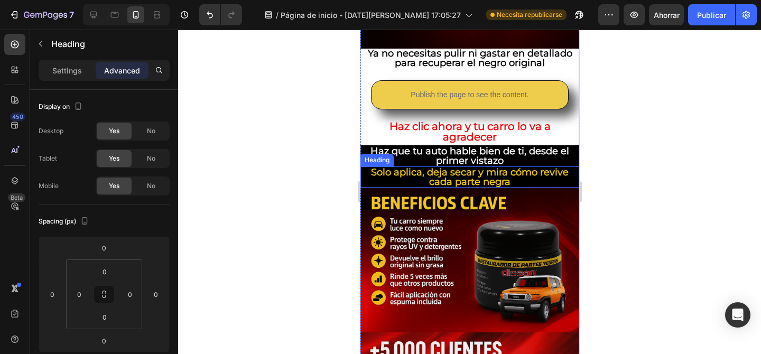
click at [434, 179] on p "Solo aplica, deja secar y mira cómo revive cada parte negra" at bounding box center [469, 177] width 217 height 19
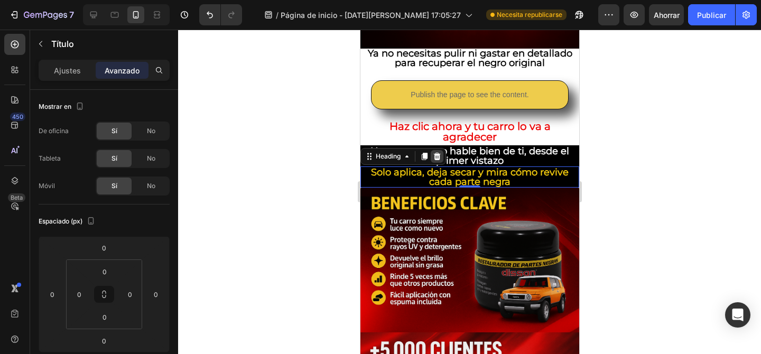
click at [439, 153] on icon at bounding box center [436, 156] width 7 height 7
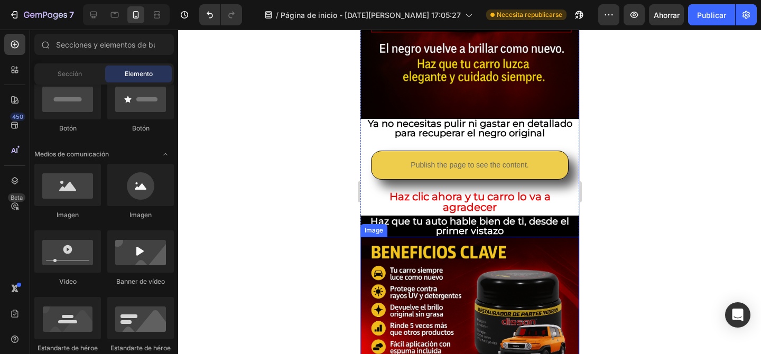
scroll to position [1732, 0]
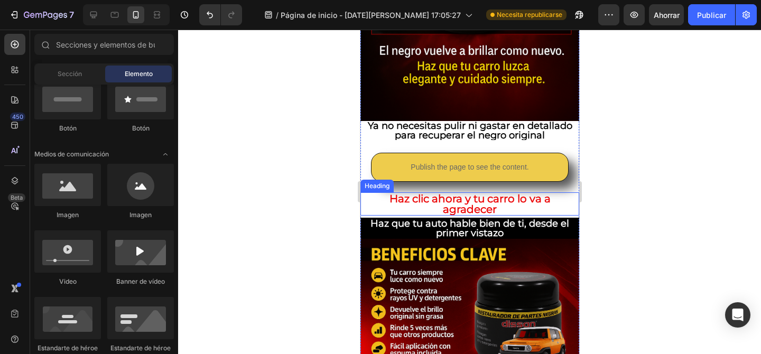
click at [443, 197] on p "Haz clic ahora y tu carro lo va a agradecer" at bounding box center [469, 203] width 217 height 21
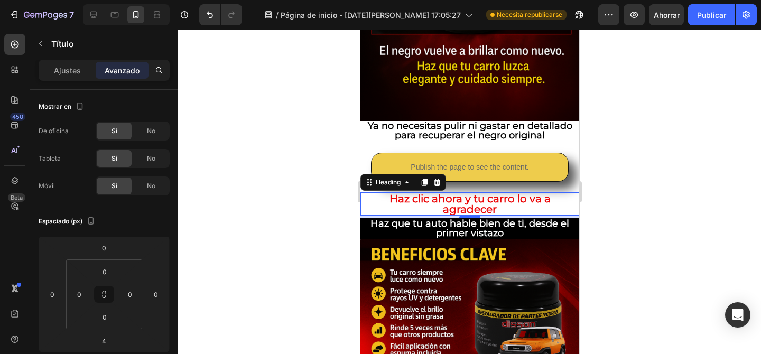
click at [312, 230] on div at bounding box center [469, 192] width 583 height 325
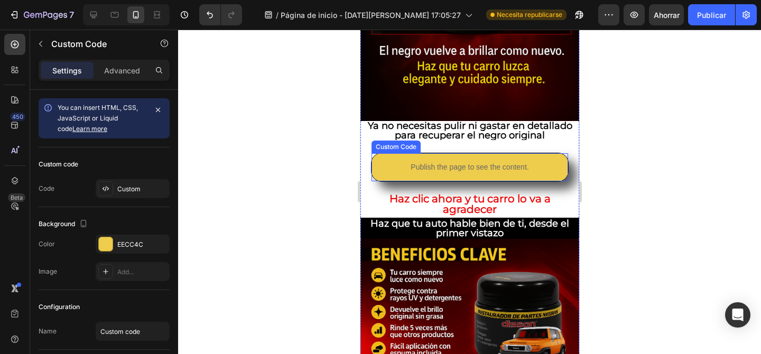
click at [418, 157] on div "Publish the page to see the content." at bounding box center [469, 167] width 197 height 28
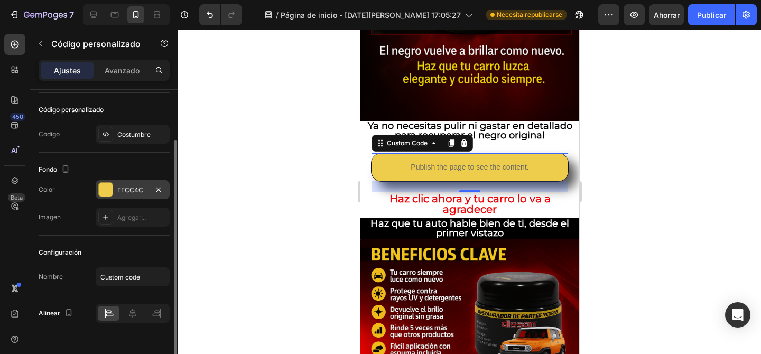
scroll to position [66, 0]
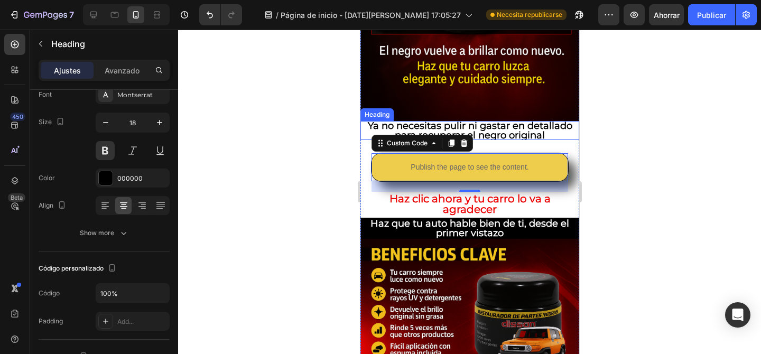
click at [467, 129] on h2 "Ya no necesitas pulir ni gastar en detallado para recuperar el negro original" at bounding box center [469, 130] width 219 height 19
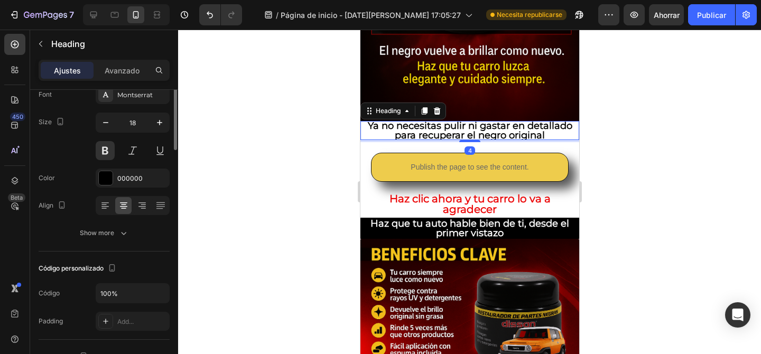
click at [467, 129] on h2 "Ya no necesitas pulir ni gastar en detallado para recuperar el negro original" at bounding box center [469, 130] width 219 height 19
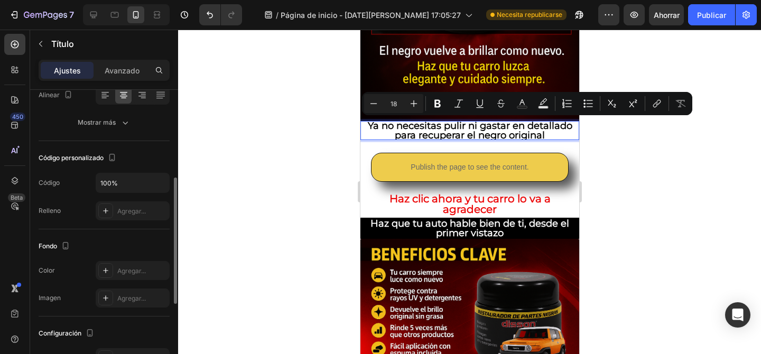
scroll to position [185, 0]
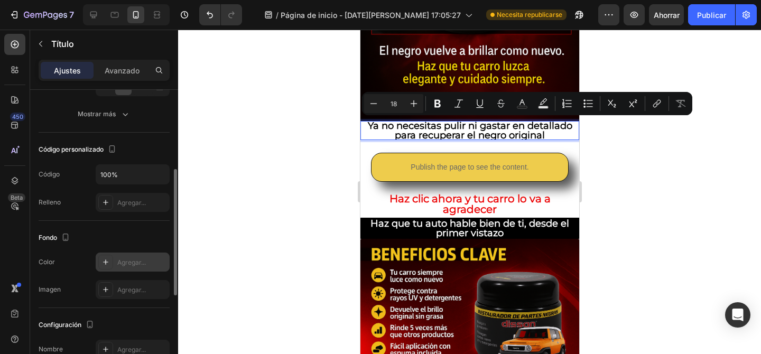
click at [111, 260] on div at bounding box center [105, 262] width 15 height 15
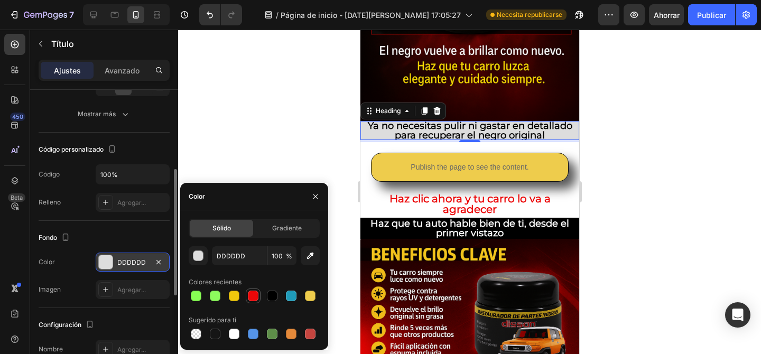
click at [254, 290] on div at bounding box center [253, 296] width 13 height 13
type input "EC0708"
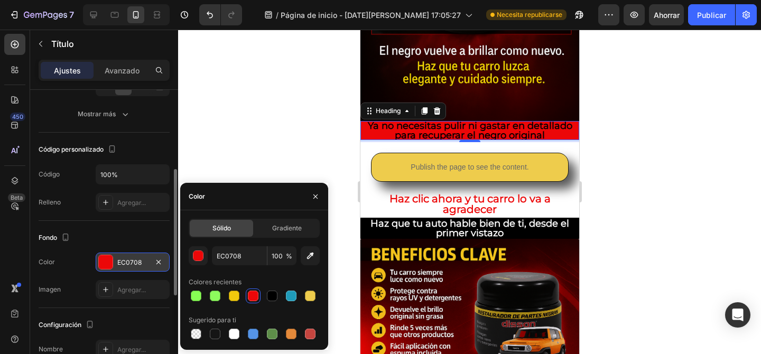
click at [304, 152] on div at bounding box center [469, 192] width 583 height 325
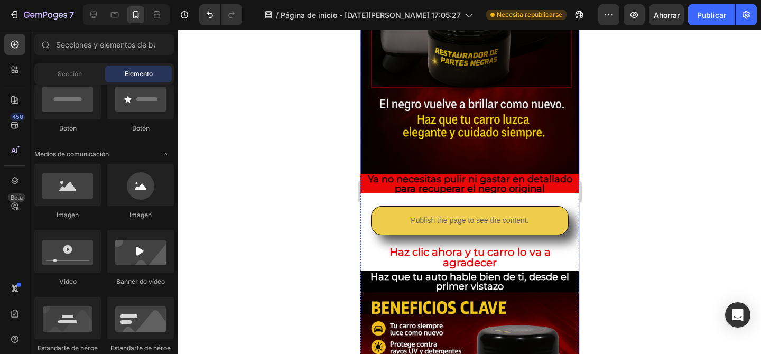
scroll to position [1676, 0]
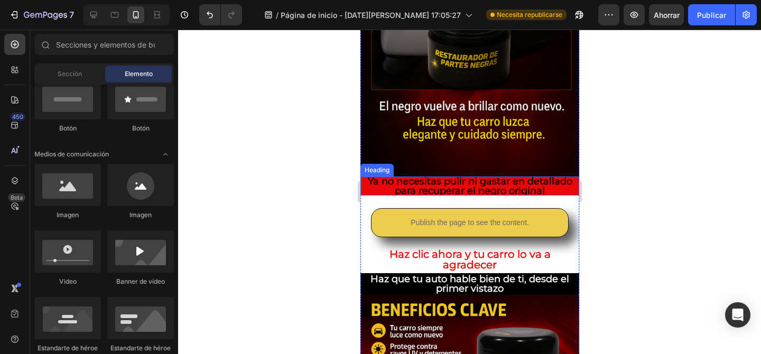
click at [388, 187] on p "Ya no necesitas pulir ni gastar en detallado para recuperar el negro original" at bounding box center [469, 186] width 219 height 19
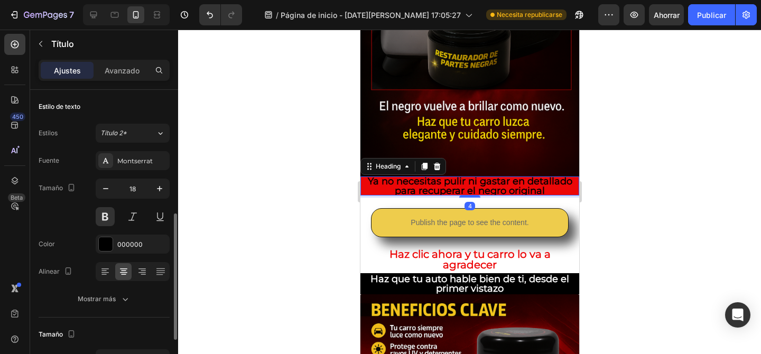
scroll to position [178, 0]
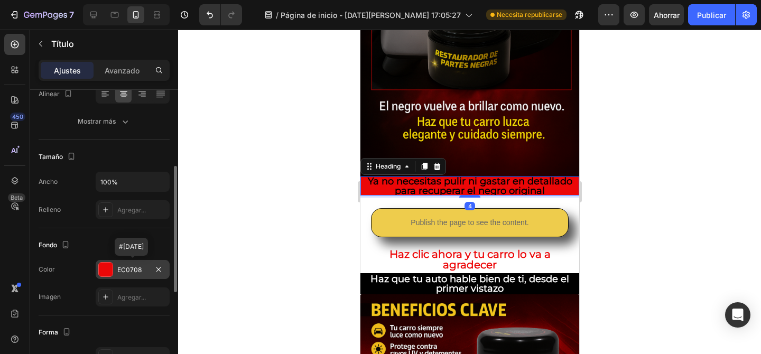
click at [127, 270] on font "EC0708" at bounding box center [129, 270] width 24 height 8
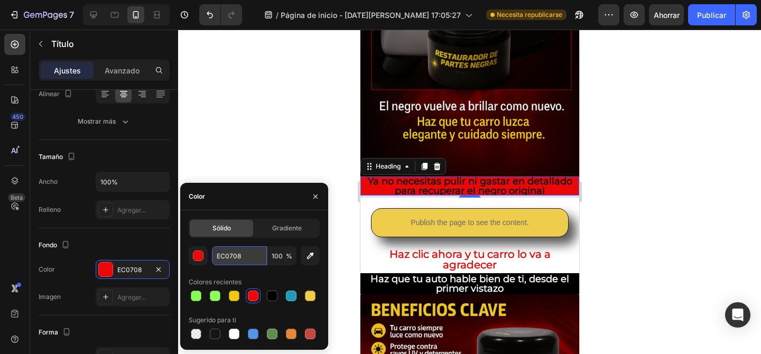
drag, startPoint x: 256, startPoint y: 258, endPoint x: 223, endPoint y: 256, distance: 32.8
click at [223, 256] on input "EC0708" at bounding box center [239, 255] width 55 height 19
drag, startPoint x: 253, startPoint y: 256, endPoint x: 220, endPoint y: 249, distance: 33.5
click at [220, 249] on input "EC0708" at bounding box center [239, 255] width 55 height 19
paste input "340000"
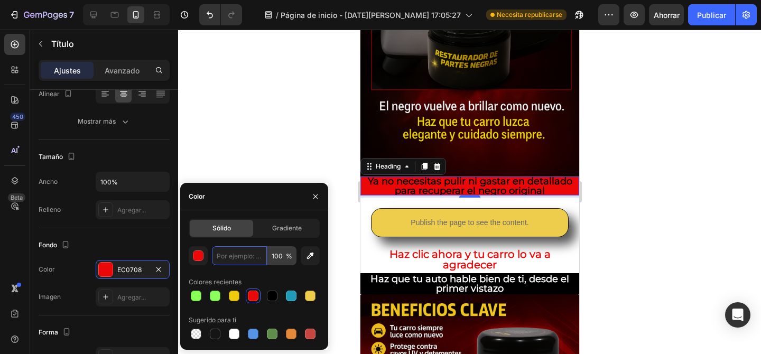
type input "340000"
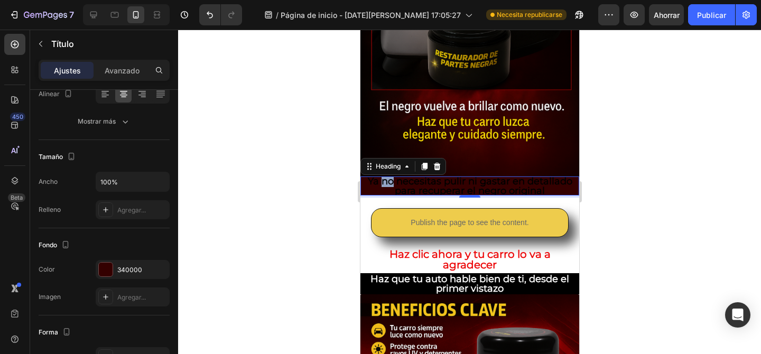
click at [381, 182] on p "Ya no necesitas pulir ni gastar en detallado para recuperar el negro original" at bounding box center [469, 186] width 219 height 19
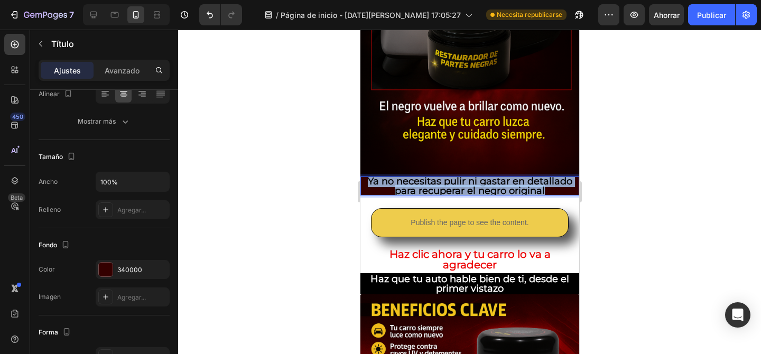
click at [381, 182] on p "Ya no necesitas pulir ni gastar en detallado para recuperar el negro original" at bounding box center [469, 186] width 219 height 19
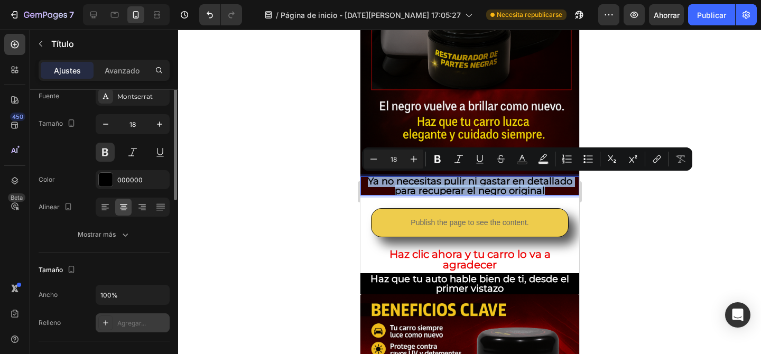
scroll to position [0, 0]
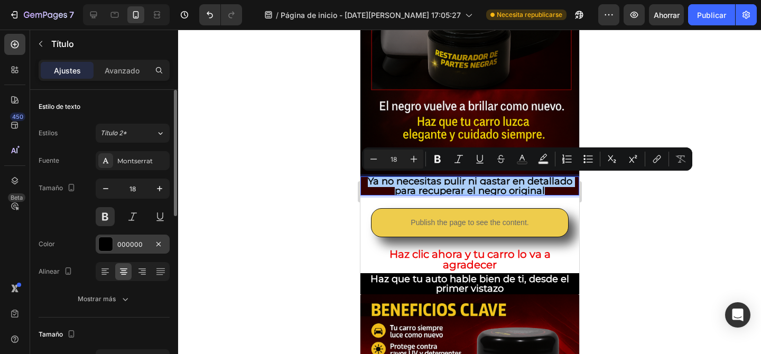
click at [117, 244] on div "000000" at bounding box center [133, 244] width 74 height 19
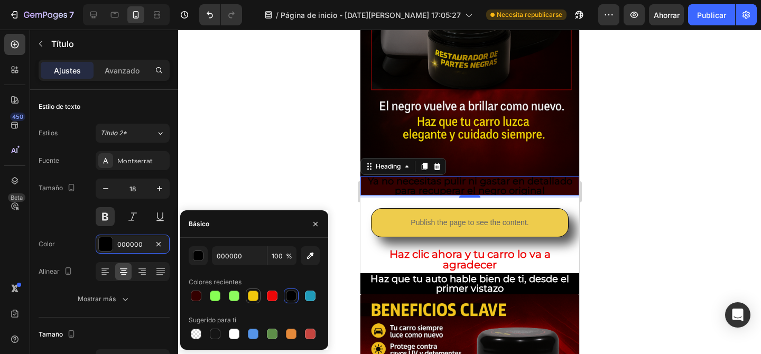
click at [254, 296] on div at bounding box center [253, 296] width 11 height 11
type input "F1C90D"
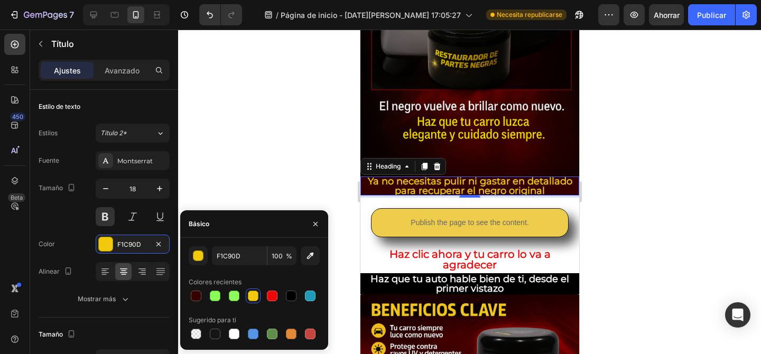
click at [267, 177] on div at bounding box center [469, 192] width 583 height 325
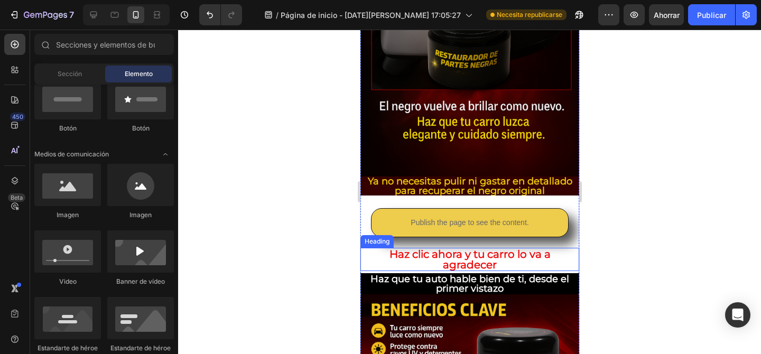
click at [561, 256] on p "Haz clic ahora y tu carro lo va a agradecer" at bounding box center [469, 259] width 217 height 21
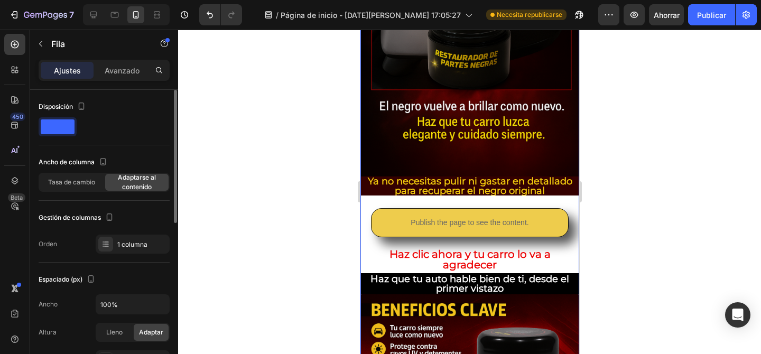
click at [64, 123] on span at bounding box center [58, 126] width 34 height 15
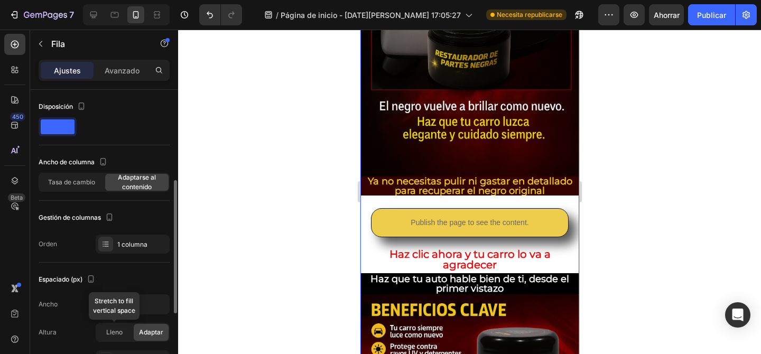
scroll to position [95, 0]
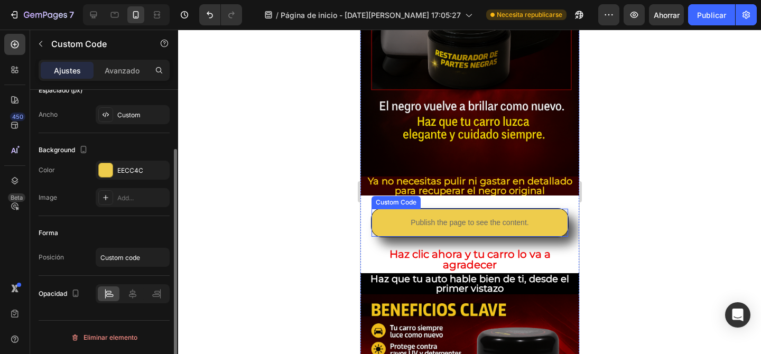
click at [379, 221] on p "Publish the page to see the content." at bounding box center [469, 222] width 197 height 11
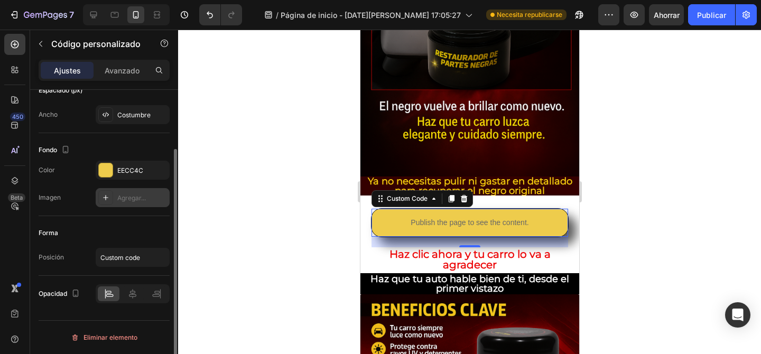
click at [112, 191] on div "Agregar..." at bounding box center [133, 197] width 74 height 19
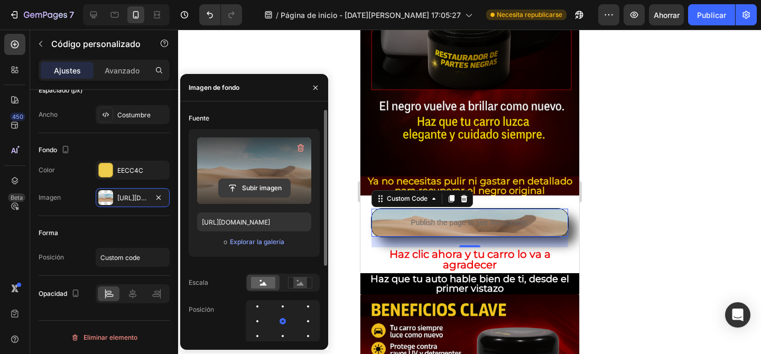
click at [257, 189] on input "file" at bounding box center [254, 188] width 71 height 18
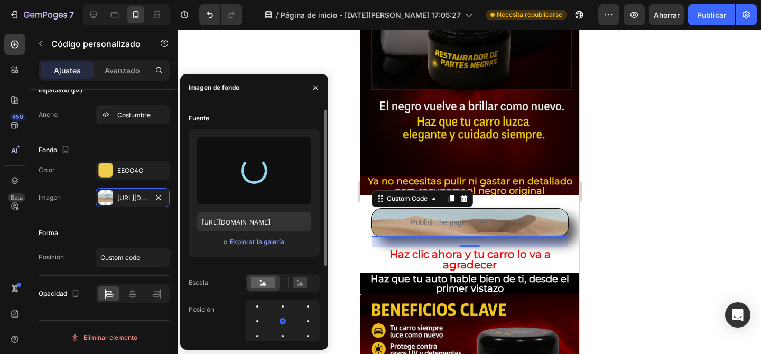
type input "[URL][DOMAIN_NAME]"
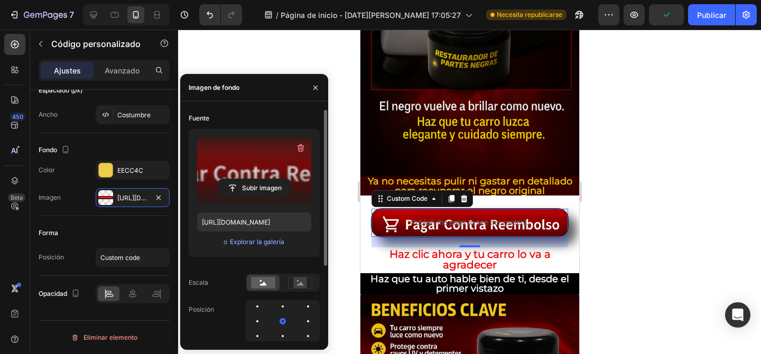
click at [341, 124] on div at bounding box center [469, 192] width 583 height 325
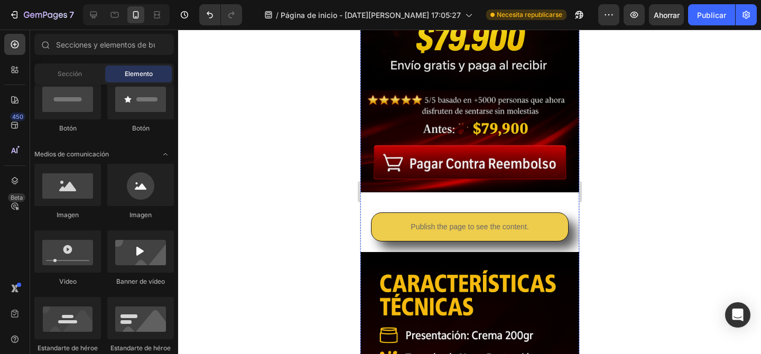
scroll to position [346, 0]
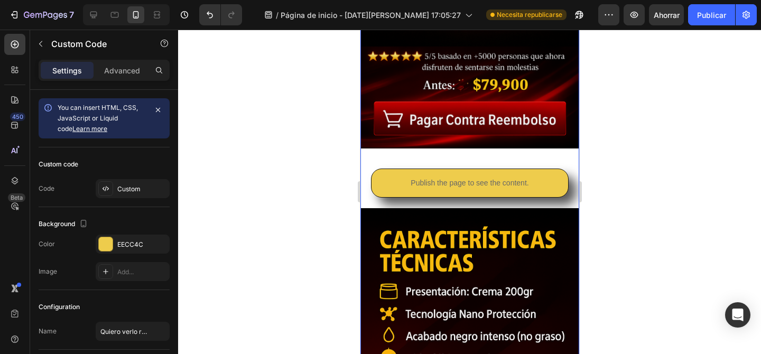
click at [422, 187] on p "Publish the page to see the content." at bounding box center [469, 183] width 197 height 11
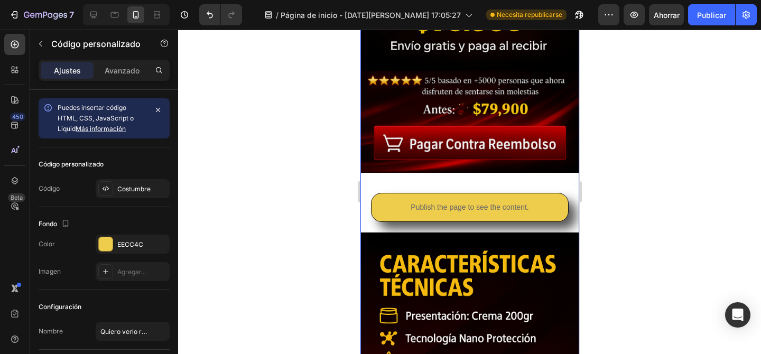
scroll to position [350, 0]
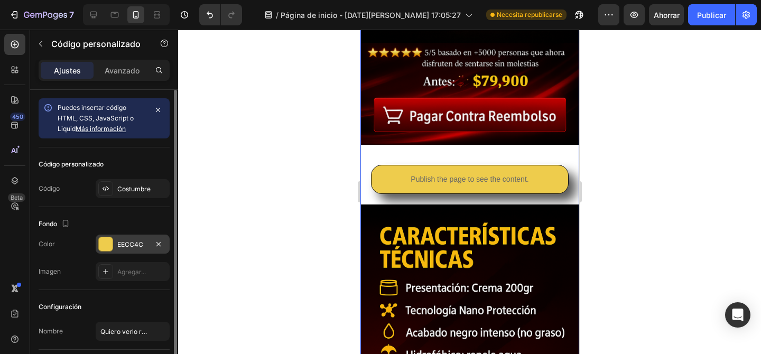
click at [108, 244] on div at bounding box center [106, 244] width 14 height 14
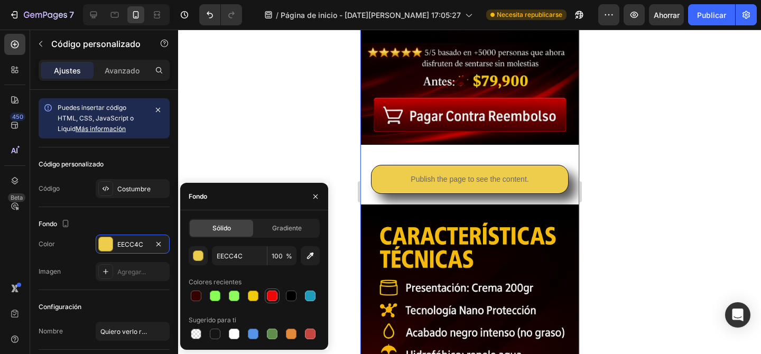
click at [275, 300] on div at bounding box center [272, 296] width 11 height 11
type input "EC0708"
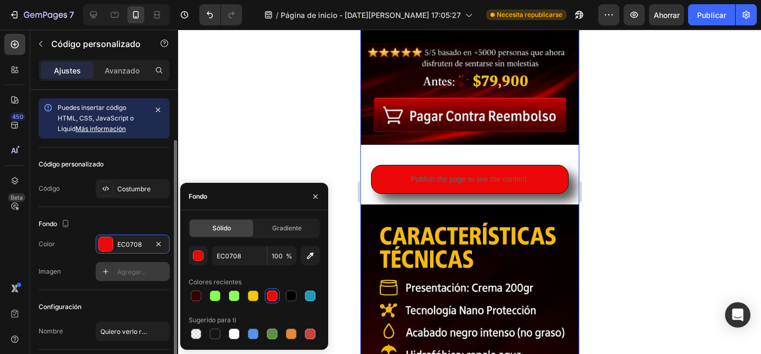
scroll to position [74, 0]
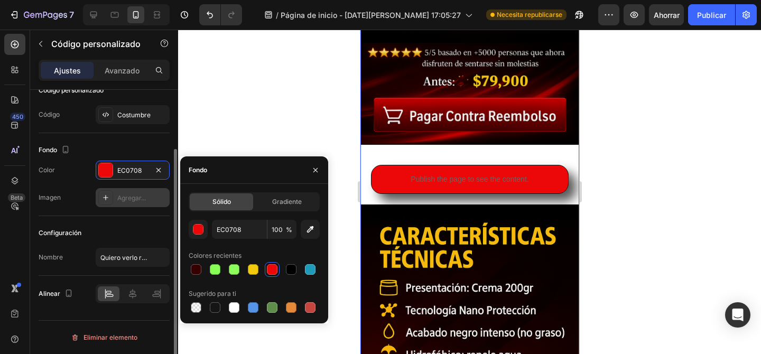
click at [104, 198] on icon at bounding box center [105, 197] width 8 height 8
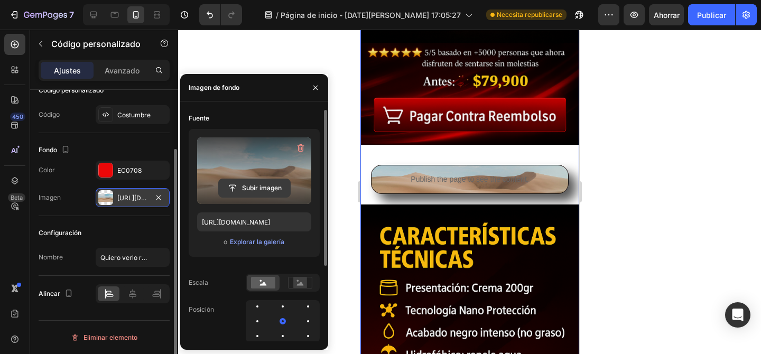
click at [262, 189] on input "file" at bounding box center [254, 188] width 71 height 18
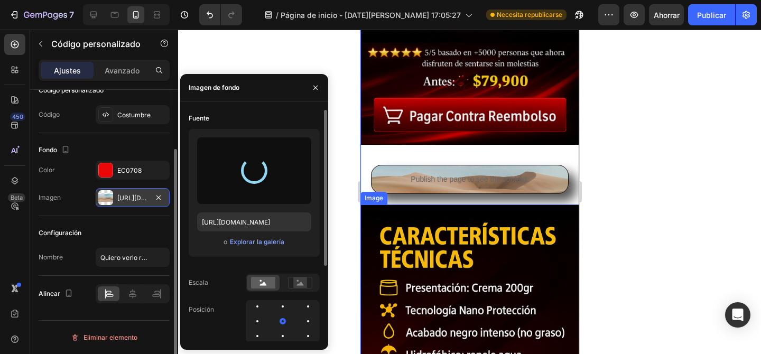
type input "[URL][DOMAIN_NAME]"
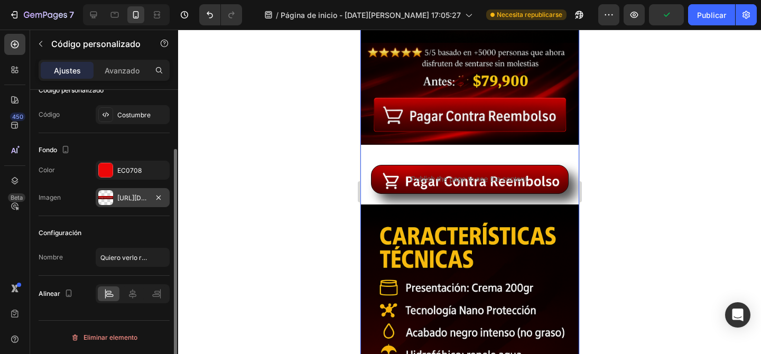
click at [626, 218] on div at bounding box center [469, 192] width 583 height 325
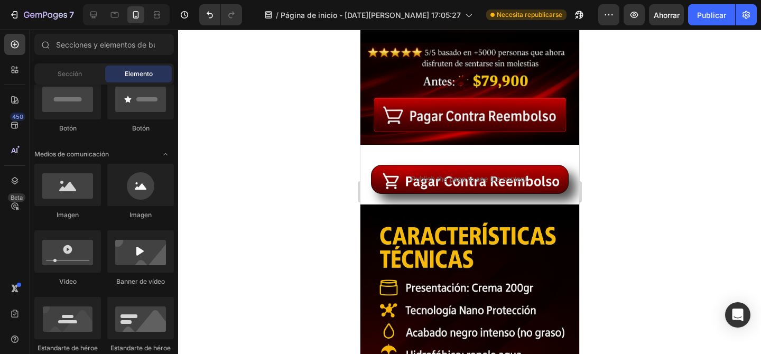
click at [681, 207] on div at bounding box center [469, 192] width 583 height 325
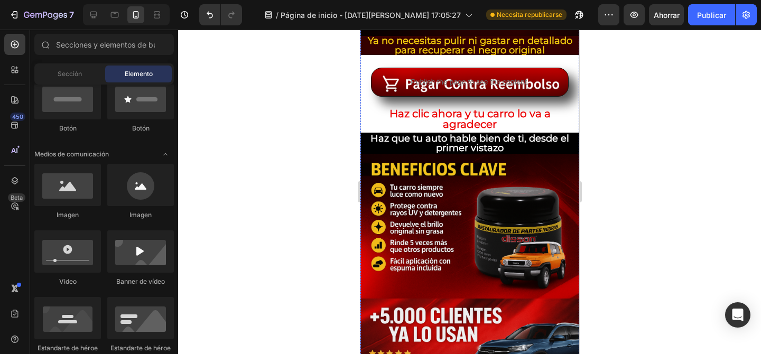
scroll to position [1745, 0]
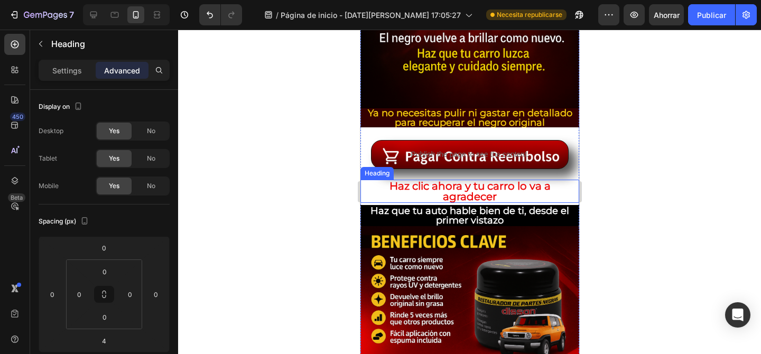
click at [505, 191] on p "Haz clic ahora y tu carro lo va a agradecer" at bounding box center [469, 191] width 217 height 21
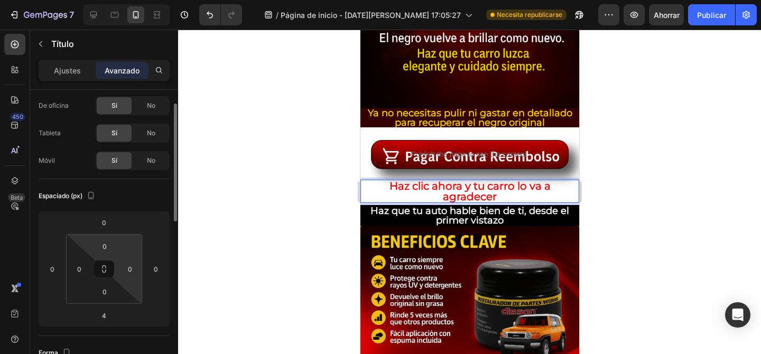
scroll to position [28, 0]
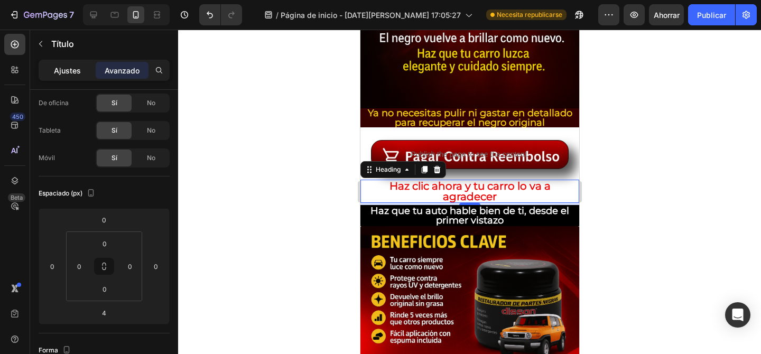
click at [69, 71] on font "Ajustes" at bounding box center [67, 70] width 27 height 9
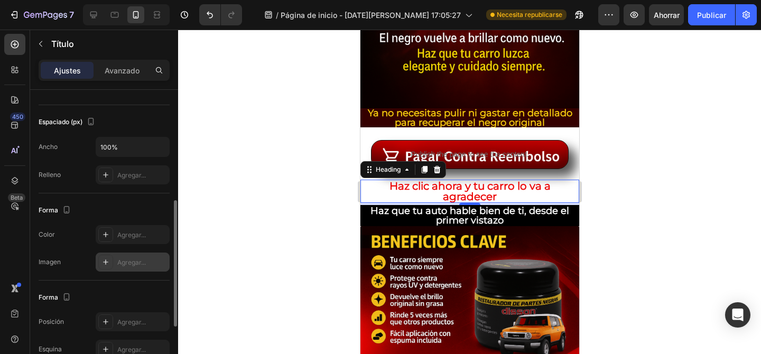
scroll to position [230, 0]
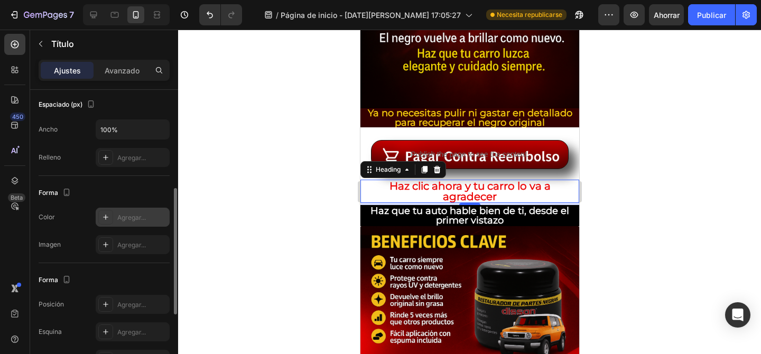
click at [103, 220] on icon at bounding box center [105, 217] width 8 height 8
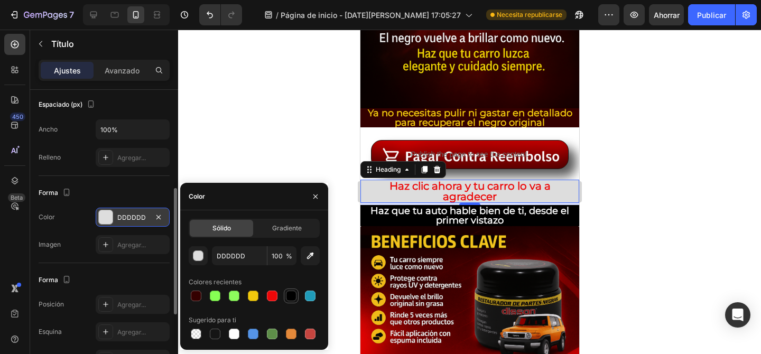
click at [289, 294] on div at bounding box center [291, 296] width 11 height 11
type input "000000"
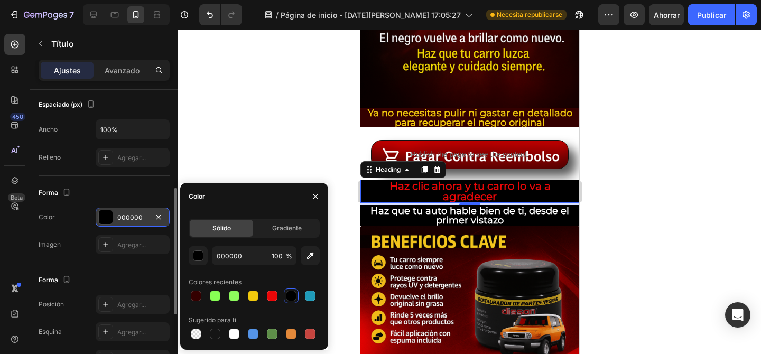
click at [300, 163] on div at bounding box center [469, 192] width 583 height 325
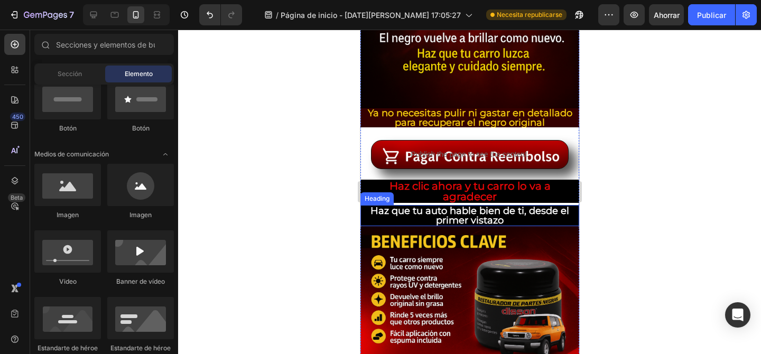
click at [418, 214] on h2 "Haz que tu auto hable bien de ti, desde el primer vistazo" at bounding box center [469, 215] width 219 height 21
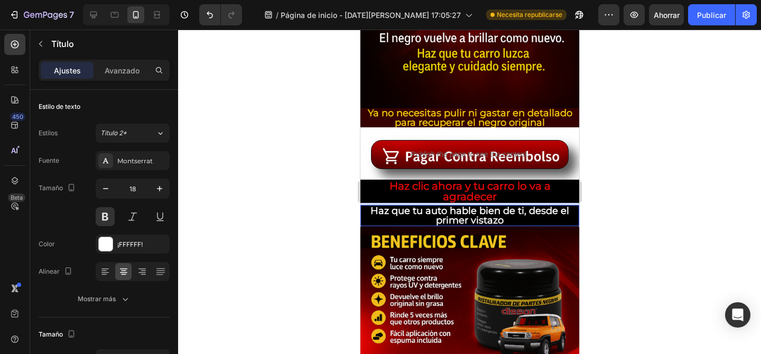
click at [458, 207] on h2 "Haz que tu auto hable bien de ti, desde el primer vistazo" at bounding box center [469, 215] width 219 height 21
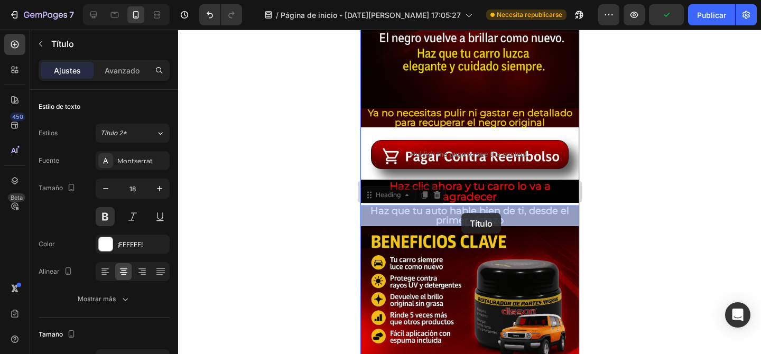
drag, startPoint x: 461, startPoint y: 207, endPoint x: 461, endPoint y: 214, distance: 6.4
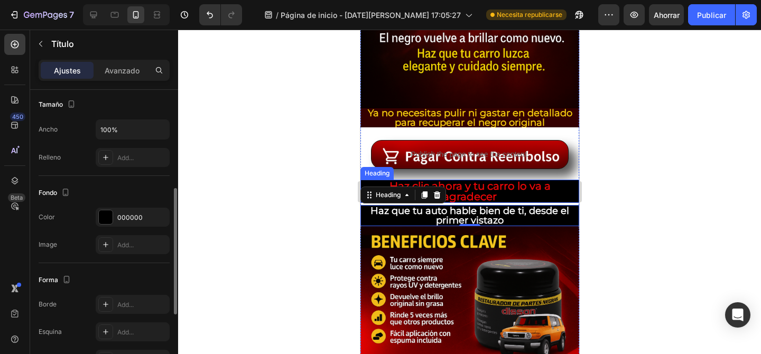
click at [467, 202] on p "Haz clic ahora y tu carro lo va a agradecer" at bounding box center [469, 191] width 217 height 21
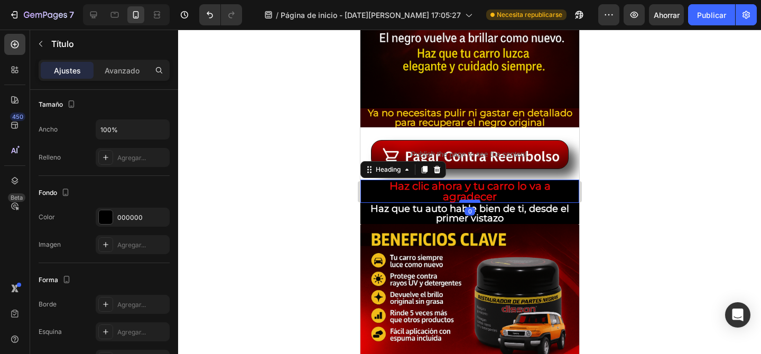
click at [468, 201] on div at bounding box center [469, 201] width 21 height 3
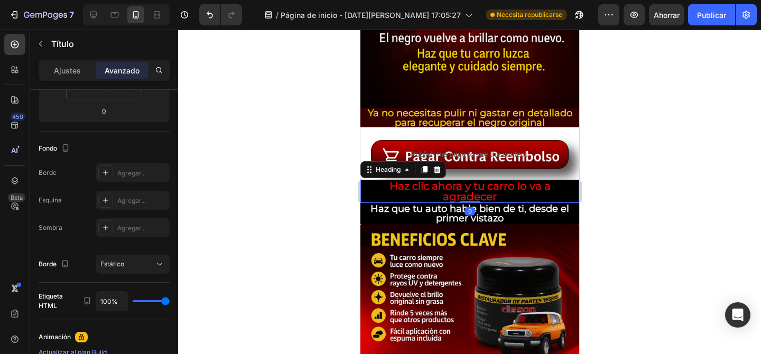
click at [653, 194] on div at bounding box center [469, 192] width 583 height 325
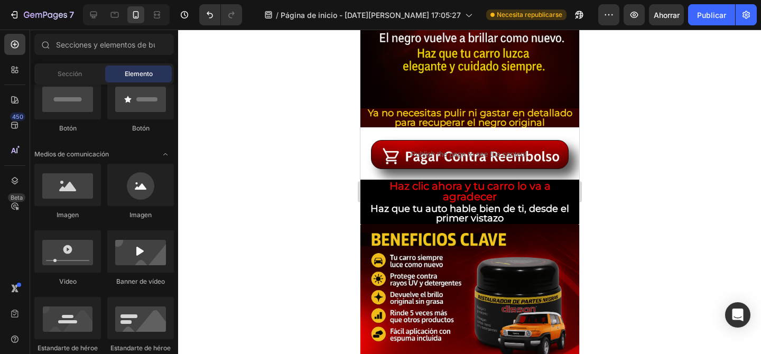
click at [627, 153] on div at bounding box center [469, 192] width 583 height 325
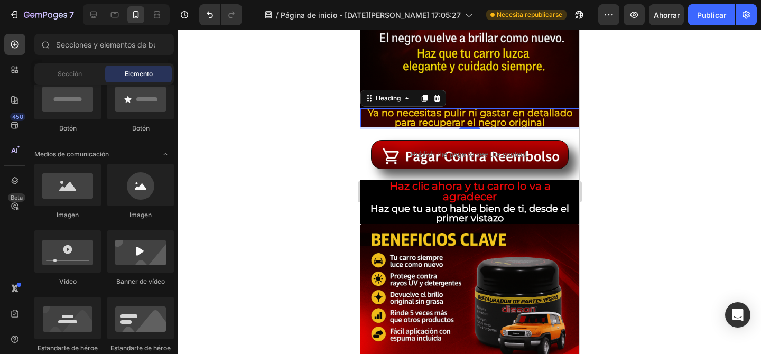
click at [371, 119] on p "Ya no necesitas pulir ni gastar en detallado para recuperar el negro original" at bounding box center [469, 117] width 219 height 19
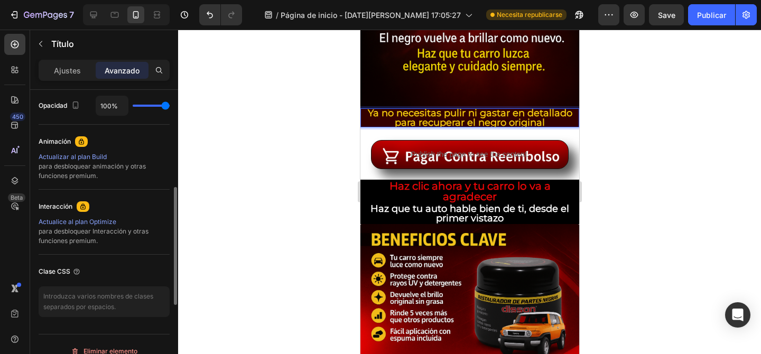
scroll to position [260, 0]
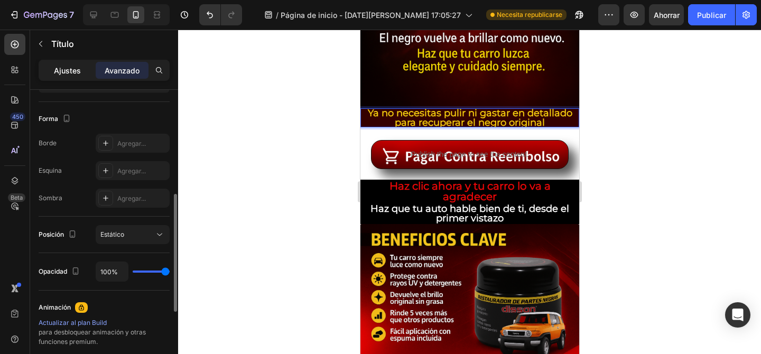
click at [80, 70] on div "Ajustes" at bounding box center [67, 70] width 53 height 17
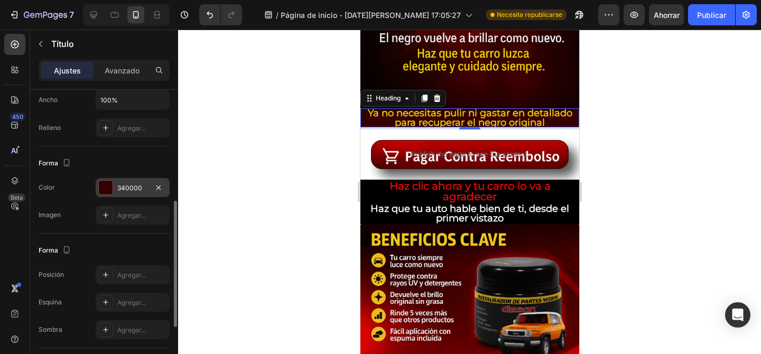
click at [106, 186] on div at bounding box center [106, 188] width 14 height 14
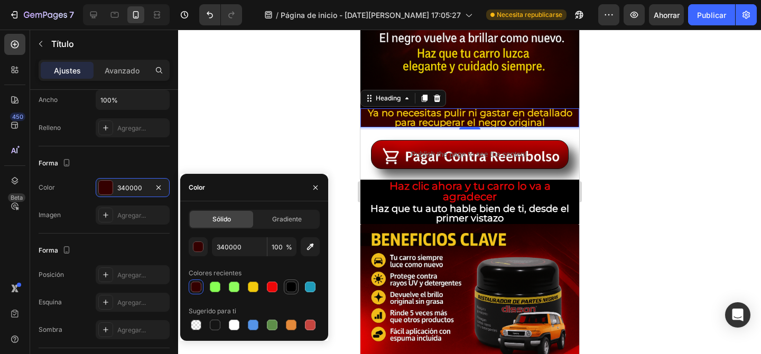
click at [294, 288] on div at bounding box center [291, 287] width 11 height 11
type input "000000"
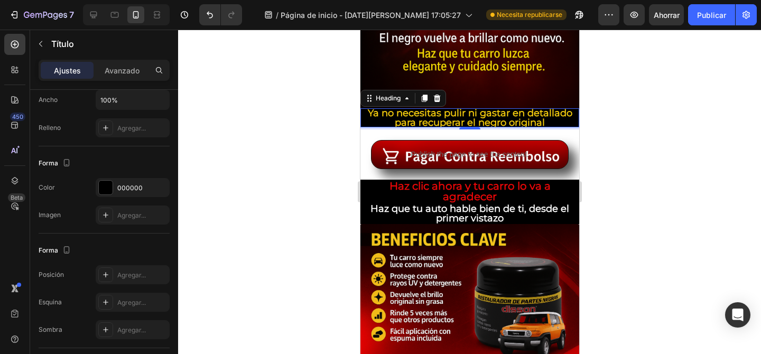
click at [286, 161] on div at bounding box center [469, 192] width 583 height 325
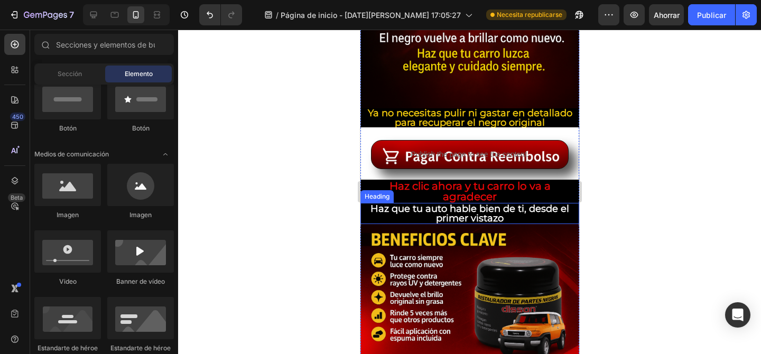
click at [521, 208] on p "Haz que tu auto hable bien de ti, desde el primer vistazo" at bounding box center [469, 213] width 217 height 19
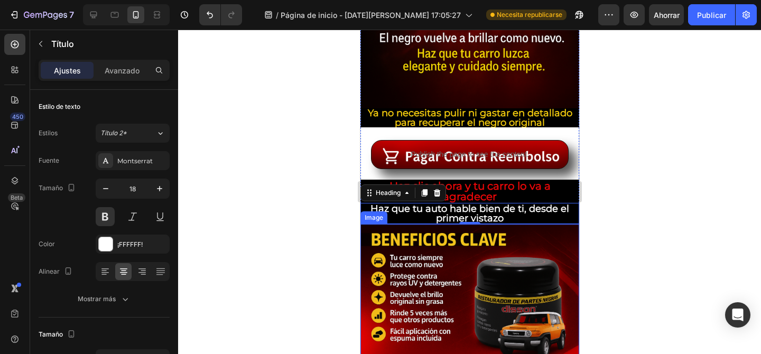
click at [467, 301] on img at bounding box center [469, 296] width 219 height 145
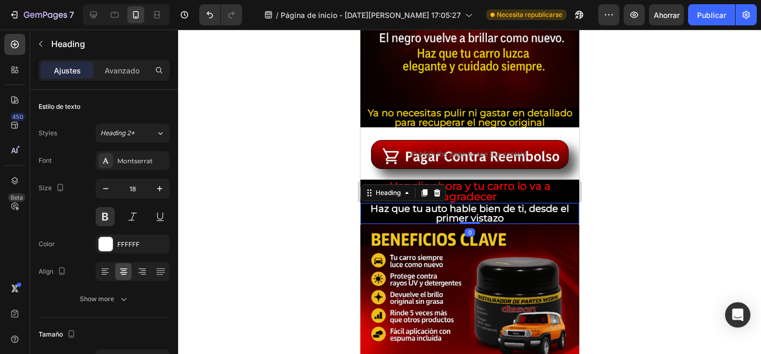
click at [509, 213] on p "Haz que tu auto hable bien de ti, desde el primer vistazo" at bounding box center [469, 213] width 217 height 19
click at [434, 192] on icon at bounding box center [436, 193] width 8 height 8
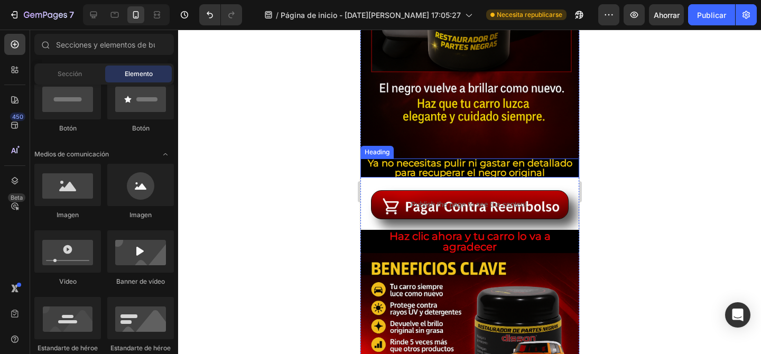
scroll to position [1693, 0]
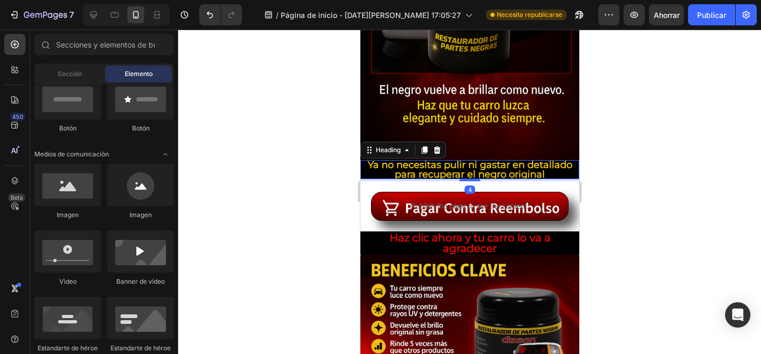
click at [440, 167] on p "Ya no necesitas pulir ni gastar en detallado para recuperar el negro original" at bounding box center [469, 169] width 219 height 19
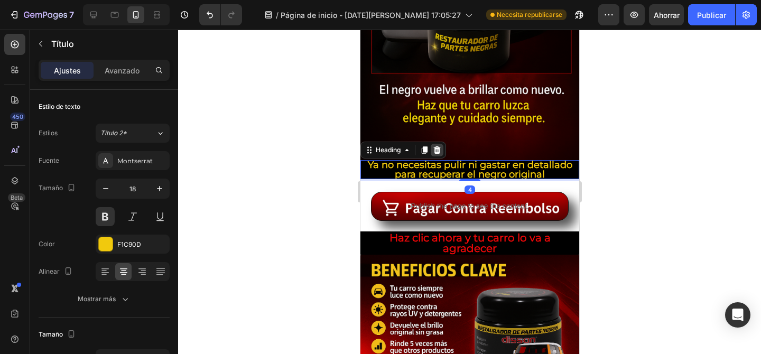
click at [437, 153] on icon at bounding box center [436, 149] width 7 height 7
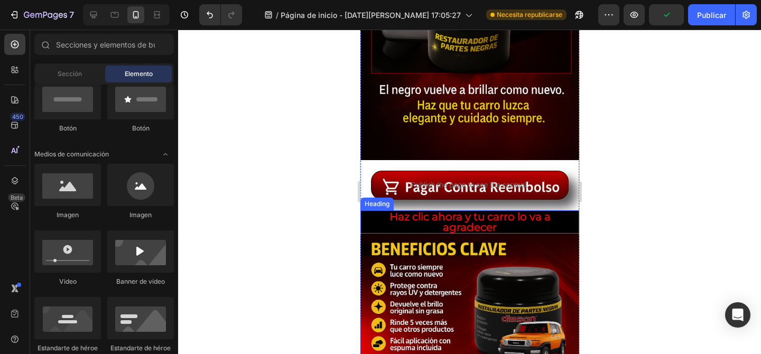
click at [486, 227] on p "Haz clic ahora y tu carro lo va a agradecer" at bounding box center [469, 221] width 217 height 21
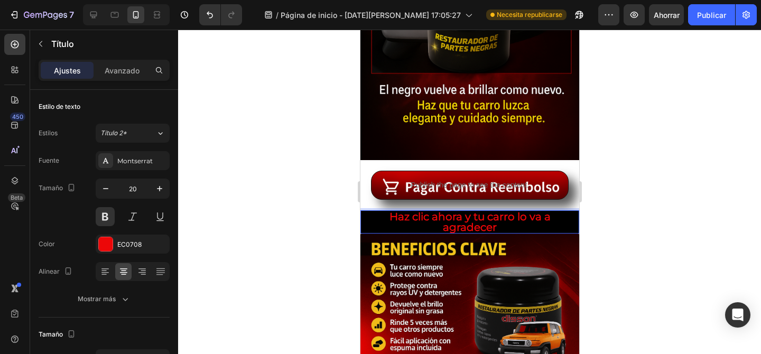
click at [443, 225] on p "Haz clic ahora y tu carro lo va a agradecer" at bounding box center [469, 221] width 217 height 21
click at [721, 197] on div at bounding box center [469, 192] width 583 height 325
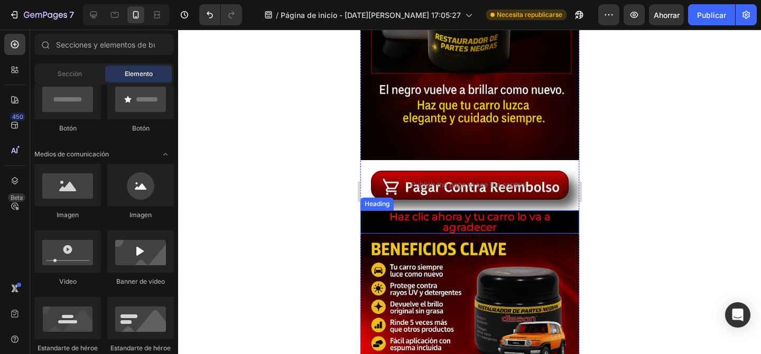
click at [441, 224] on p "Haz clic ahora y tu carro lo va a agradecer" at bounding box center [469, 221] width 217 height 21
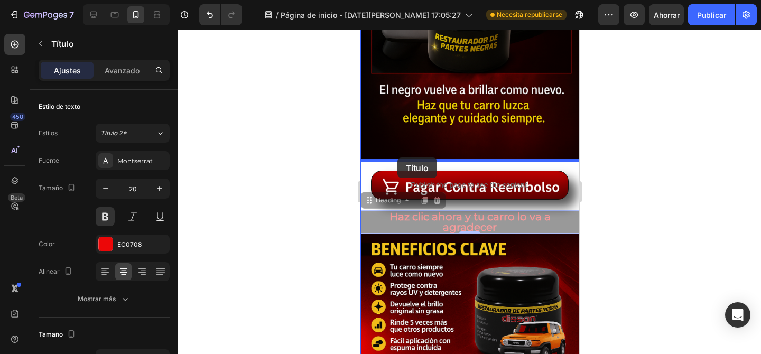
drag, startPoint x: 389, startPoint y: 201, endPoint x: 397, endPoint y: 158, distance: 43.5
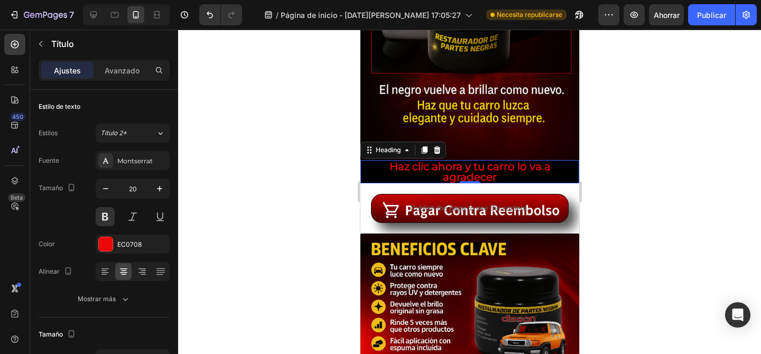
click at [653, 210] on div at bounding box center [469, 192] width 583 height 325
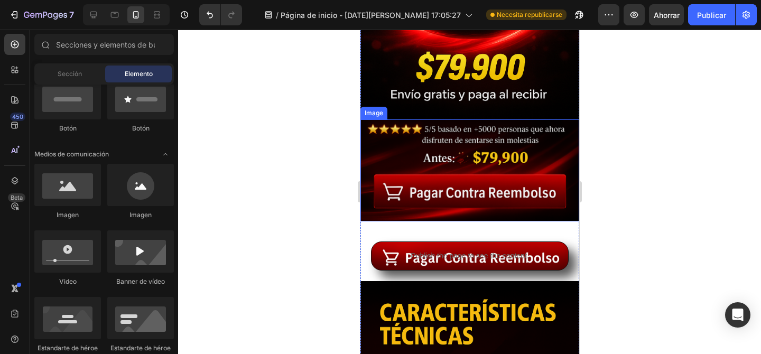
scroll to position [275, 0]
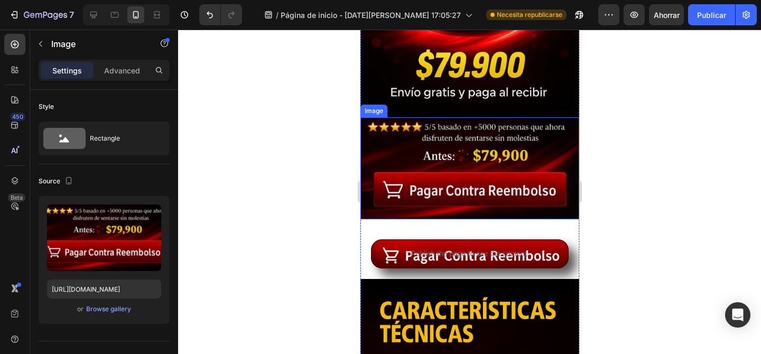
click at [378, 179] on img at bounding box center [469, 168] width 219 height 102
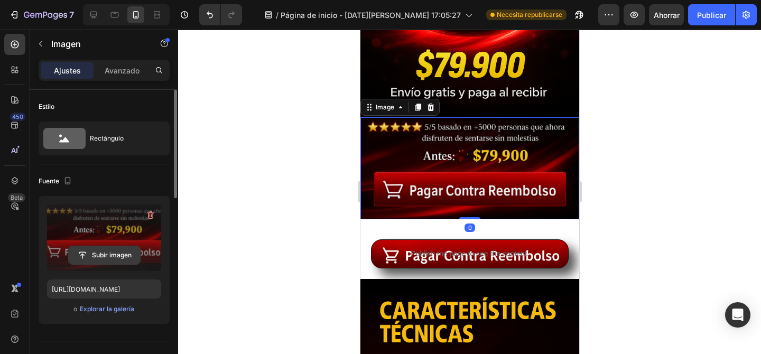
click at [105, 248] on input "file" at bounding box center [104, 255] width 71 height 18
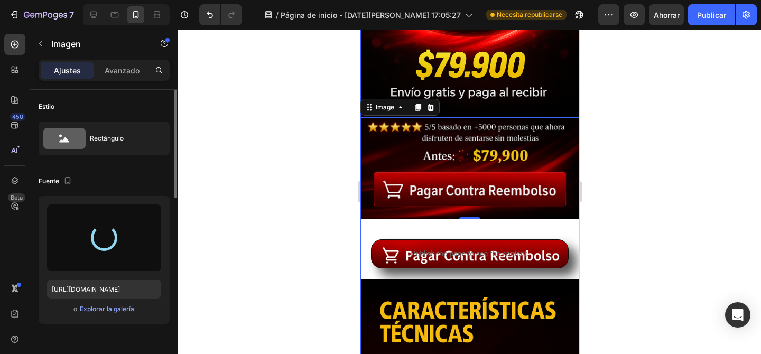
type input "[URL][DOMAIN_NAME]"
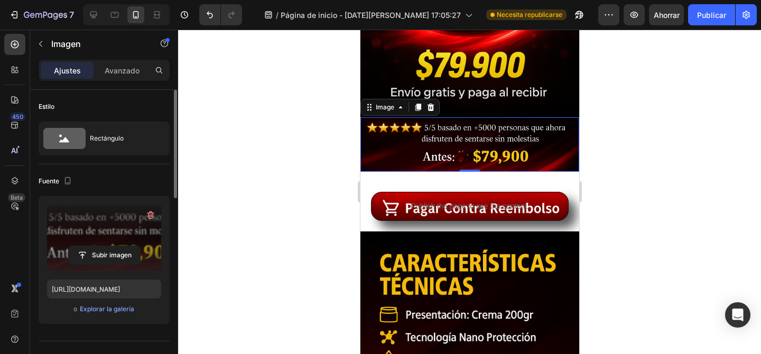
click at [659, 123] on div at bounding box center [469, 192] width 583 height 325
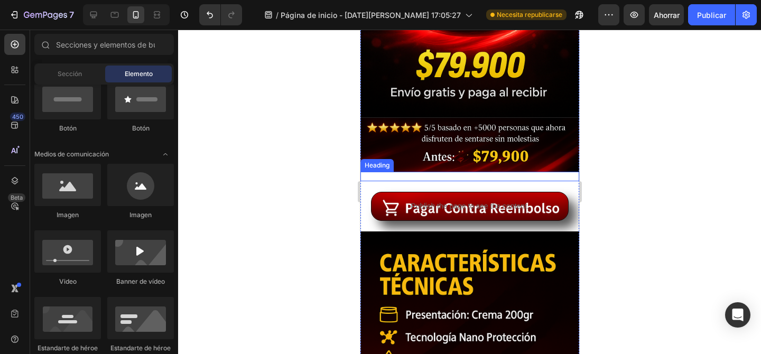
click at [474, 176] on h2 "Ahorra el 20% de descuento" at bounding box center [469, 177] width 219 height 10
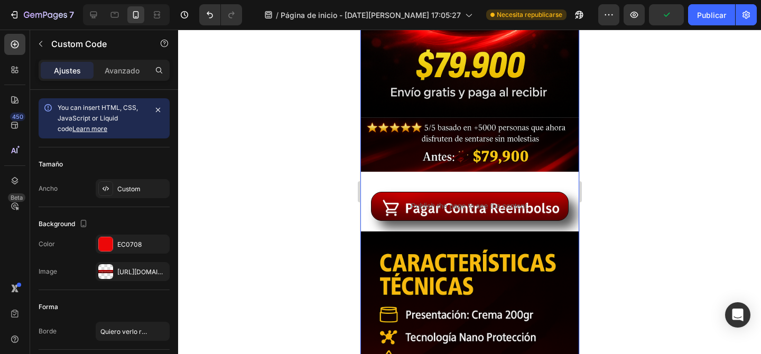
click at [469, 194] on div "Publish the page to see the content." at bounding box center [469, 206] width 197 height 28
click at [469, 197] on div "Publish the page to see the content." at bounding box center [469, 206] width 197 height 28
click at [648, 236] on div at bounding box center [469, 192] width 583 height 325
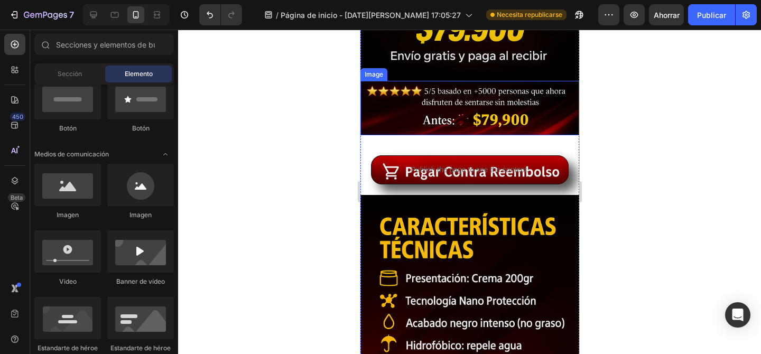
scroll to position [314, 0]
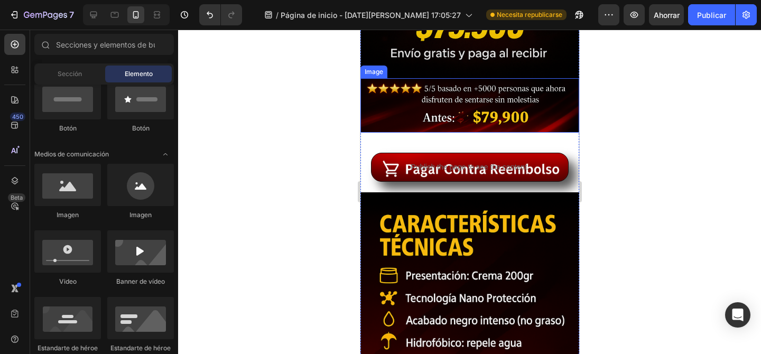
drag, startPoint x: 393, startPoint y: 94, endPoint x: 388, endPoint y: 88, distance: 7.5
click at [393, 94] on img at bounding box center [469, 105] width 219 height 54
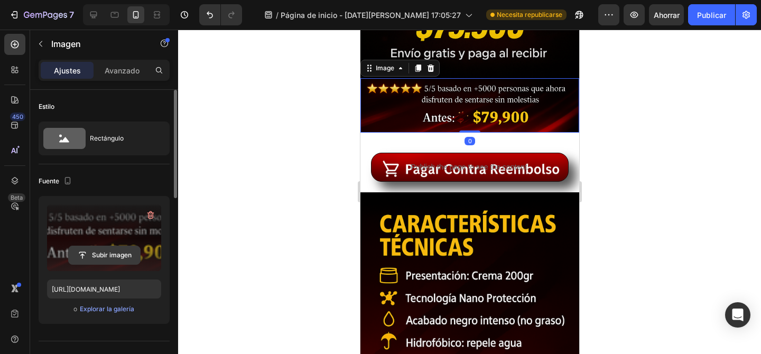
click at [110, 252] on input "file" at bounding box center [104, 255] width 71 height 18
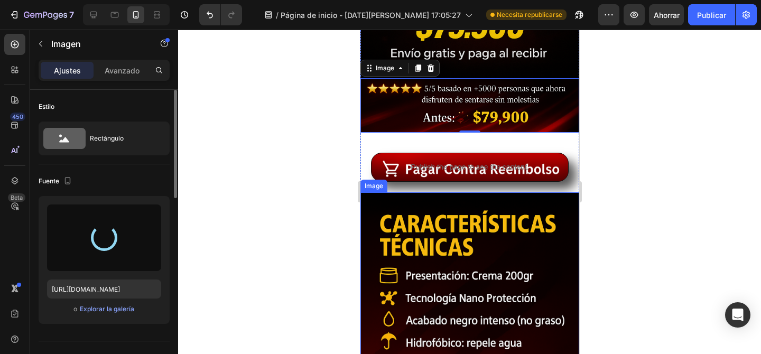
type input "[URL][DOMAIN_NAME]"
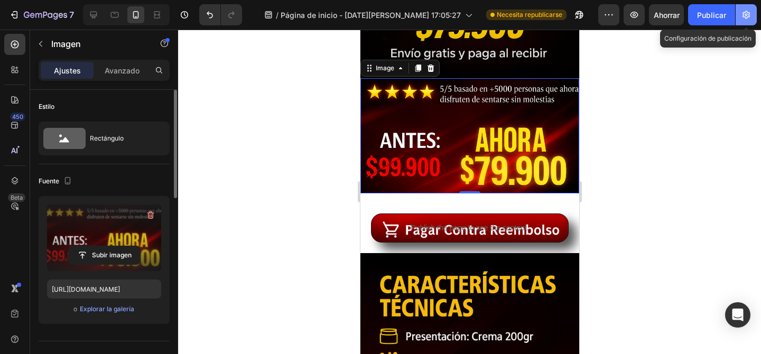
click at [747, 23] on button "button" at bounding box center [746, 14] width 21 height 21
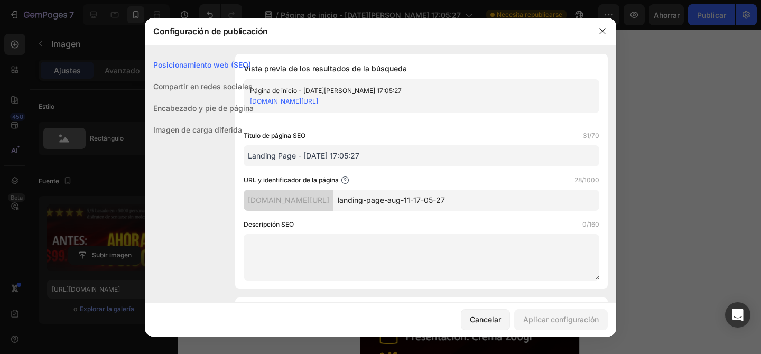
click at [699, 97] on div at bounding box center [380, 177] width 761 height 354
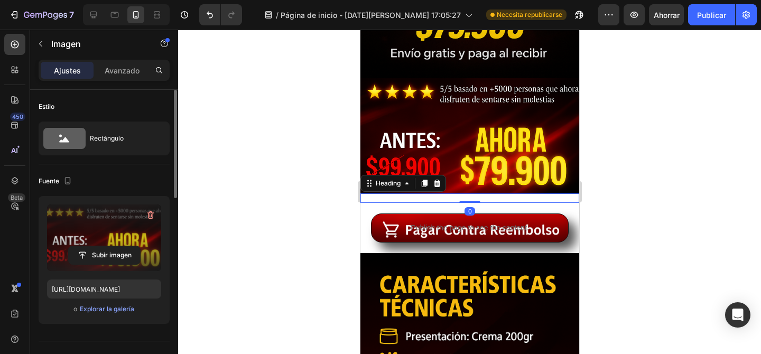
click at [397, 198] on p "Ahorra el 20% de descuento" at bounding box center [469, 197] width 217 height 7
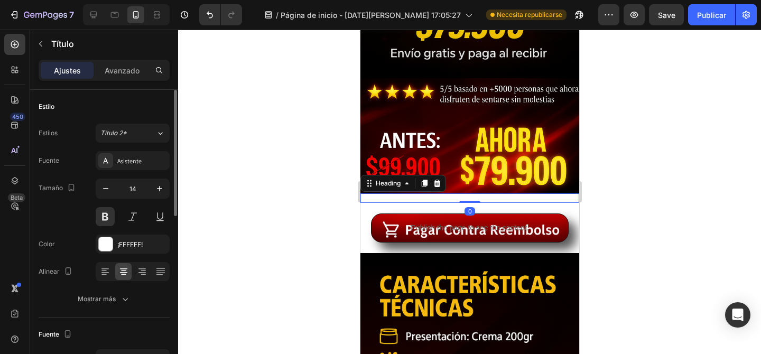
drag, startPoint x: 474, startPoint y: 202, endPoint x: 472, endPoint y: 186, distance: 16.4
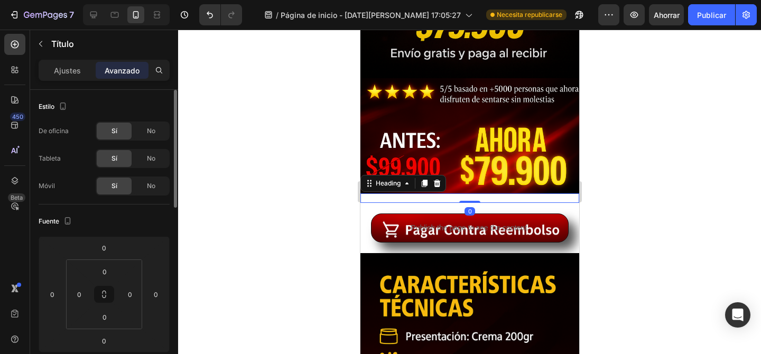
drag, startPoint x: 468, startPoint y: 201, endPoint x: 468, endPoint y: 190, distance: 11.6
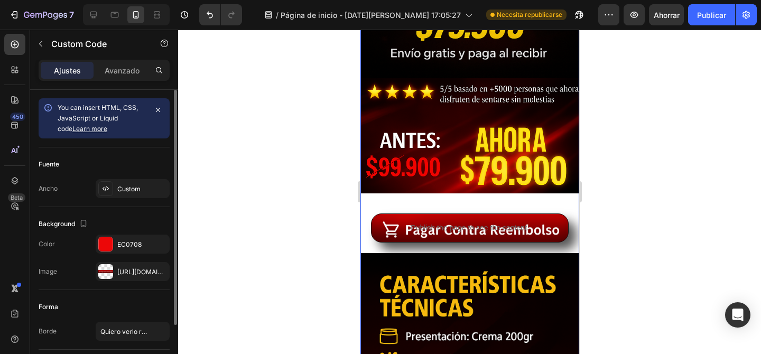
click at [388, 218] on div "Publish the page to see the content." at bounding box center [469, 228] width 197 height 28
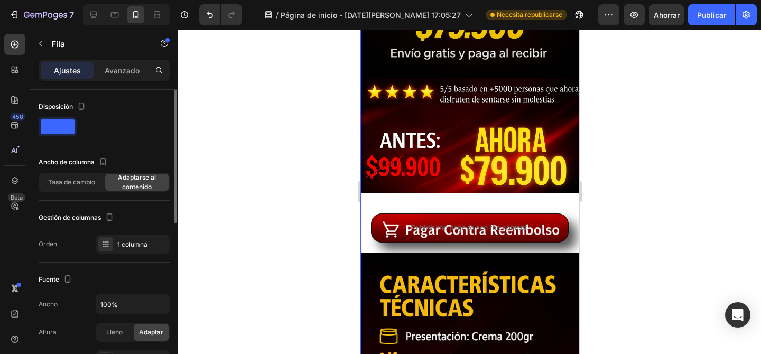
click at [400, 217] on div "Publish the page to see the content." at bounding box center [469, 228] width 197 height 28
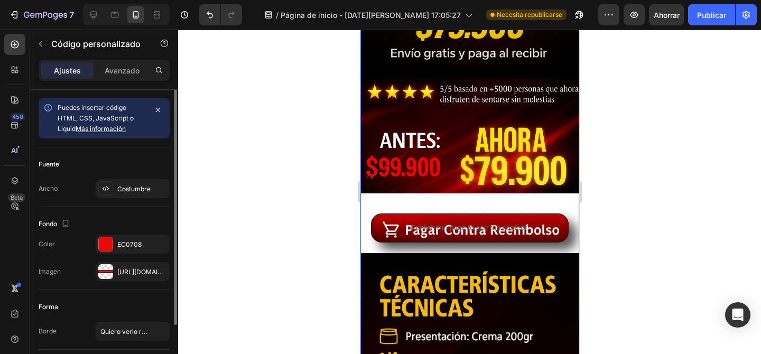
click at [322, 205] on div at bounding box center [469, 192] width 583 height 325
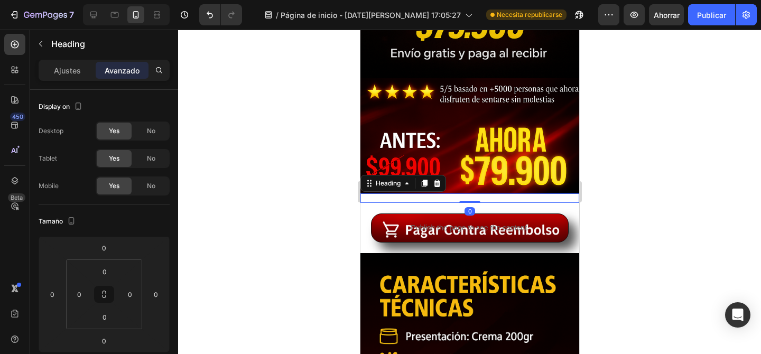
click at [388, 195] on p "Ahorra el 20% de descuento" at bounding box center [469, 197] width 217 height 7
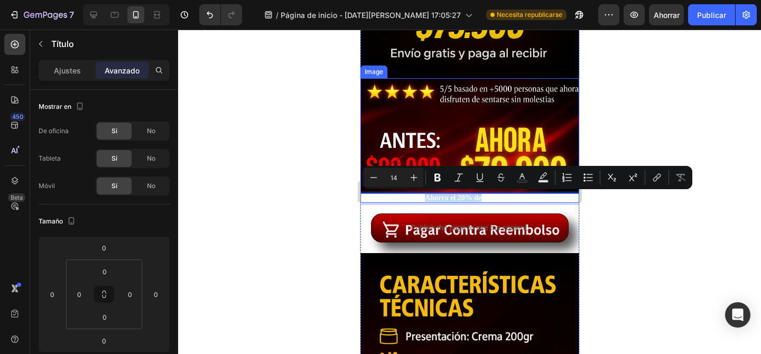
drag, startPoint x: 479, startPoint y: 200, endPoint x: 478, endPoint y: 192, distance: 8.5
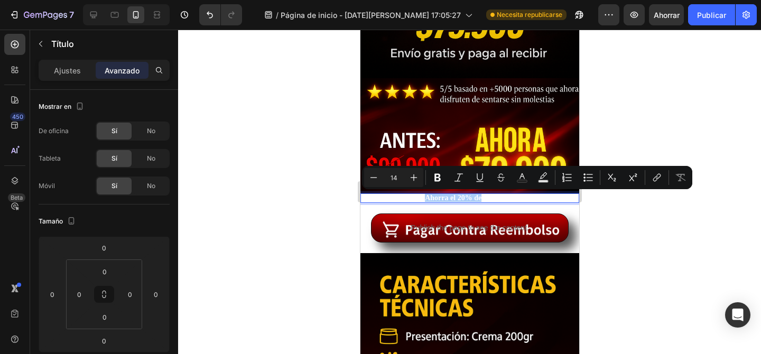
click at [663, 253] on div at bounding box center [469, 192] width 583 height 325
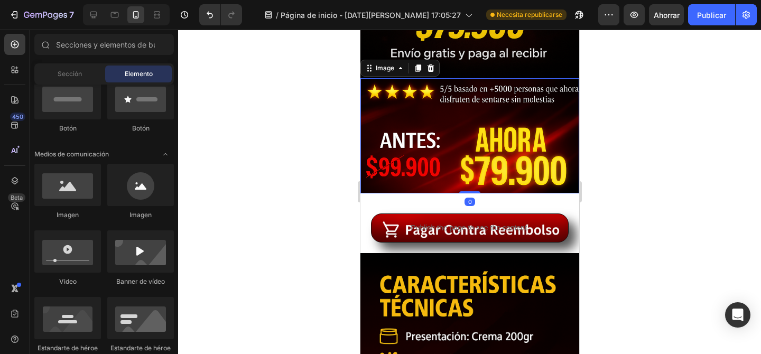
click at [409, 190] on img at bounding box center [469, 135] width 219 height 115
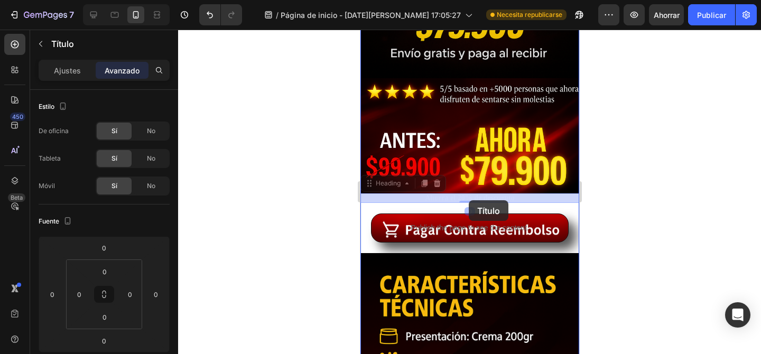
drag, startPoint x: 466, startPoint y: 193, endPoint x: 468, endPoint y: 200, distance: 7.2
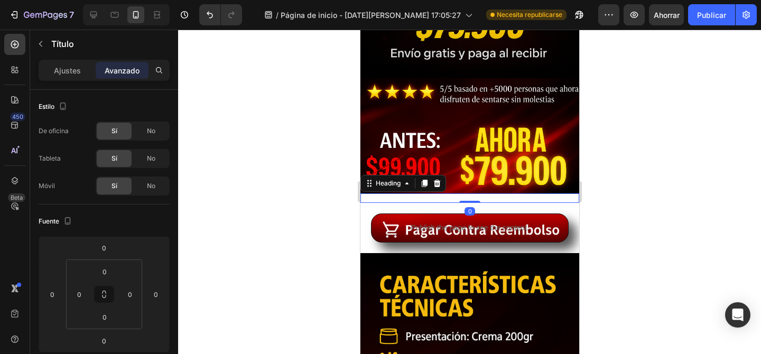
click at [634, 157] on div at bounding box center [469, 192] width 583 height 325
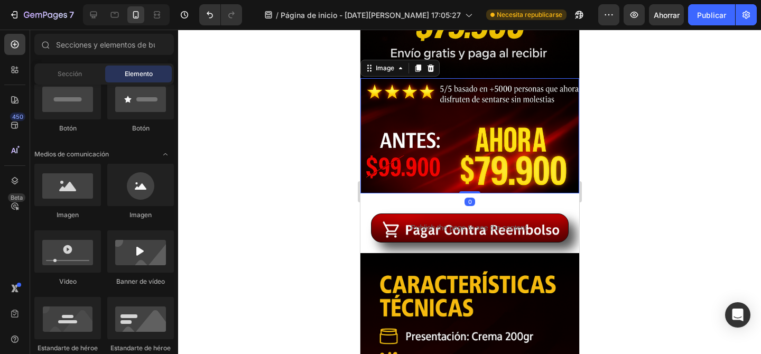
click at [472, 189] on img at bounding box center [469, 135] width 219 height 115
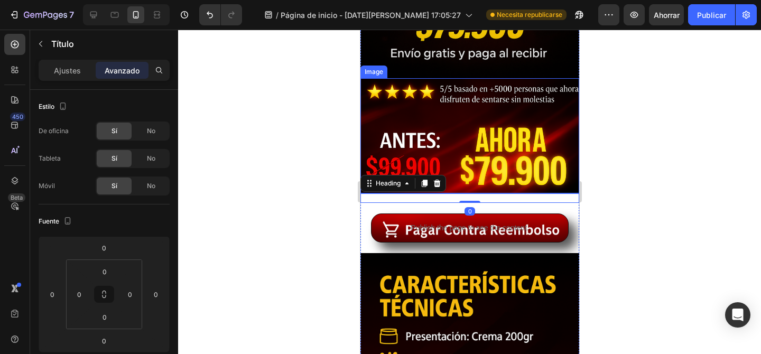
click at [467, 174] on img at bounding box center [469, 135] width 219 height 115
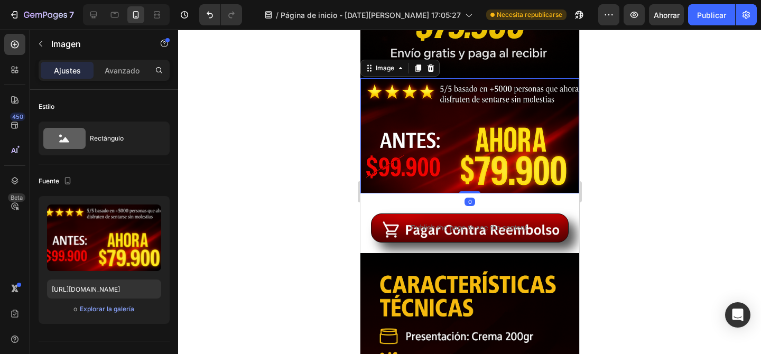
click at [467, 189] on div "Image 0" at bounding box center [469, 135] width 219 height 115
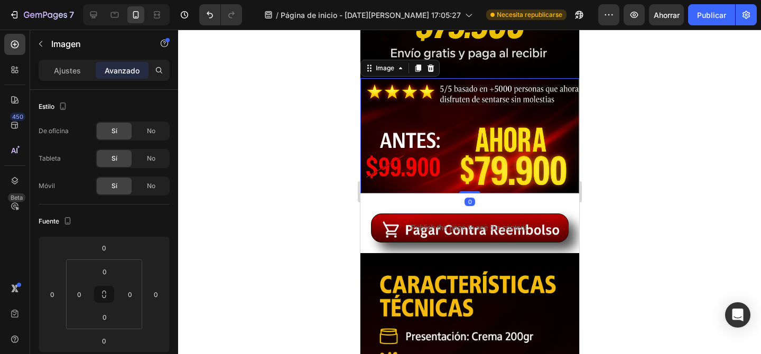
click at [619, 149] on div at bounding box center [469, 192] width 583 height 325
